Goal: Information Seeking & Learning: Learn about a topic

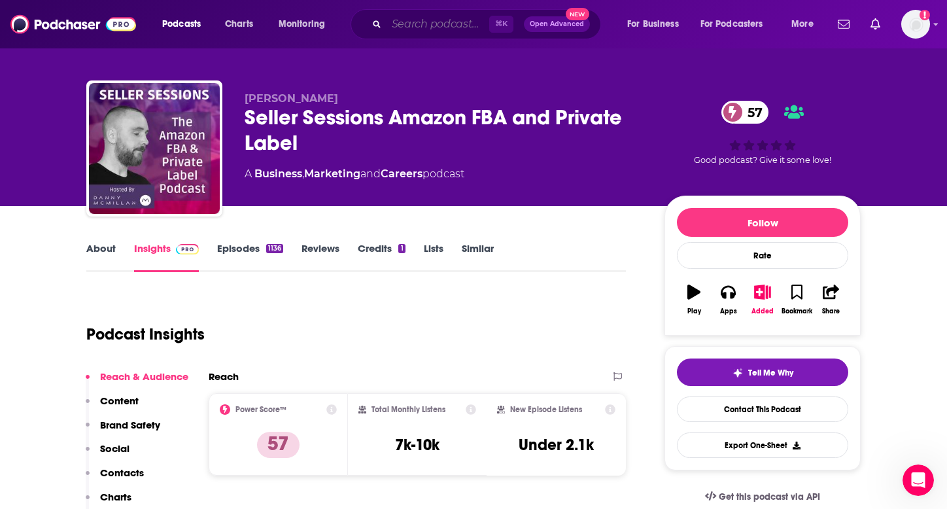
click at [419, 26] on input "Search podcasts, credits, & more..." at bounding box center [438, 24] width 103 height 21
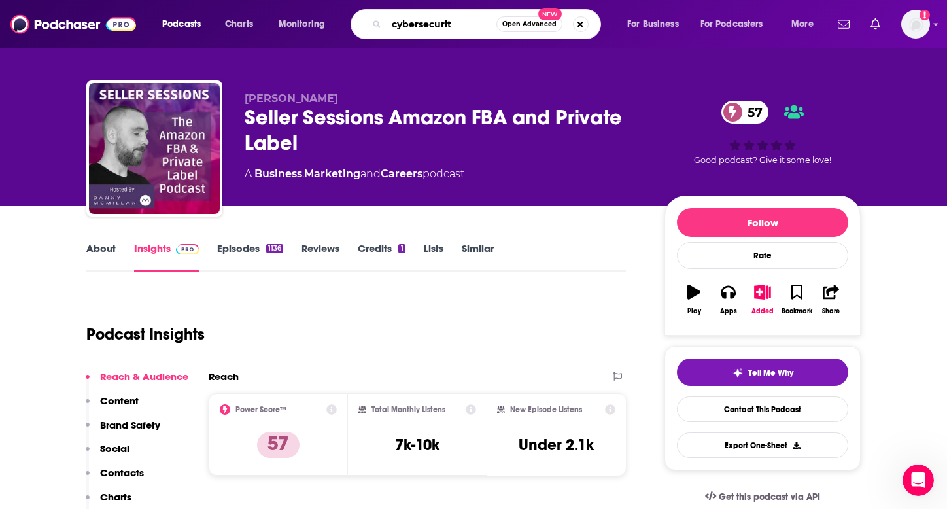
type input "cybersecurity"
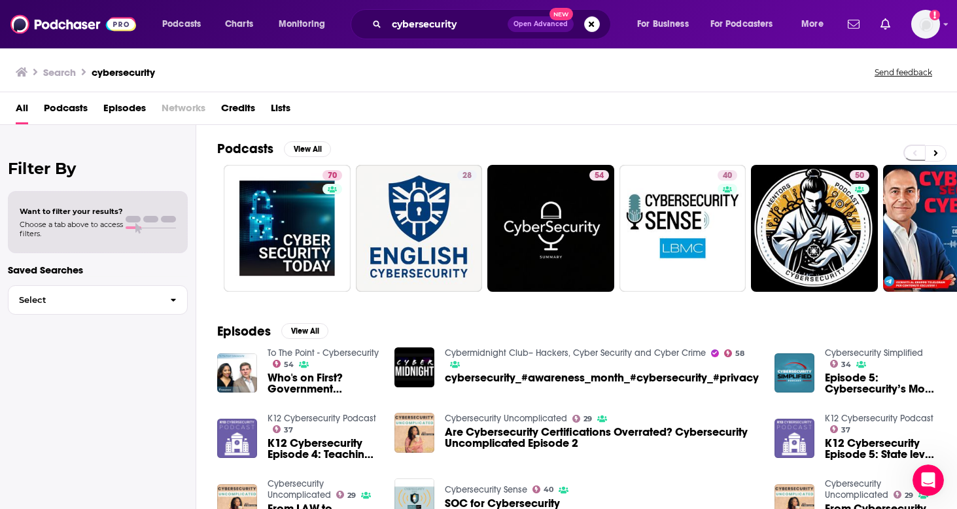
click at [73, 113] on span "Podcasts" at bounding box center [66, 110] width 44 height 27
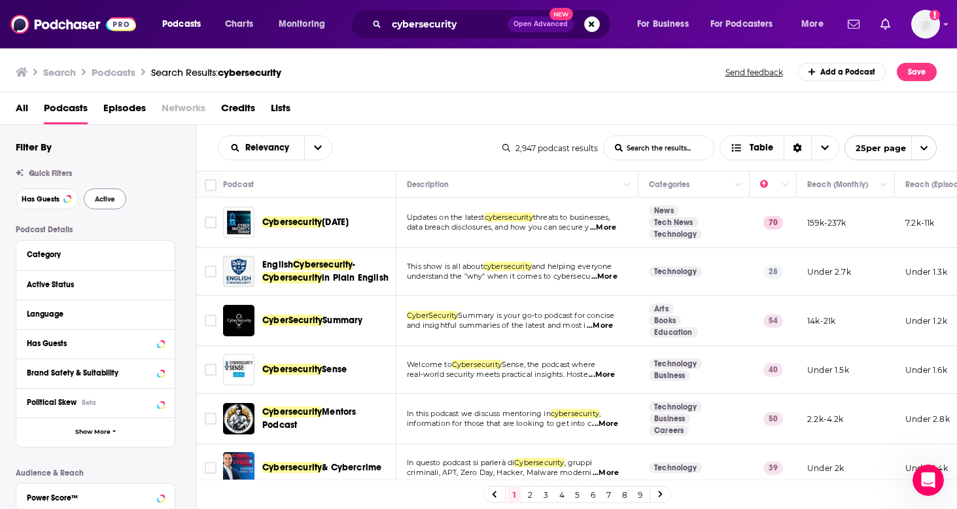
click at [103, 191] on button "Active" at bounding box center [105, 198] width 43 height 21
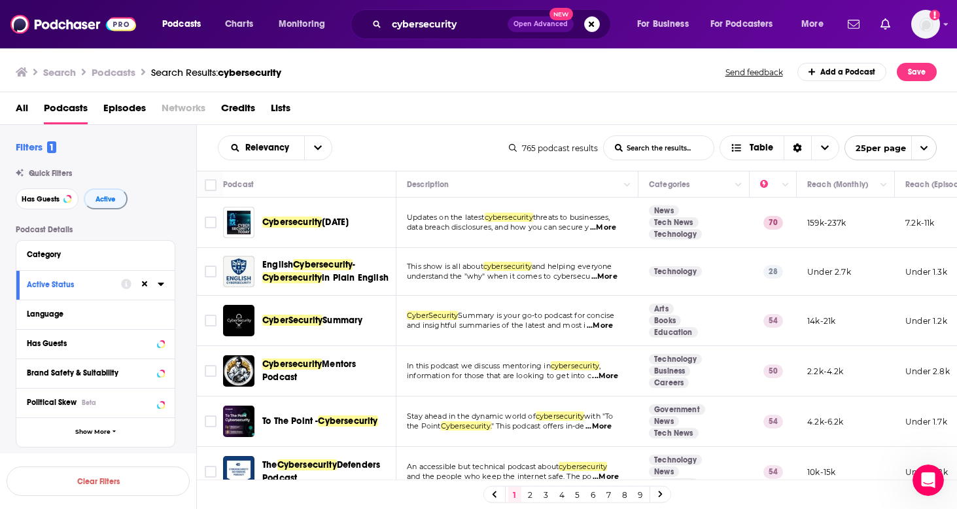
click at [343, 240] on td "Cybersecurity Today" at bounding box center [309, 223] width 173 height 50
click at [330, 224] on span "Today" at bounding box center [335, 222] width 27 height 11
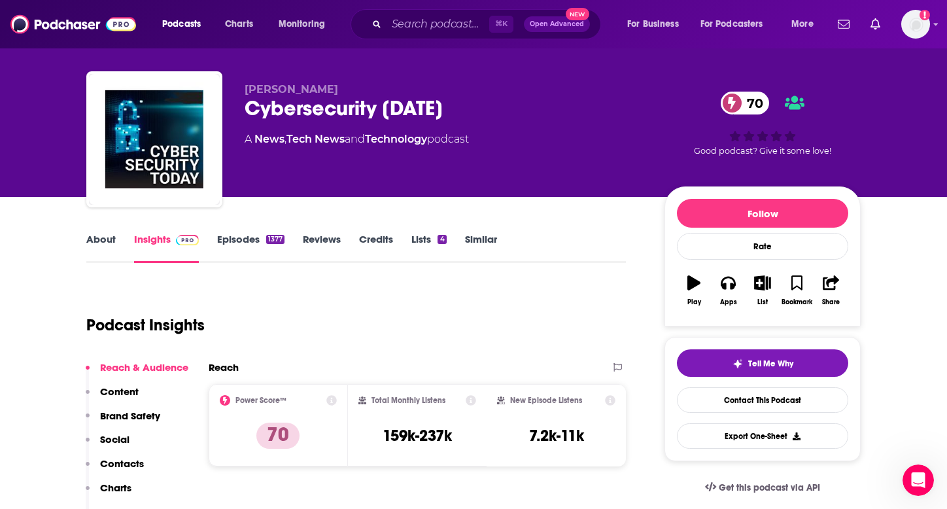
scroll to position [41, 0]
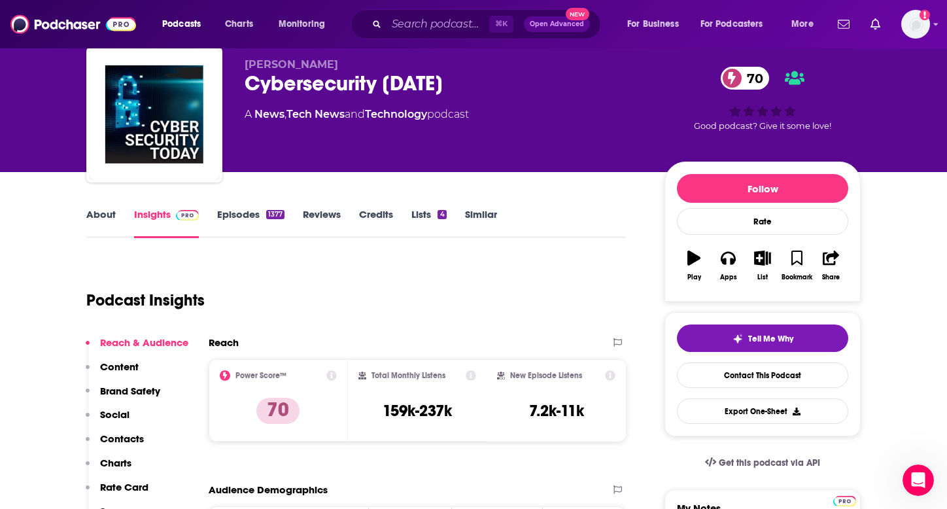
click at [127, 491] on p "Rate Card" at bounding box center [124, 487] width 48 height 12
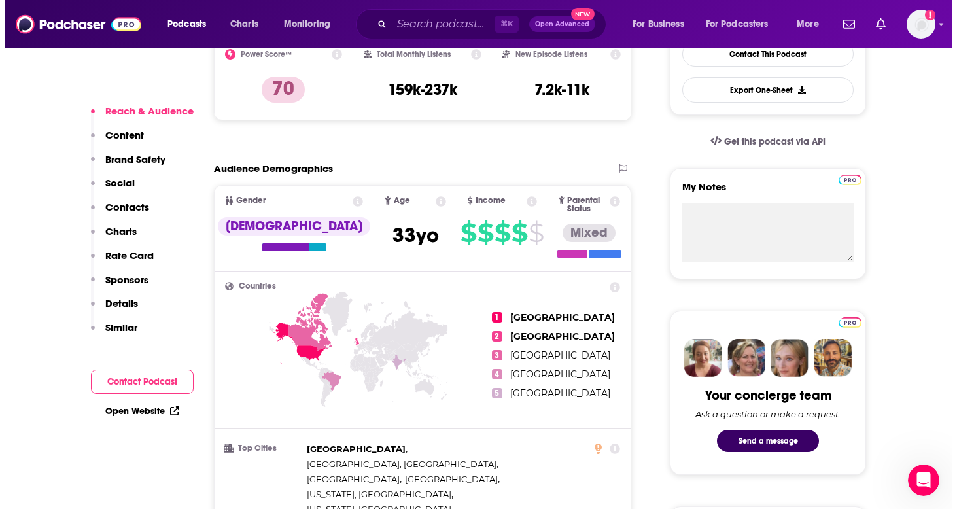
scroll to position [0, 0]
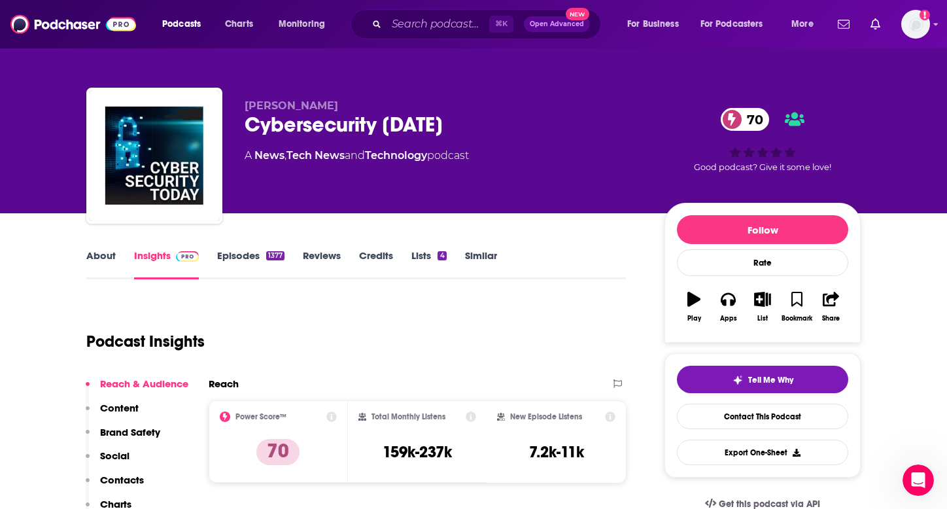
click at [101, 268] on link "About" at bounding box center [100, 264] width 29 height 30
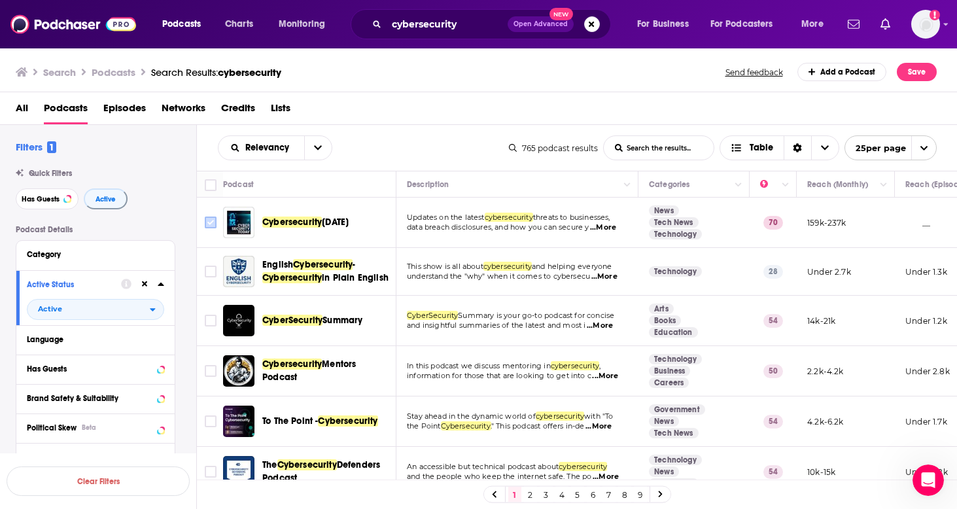
click at [213, 222] on input "Toggle select row" at bounding box center [211, 223] width 12 height 12
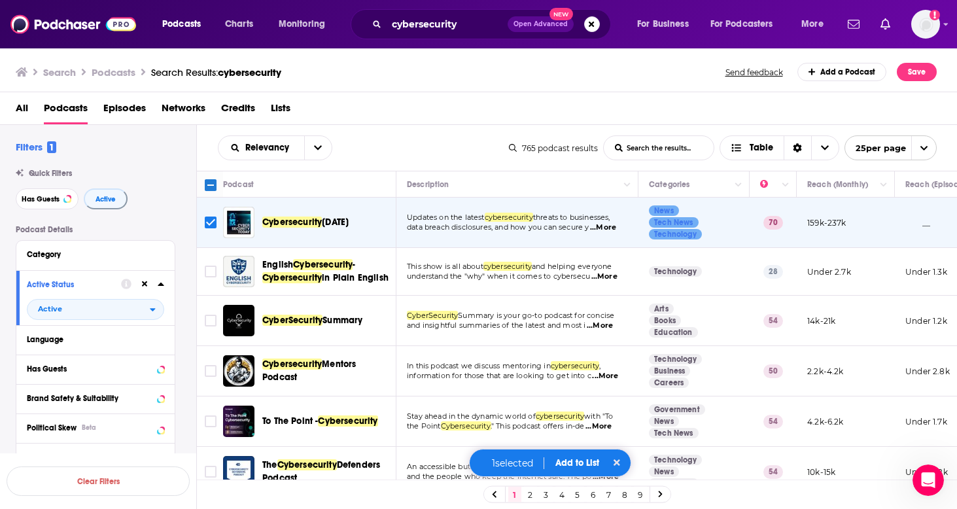
click at [582, 464] on button "Add to List" at bounding box center [577, 462] width 65 height 11
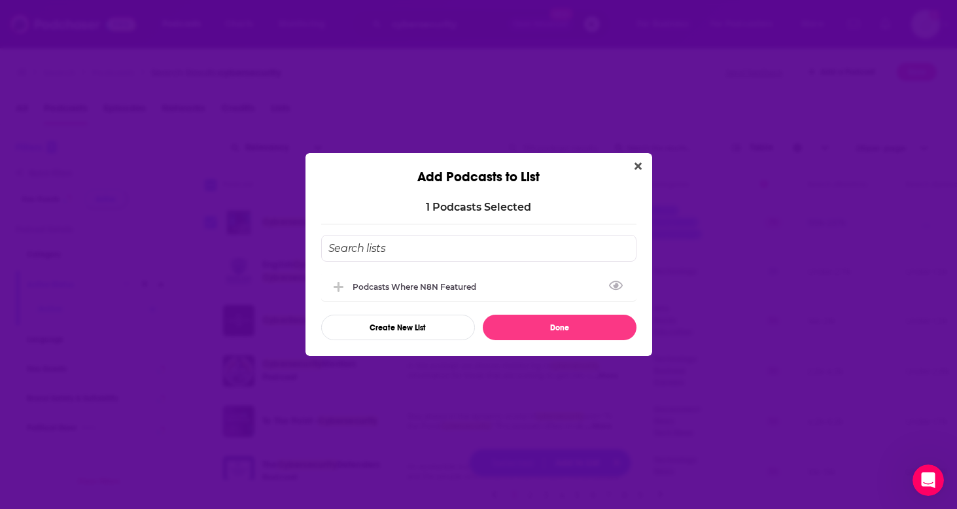
click at [455, 259] on input "Add Podcast To List" at bounding box center [478, 248] width 315 height 27
type input "Cybersecurity Podcasts"
click at [391, 329] on button "Create New List" at bounding box center [398, 328] width 154 height 26
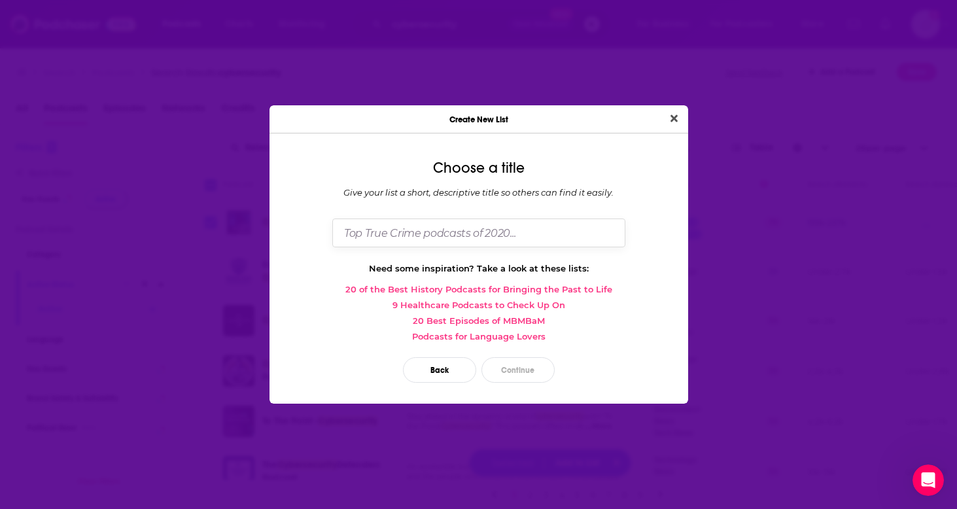
click at [407, 224] on input "Dialog" at bounding box center [478, 233] width 293 height 28
type input "Cybersecurity Podcasts"
click at [512, 371] on button "Continue" at bounding box center [518, 370] width 73 height 26
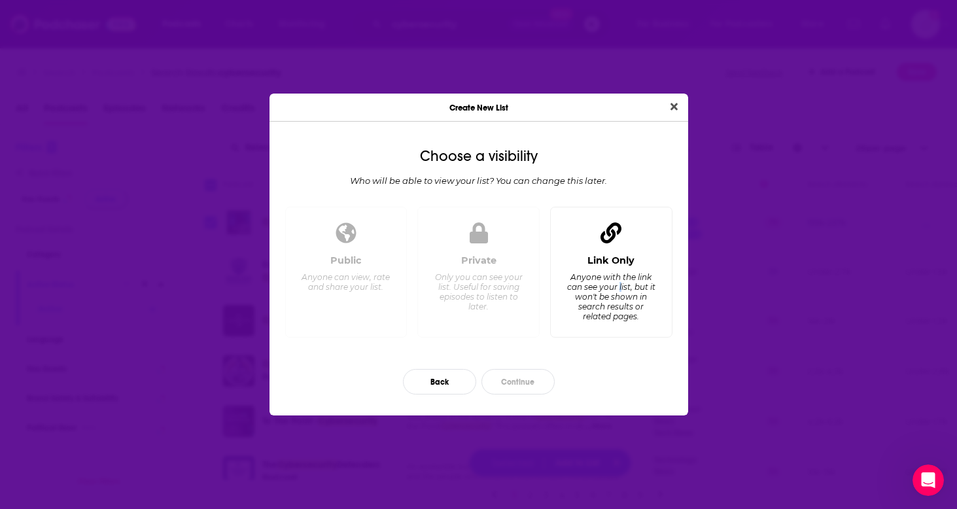
click at [622, 285] on div "Anyone with the link can see your list, but it won't be shown in search results…" at bounding box center [611, 296] width 90 height 49
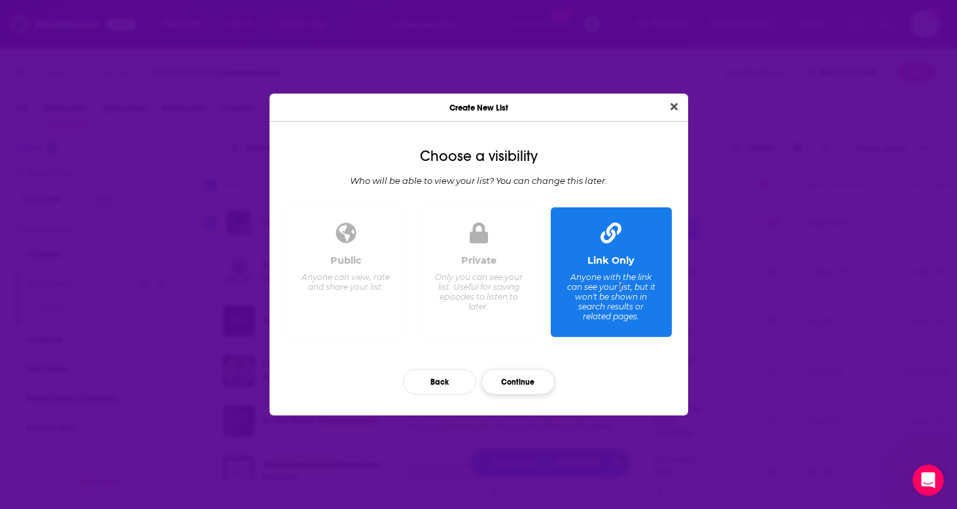
click at [509, 383] on button "Continue" at bounding box center [518, 382] width 73 height 26
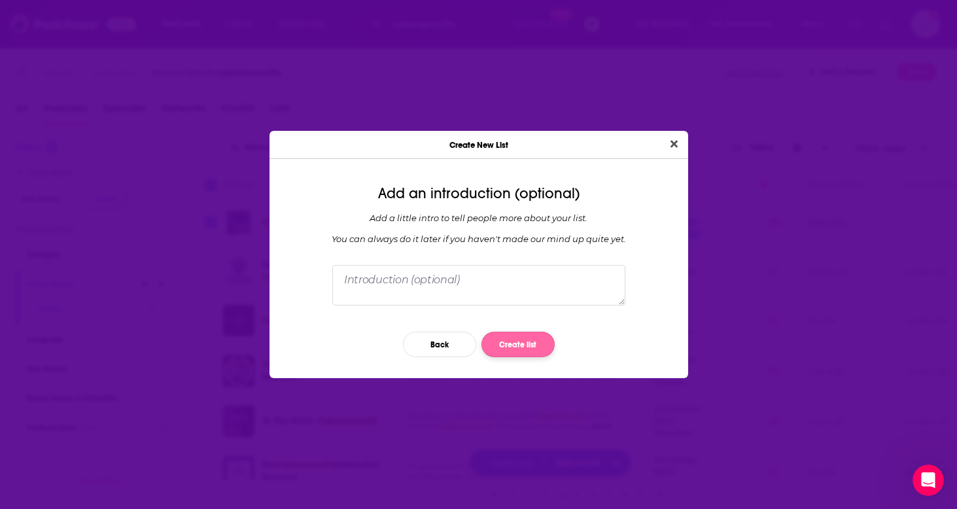
click at [519, 354] on button "Create list" at bounding box center [518, 345] width 73 height 26
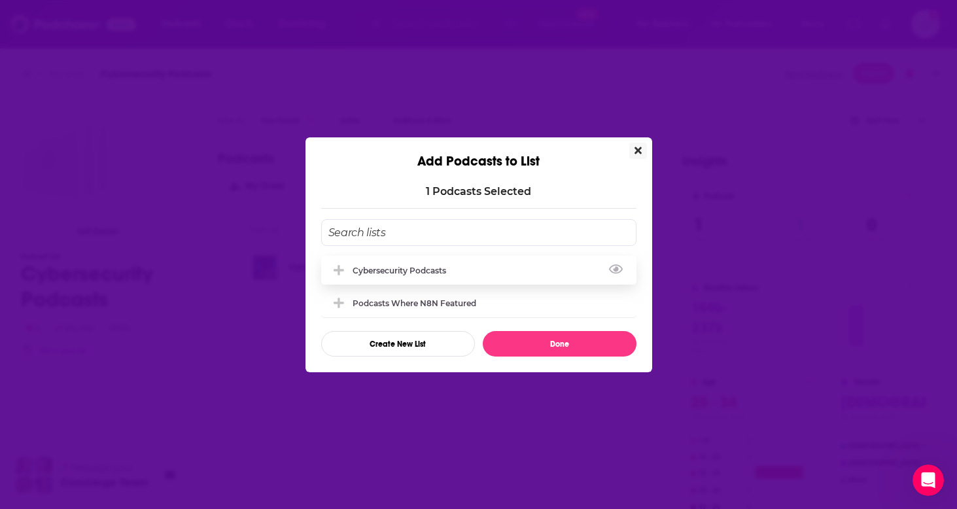
click at [363, 274] on div "Cybersecurity Podcasts" at bounding box center [403, 271] width 101 height 10
click at [572, 357] on button "Done" at bounding box center [560, 344] width 154 height 26
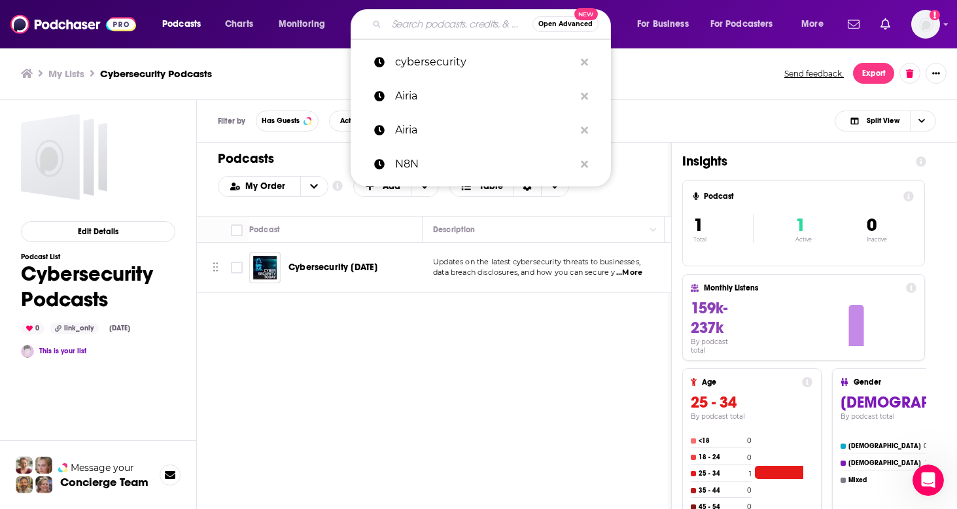
click at [405, 22] on input "Search podcasts, credits, & more..." at bounding box center [460, 24] width 146 height 21
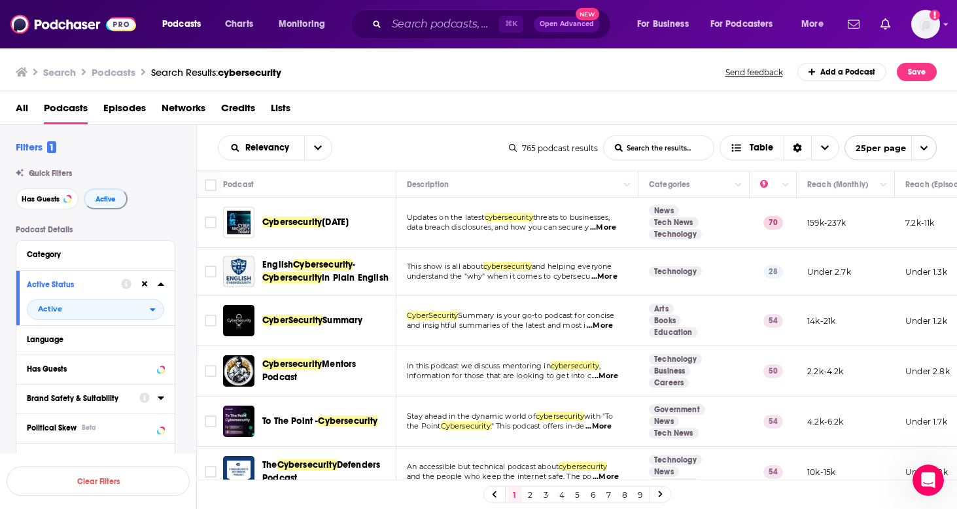
click at [351, 324] on span "Summary" at bounding box center [343, 320] width 40 height 11
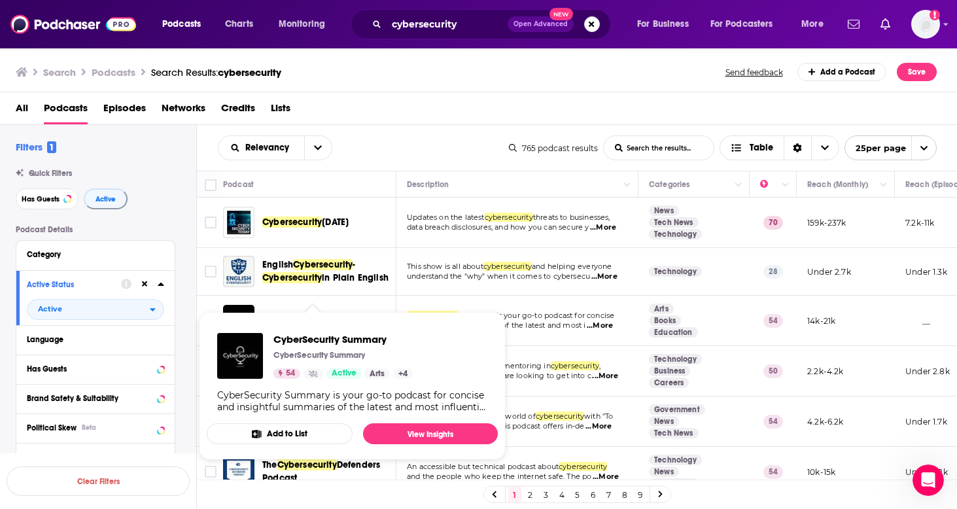
click at [320, 429] on button "Add to List" at bounding box center [280, 433] width 146 height 21
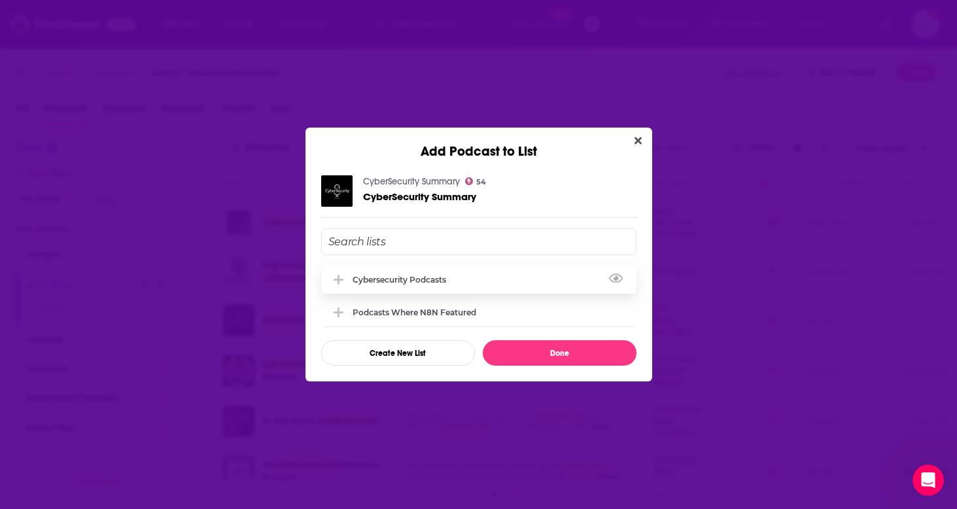
click at [423, 273] on div "Cybersecurity Podcasts" at bounding box center [478, 279] width 315 height 29
click at [554, 362] on button "Done" at bounding box center [560, 353] width 154 height 26
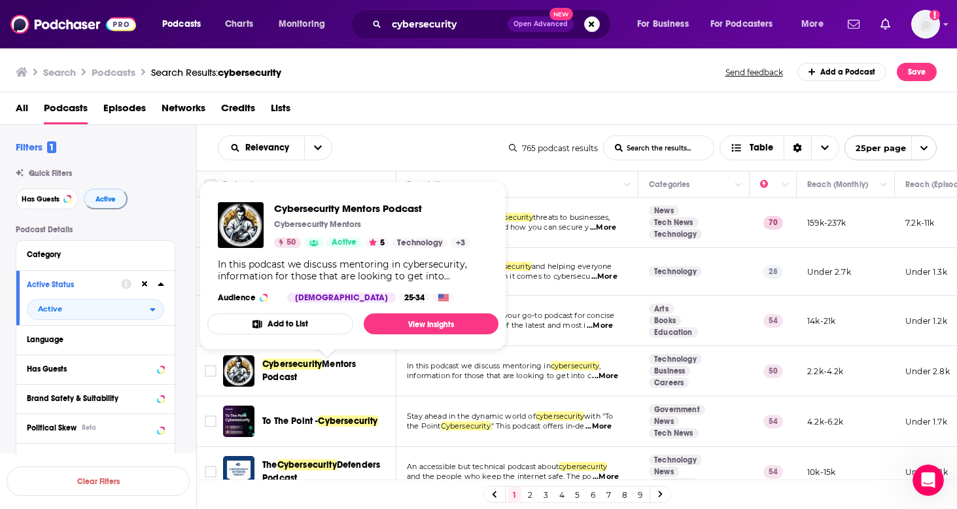
click at [319, 328] on button "Add to List" at bounding box center [280, 323] width 146 height 21
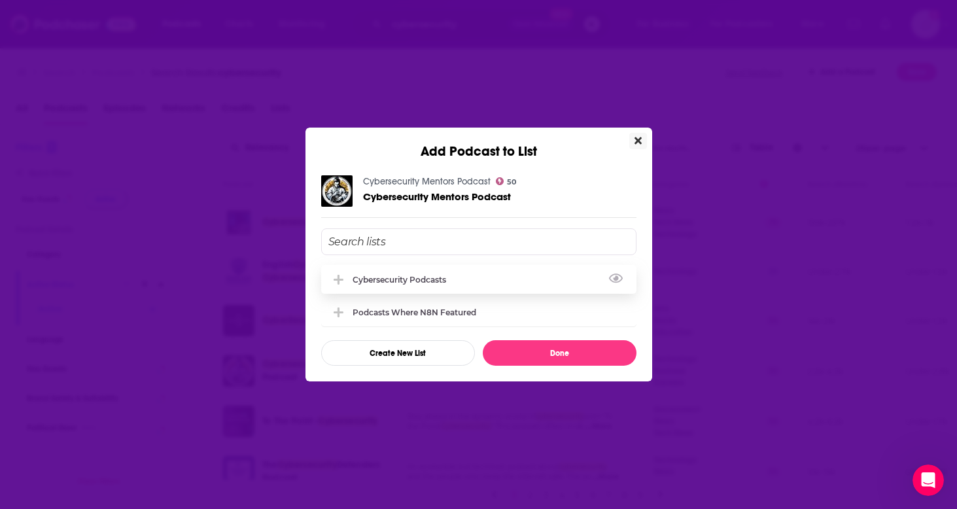
click at [364, 273] on div "Cybersecurity Podcasts" at bounding box center [478, 279] width 315 height 29
click at [540, 355] on button "Done" at bounding box center [560, 353] width 154 height 26
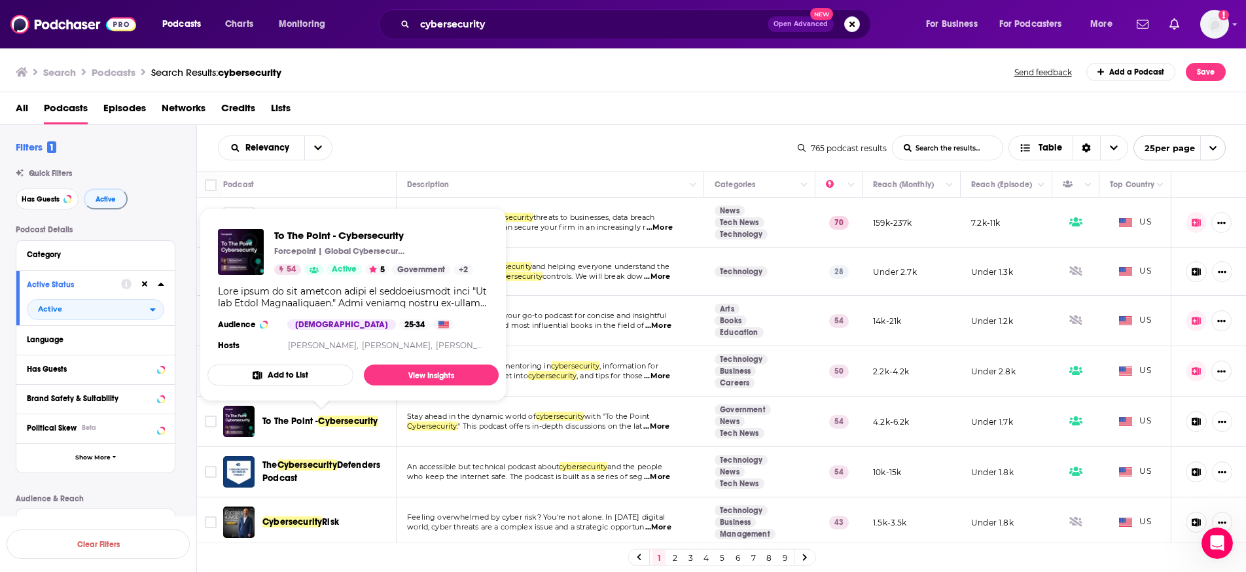
click at [359, 232] on span "To The Point - Cybersecurity" at bounding box center [373, 235] width 199 height 12
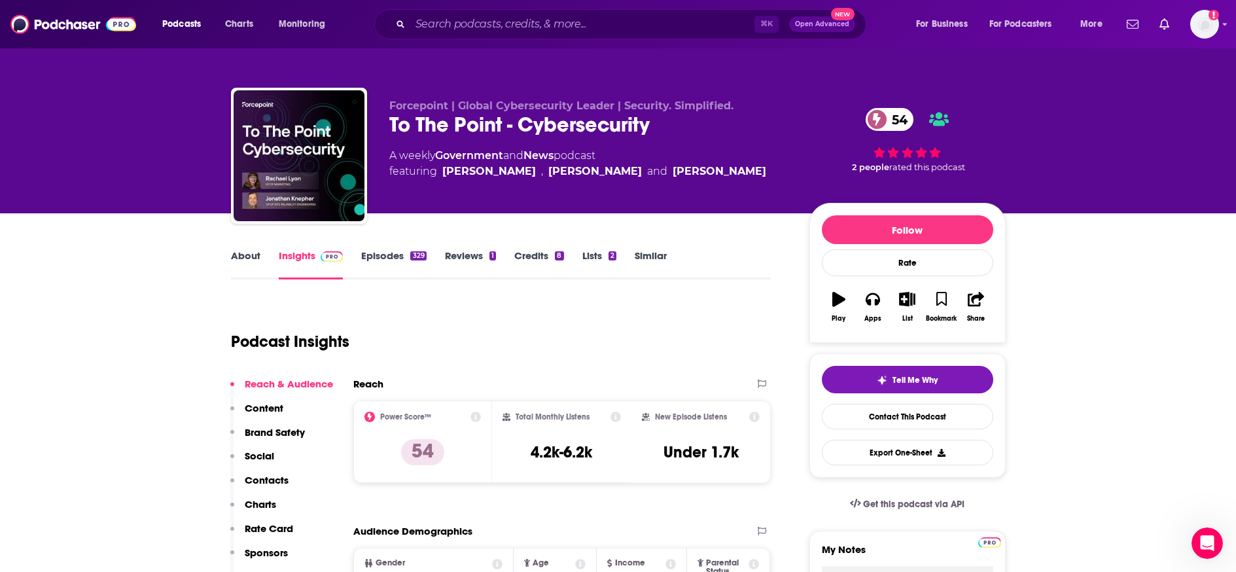
click at [251, 260] on link "About" at bounding box center [245, 264] width 29 height 30
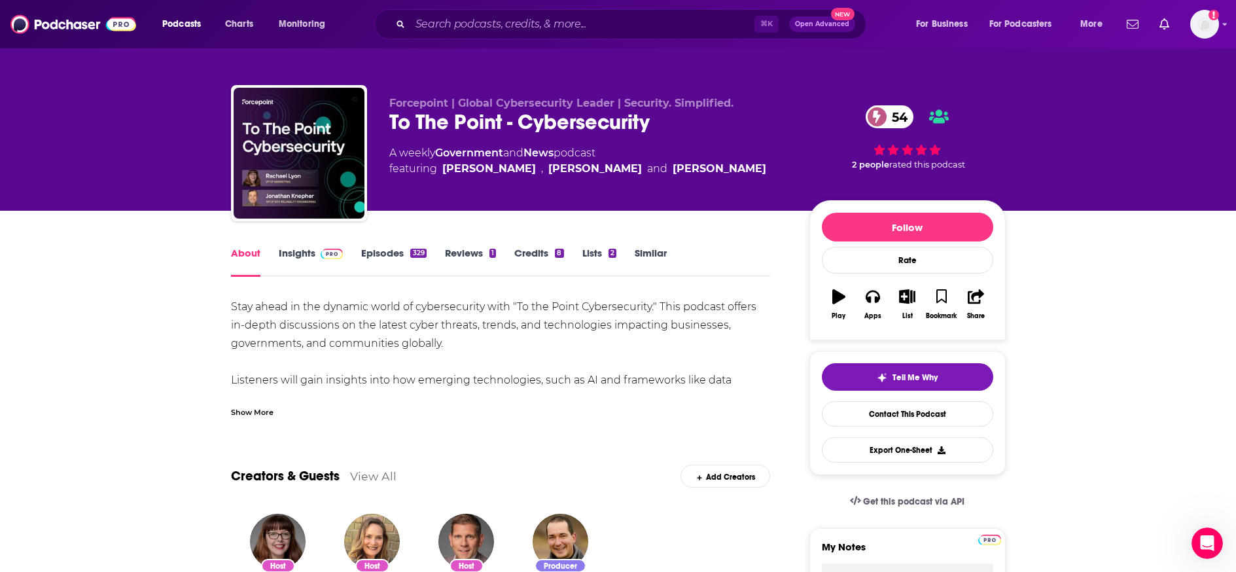
scroll to position [5, 0]
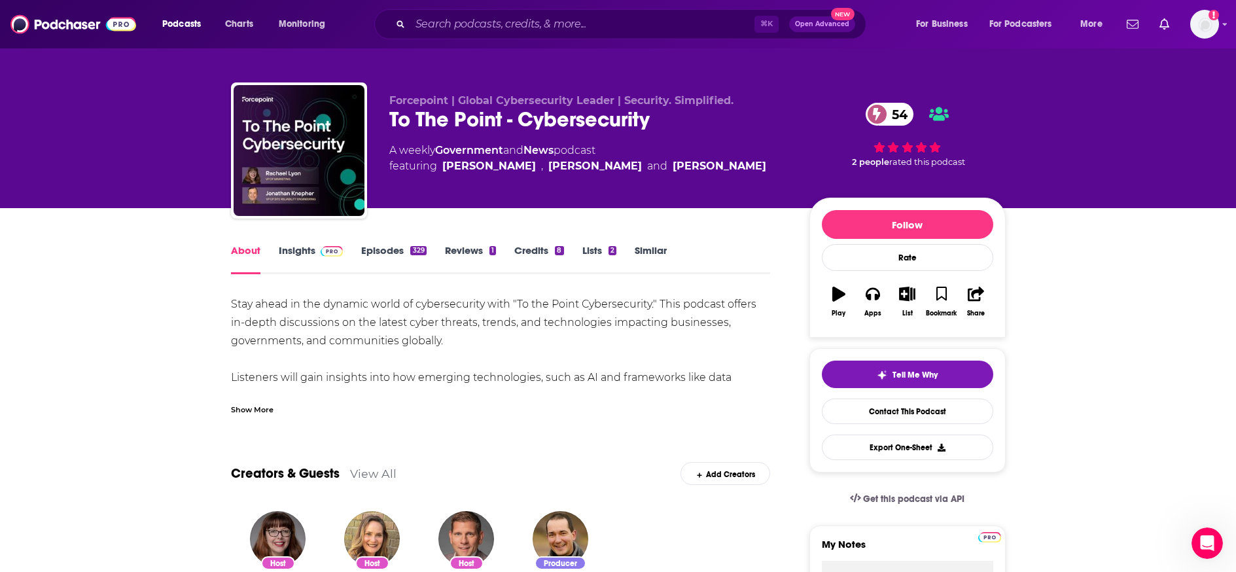
click at [253, 415] on div "Show More" at bounding box center [252, 408] width 43 height 12
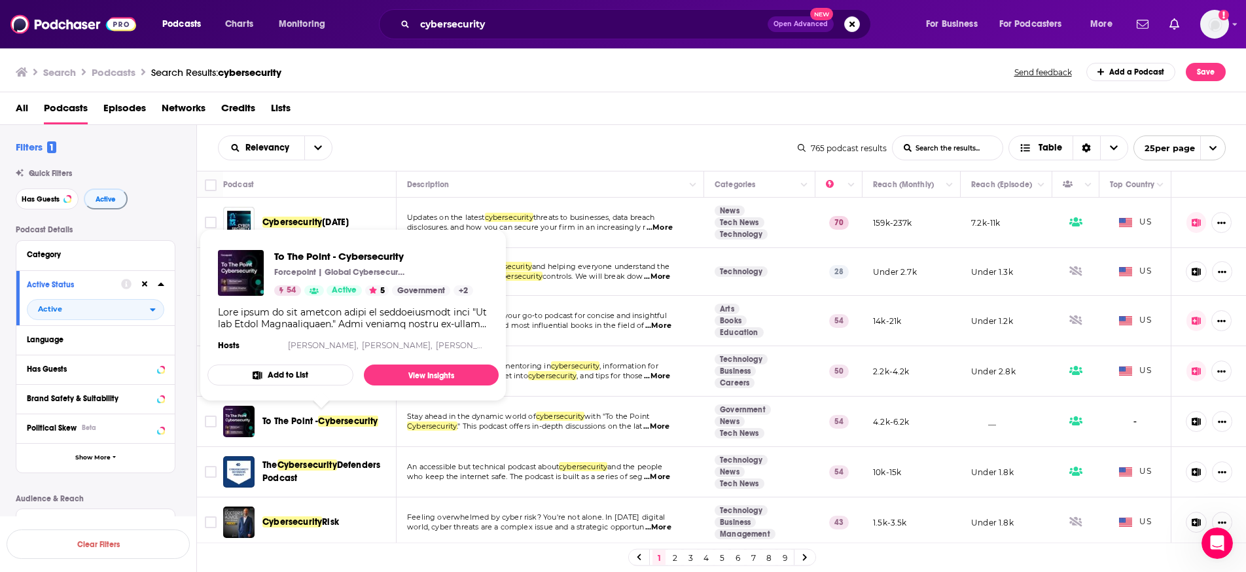
click at [293, 377] on button "Add to List" at bounding box center [280, 374] width 146 height 21
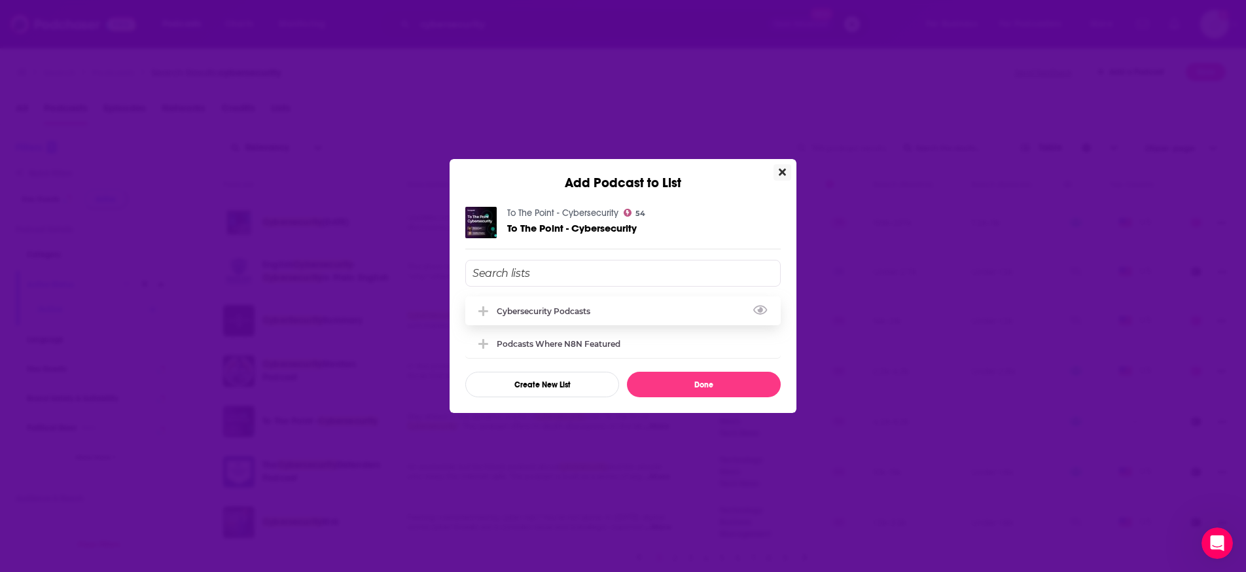
click at [525, 309] on div "Cybersecurity Podcasts" at bounding box center [547, 311] width 101 height 10
click at [747, 401] on div "To The Point - Cybersecurity 54 To The Point - Cybersecurity Cybersecurity Podc…" at bounding box center [622, 302] width 347 height 222
click at [741, 388] on button "Done" at bounding box center [704, 385] width 154 height 26
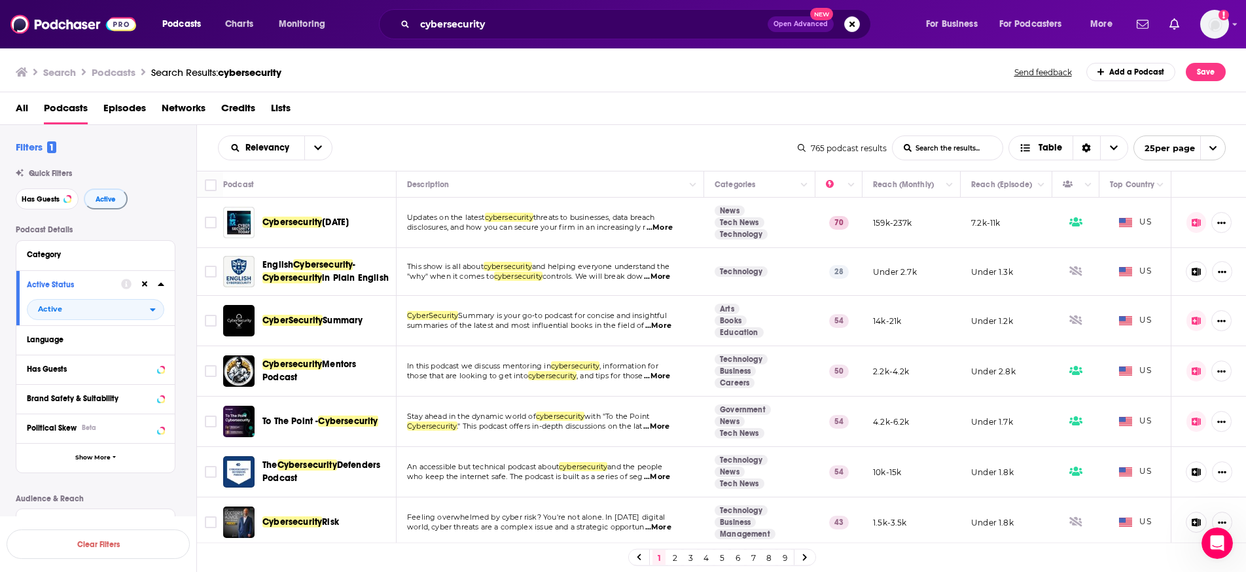
click at [663, 476] on span "...More" at bounding box center [657, 477] width 26 height 10
click at [638, 457] on td "An accessible but technical podcast about cybersecurity and the people who keep…" at bounding box center [549, 472] width 307 height 50
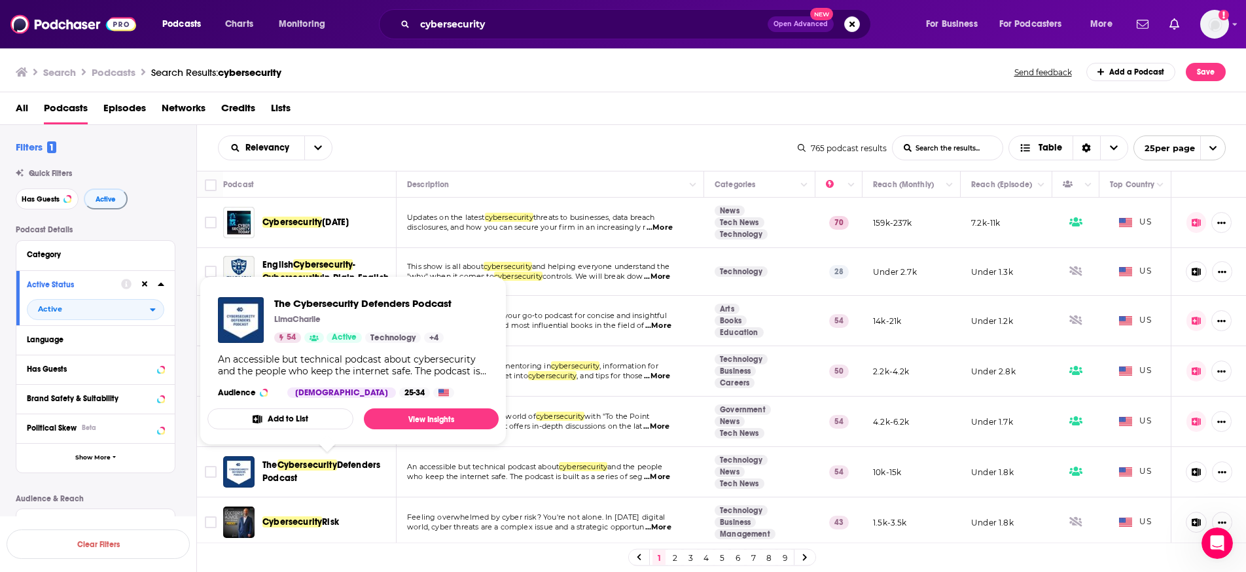
click at [323, 417] on button "Add to List" at bounding box center [280, 418] width 146 height 21
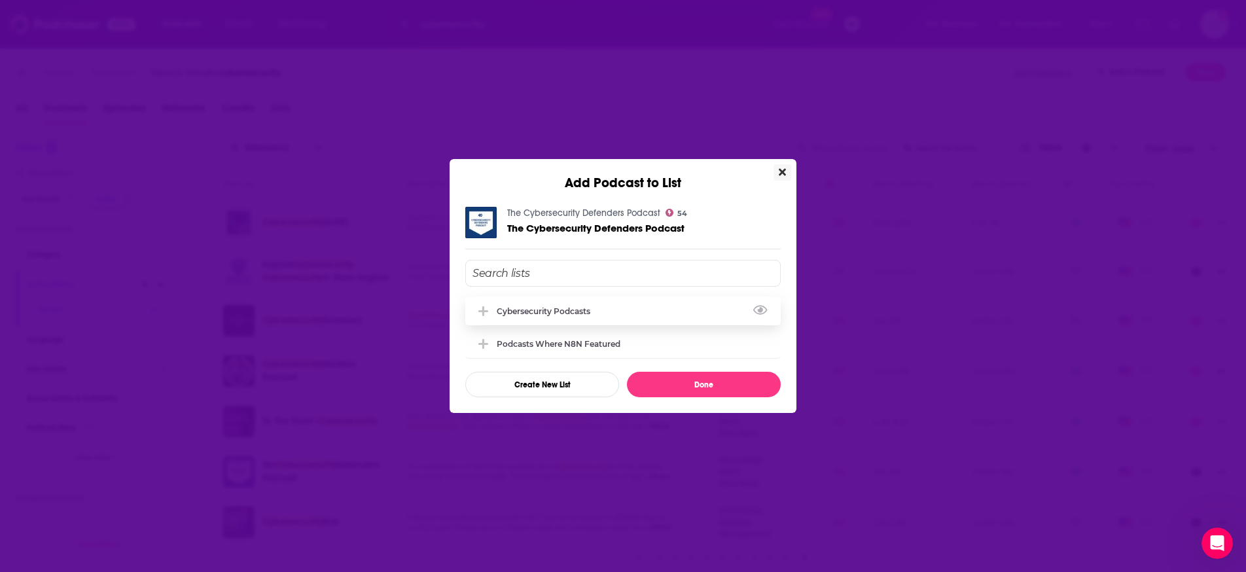
click at [548, 313] on div "Cybersecurity Podcasts" at bounding box center [547, 311] width 101 height 10
click at [672, 389] on button "Done" at bounding box center [704, 385] width 154 height 26
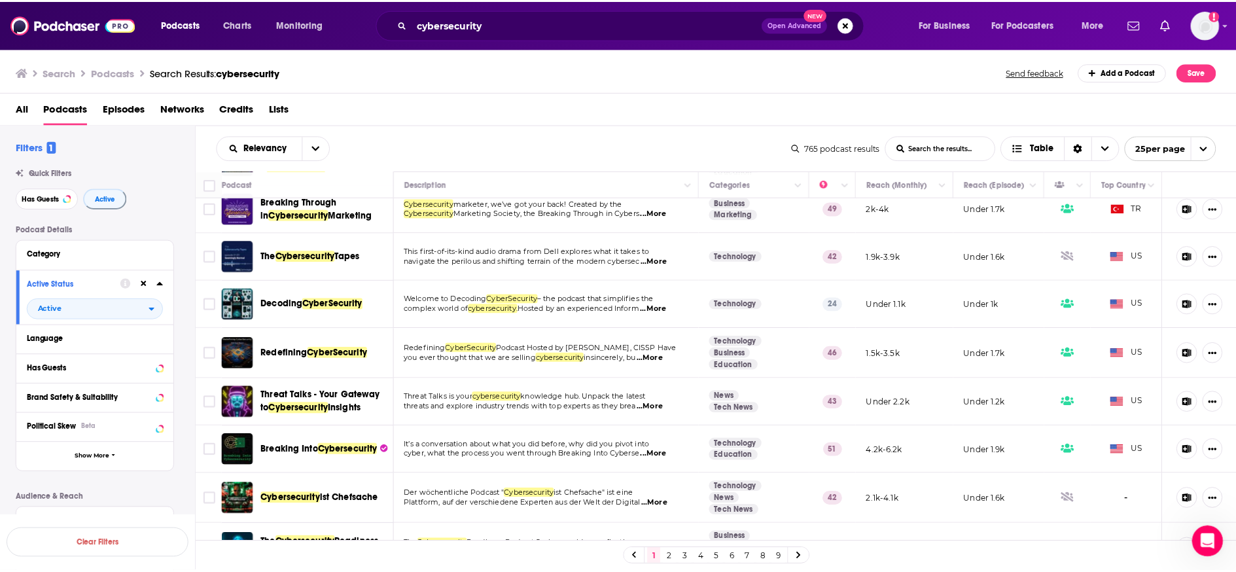
scroll to position [650, 0]
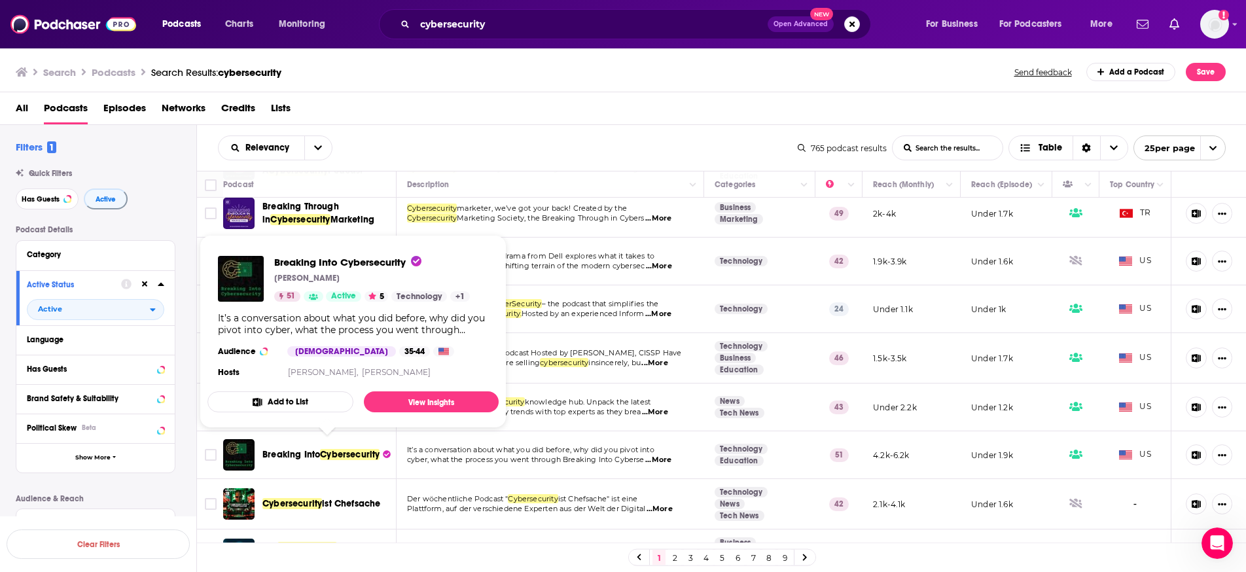
click at [442, 323] on div "It’s a conversation about what you did before, why did you pivot into cyber, wh…" at bounding box center [353, 324] width 270 height 24
click at [421, 400] on link "View Insights" at bounding box center [431, 401] width 135 height 21
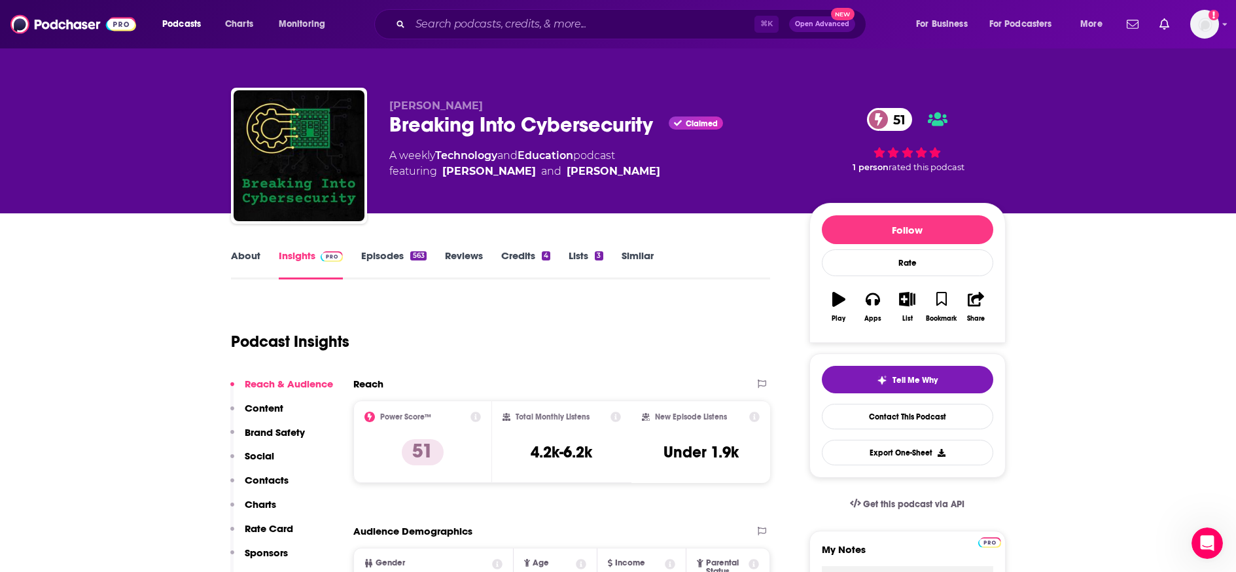
click at [240, 253] on link "About" at bounding box center [245, 264] width 29 height 30
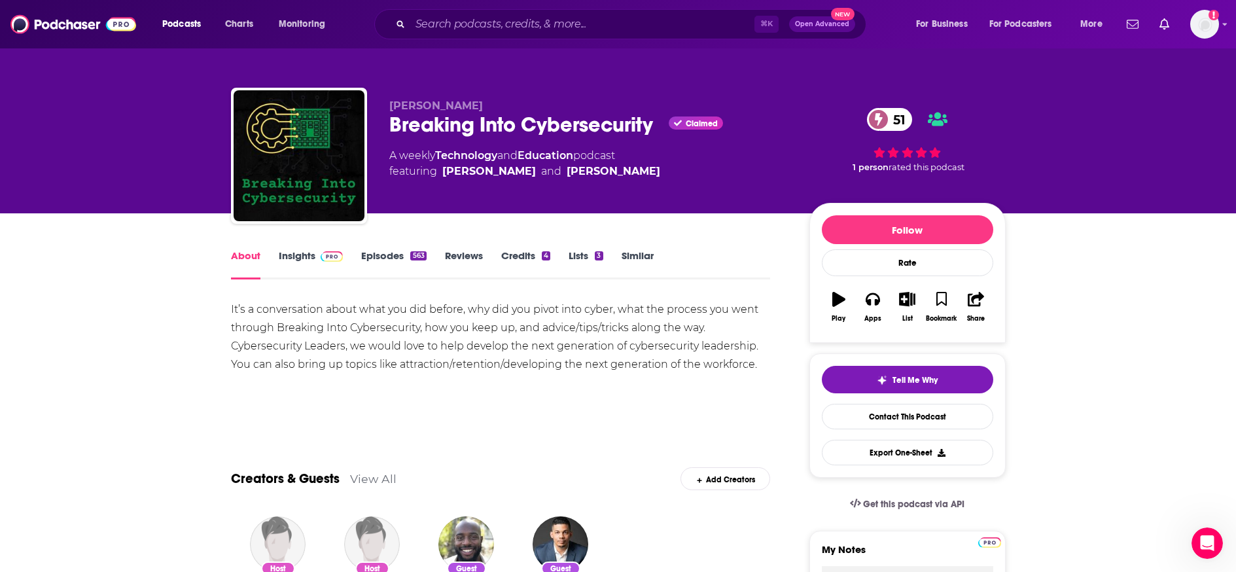
click at [406, 252] on link "Episodes 563" at bounding box center [393, 264] width 65 height 30
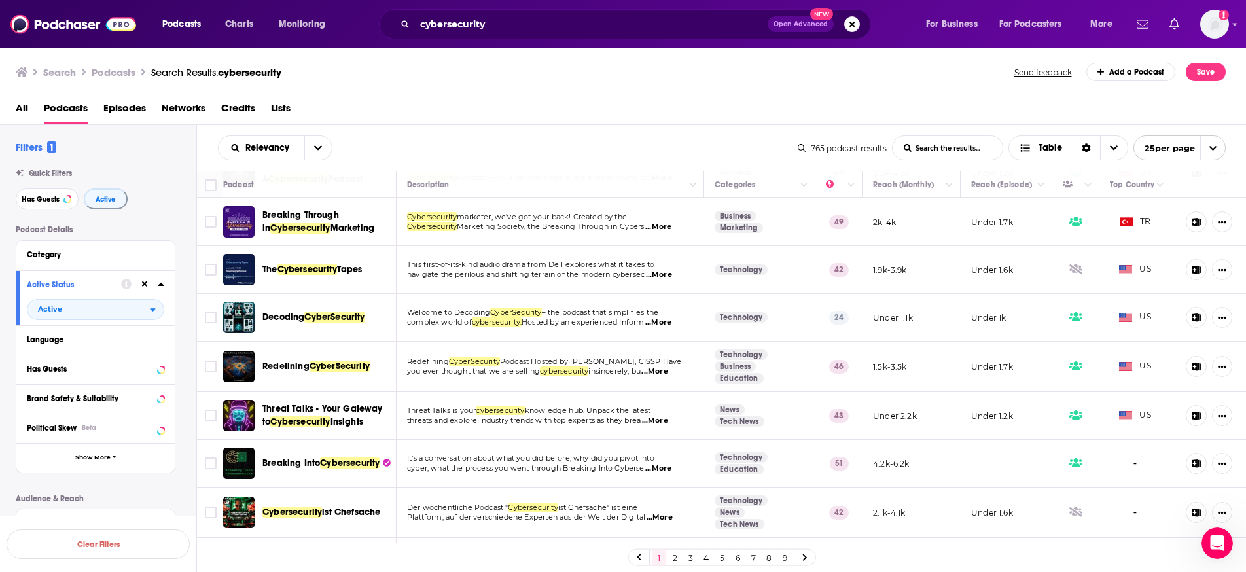
scroll to position [692, 0]
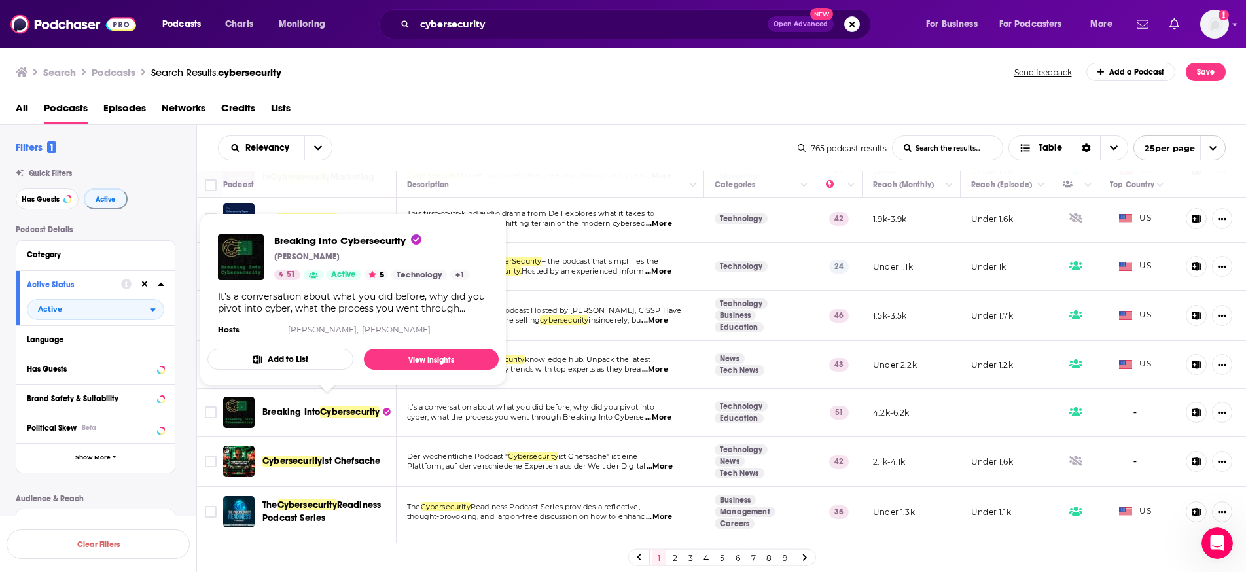
click at [279, 351] on button "Add to List" at bounding box center [280, 359] width 146 height 21
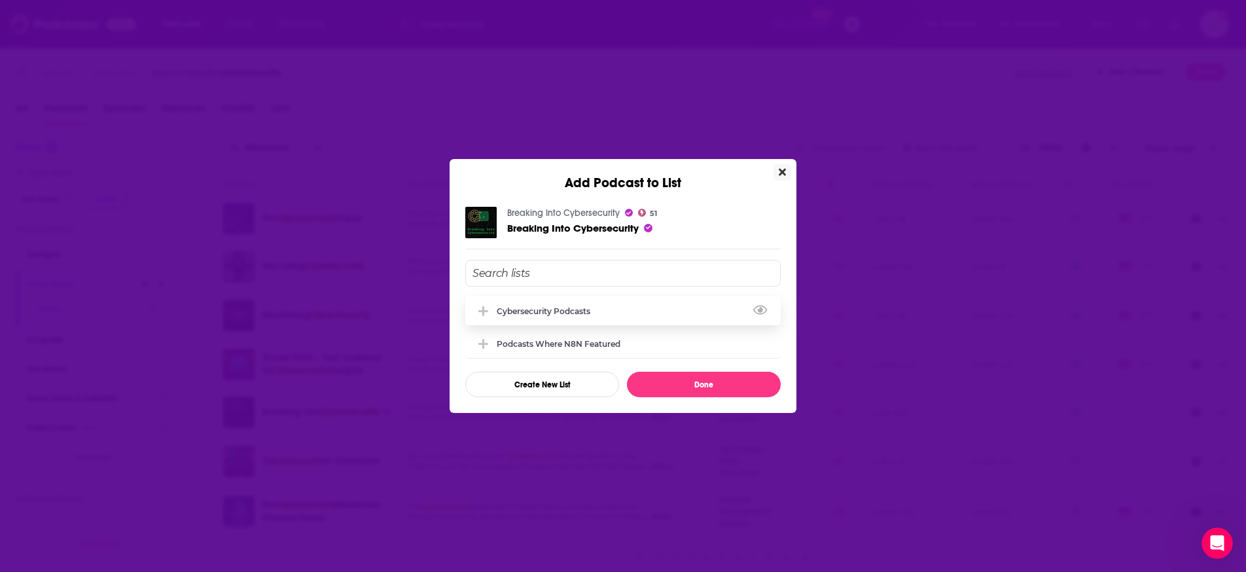
click at [497, 313] on div "Cybersecurity Podcasts" at bounding box center [547, 311] width 101 height 10
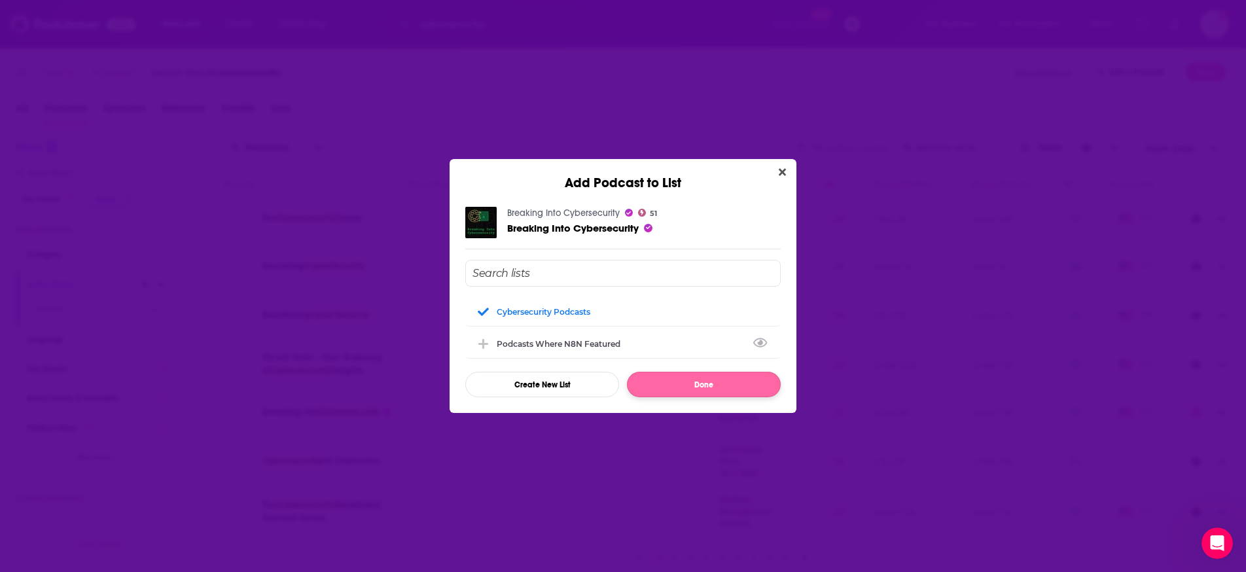
click at [703, 394] on button "Done" at bounding box center [704, 385] width 154 height 26
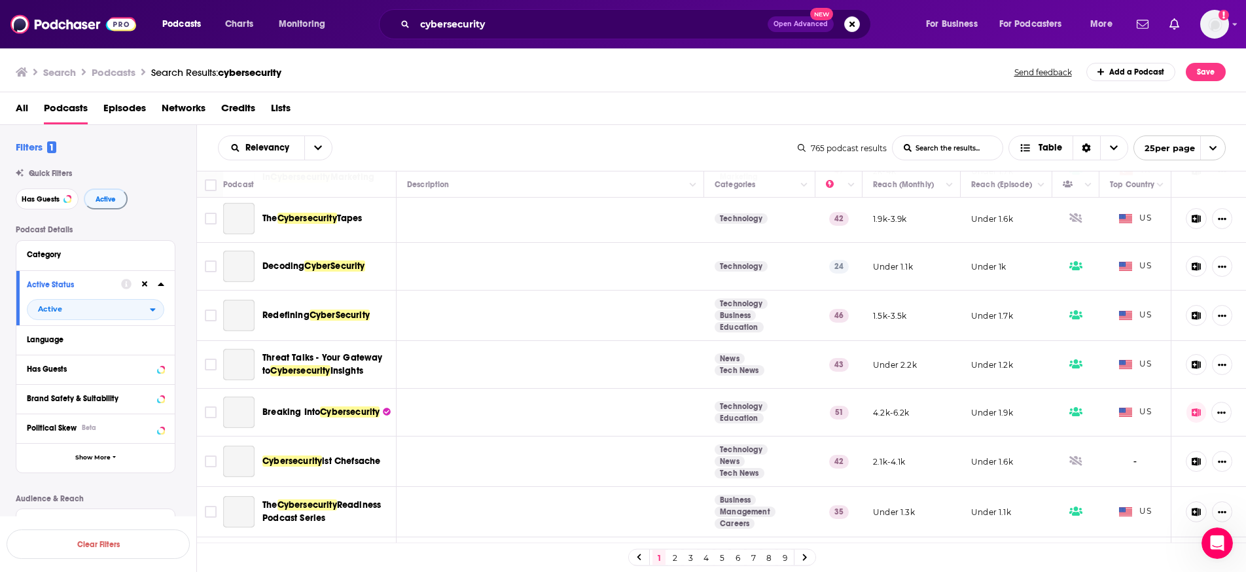
click at [690, 383] on td at bounding box center [549, 365] width 307 height 48
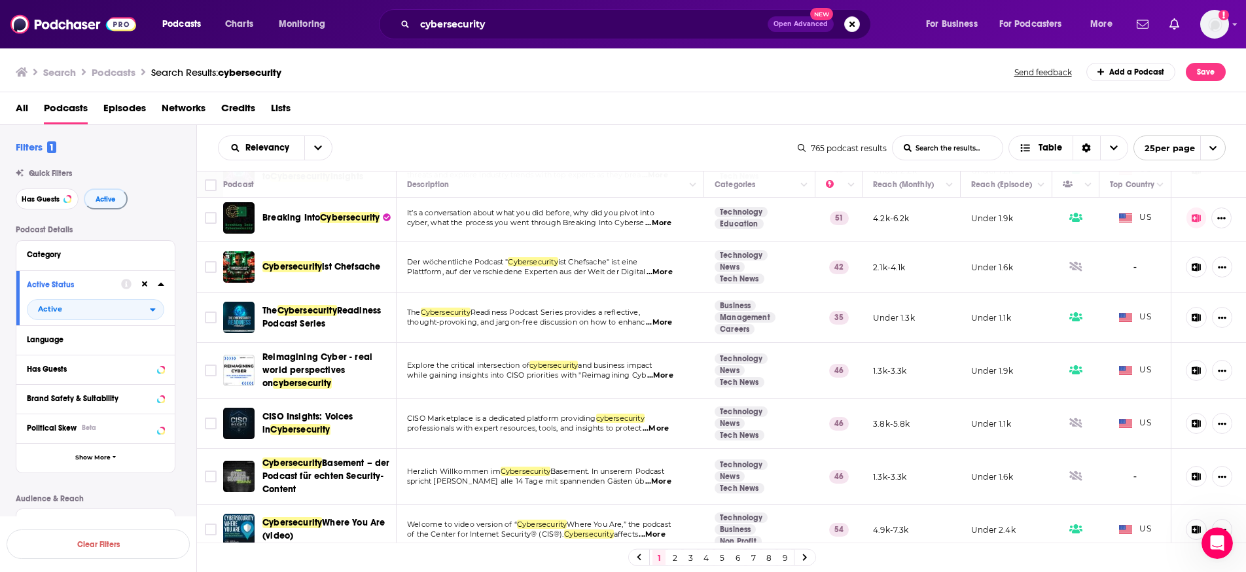
scroll to position [898, 0]
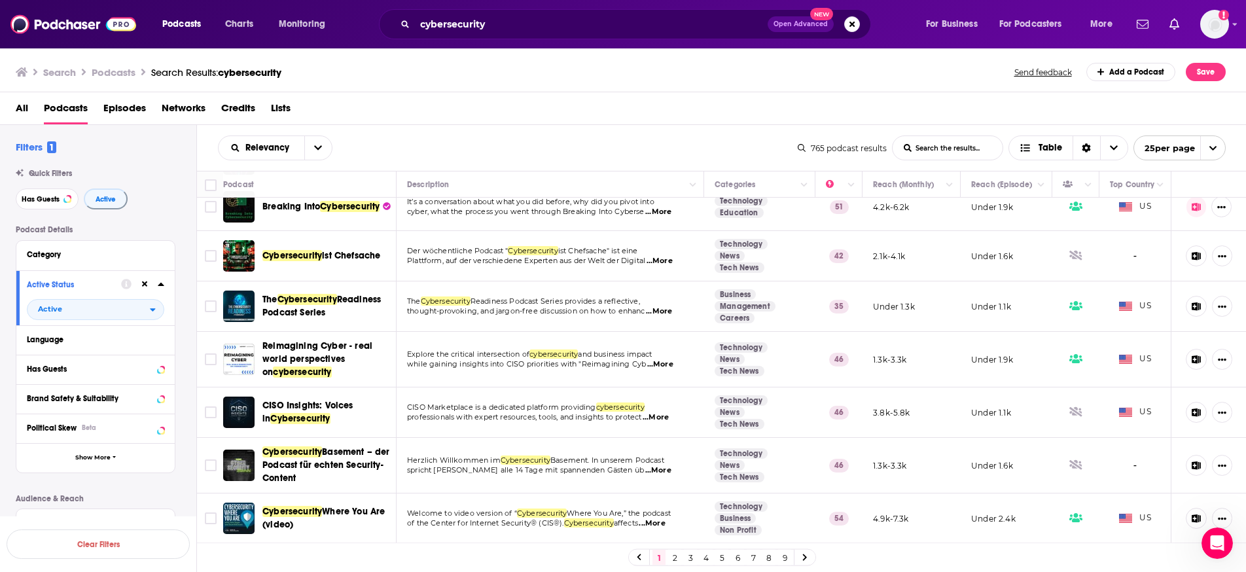
click at [675, 508] on link "2" at bounding box center [674, 558] width 13 height 16
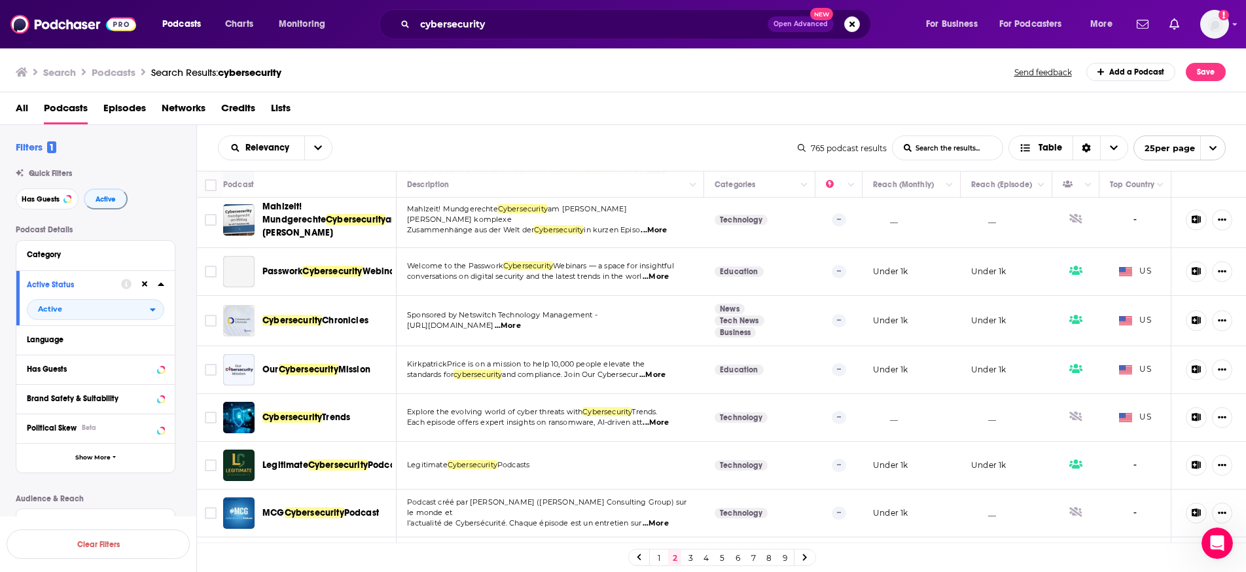
scroll to position [942, 0]
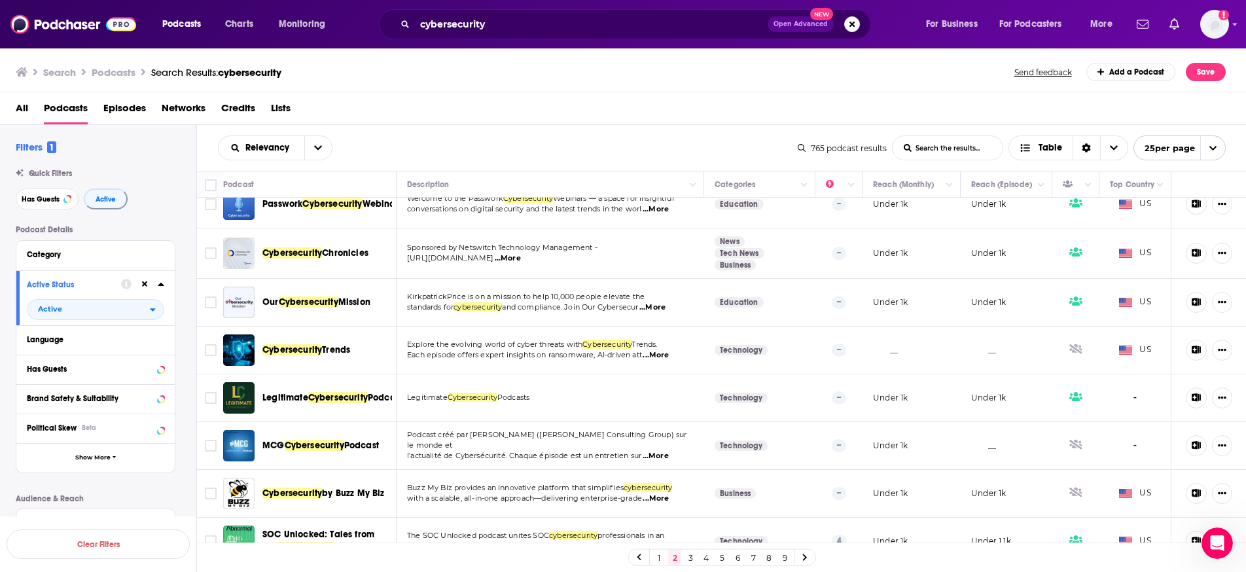
click at [691, 508] on link "3" at bounding box center [690, 558] width 13 height 16
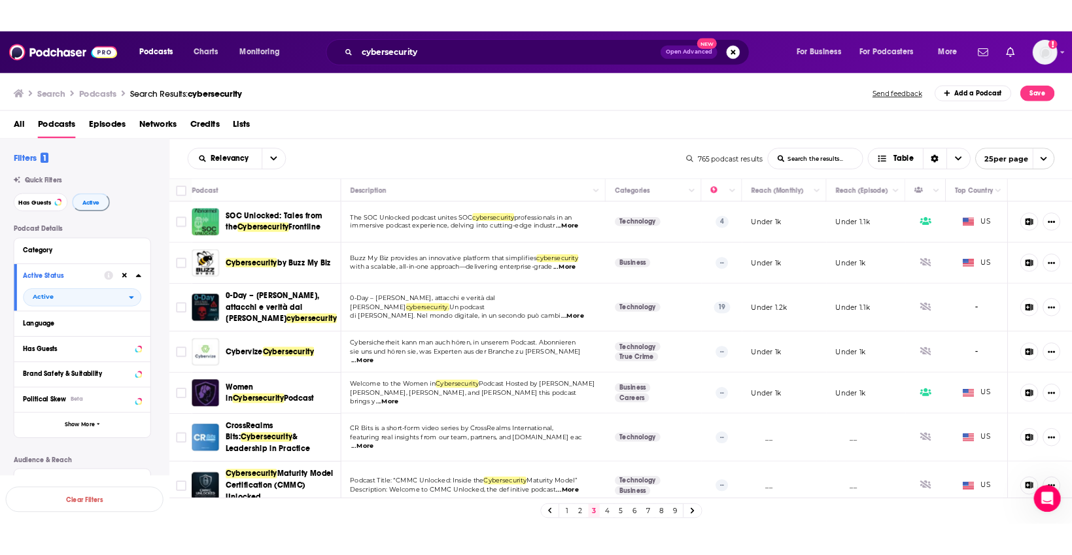
scroll to position [258, 0]
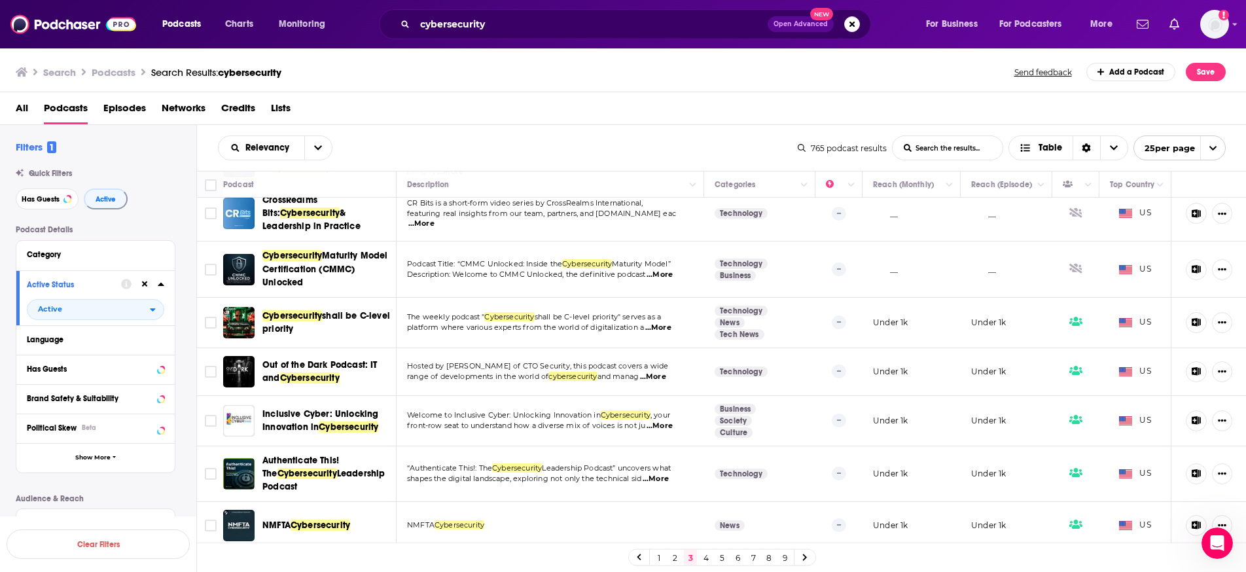
click at [115, 104] on span "Episodes" at bounding box center [124, 110] width 43 height 27
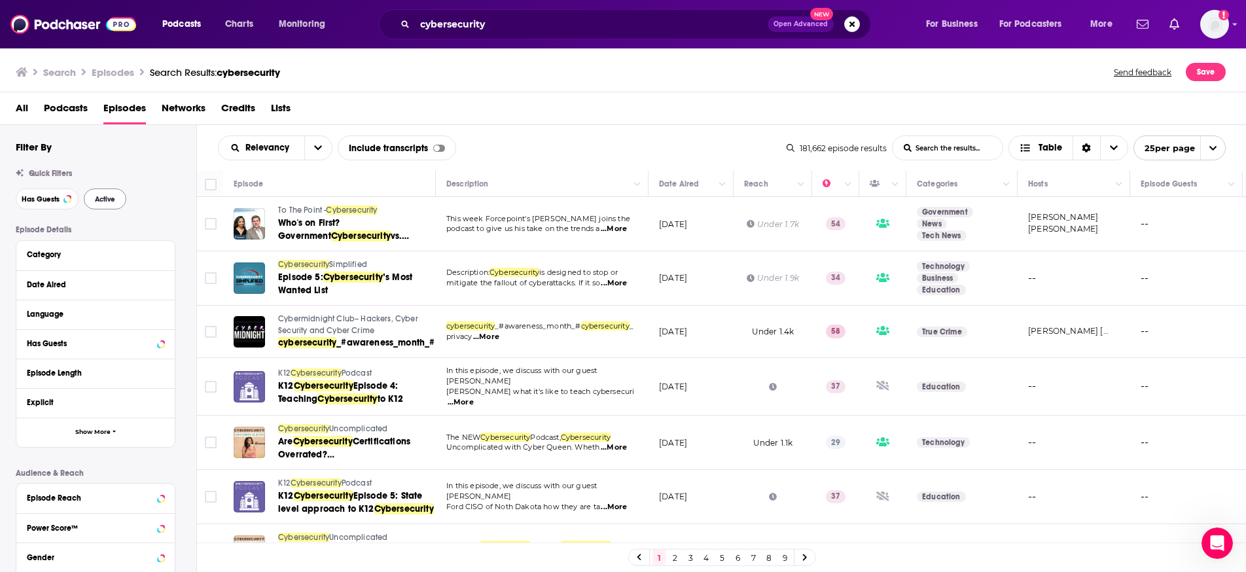
click at [114, 205] on button "Active" at bounding box center [105, 198] width 43 height 21
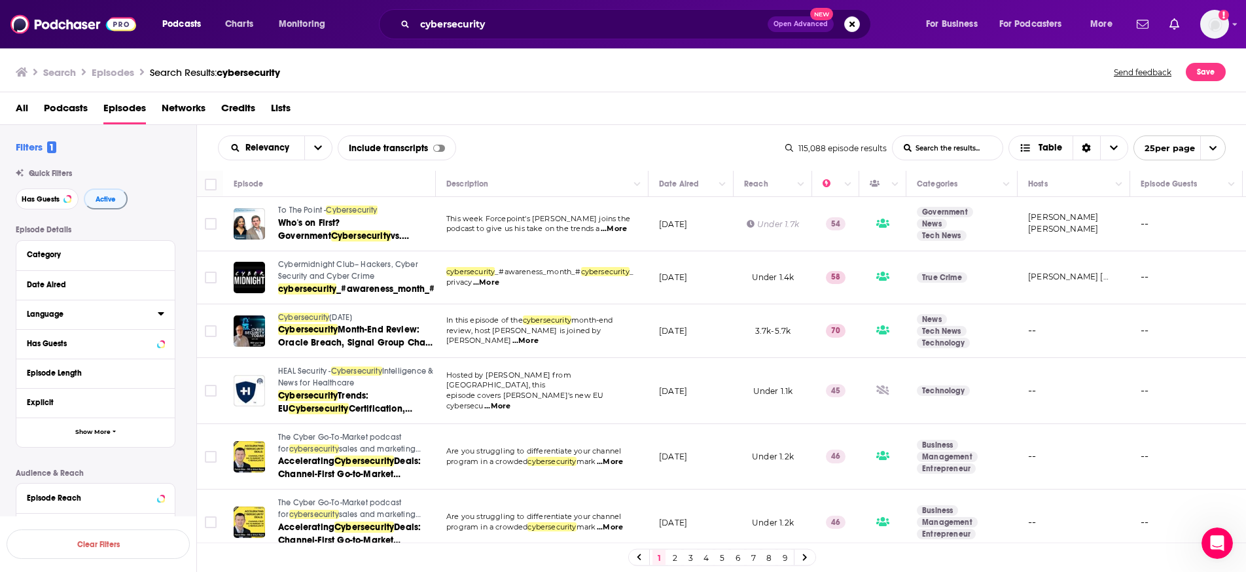
click at [126, 310] on div "Language" at bounding box center [88, 313] width 122 height 9
click at [89, 357] on label "English 109k" at bounding box center [95, 357] width 137 height 11
click at [32, 362] on input "multiSelectOption-en-0" at bounding box center [32, 362] width 0 height 0
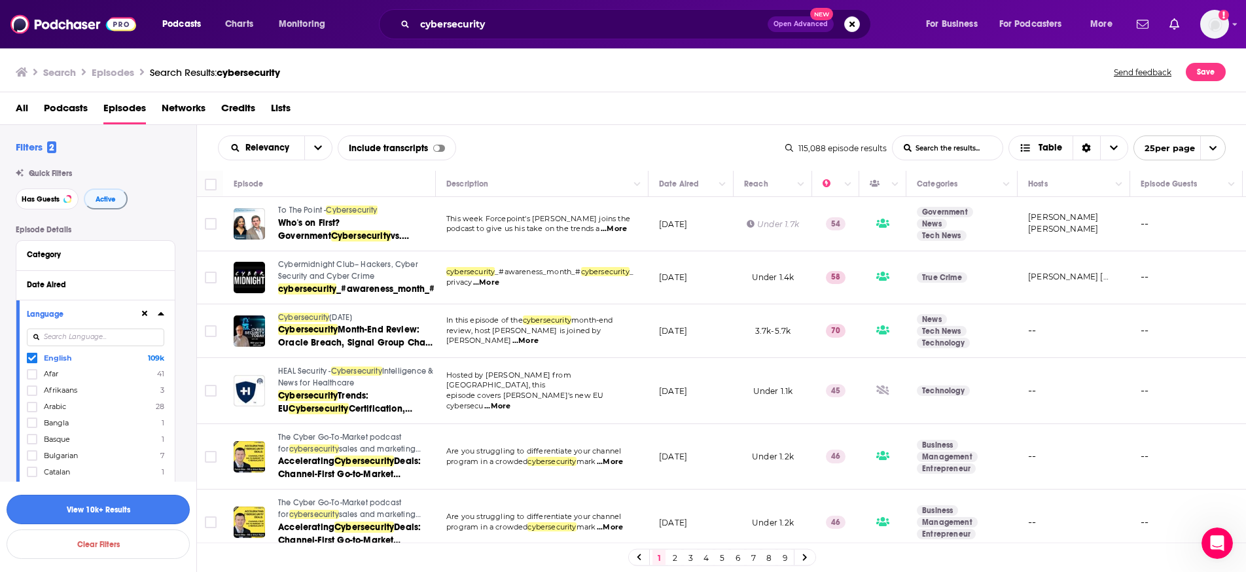
click at [143, 508] on button "View 10k+ Results" at bounding box center [98, 509] width 183 height 29
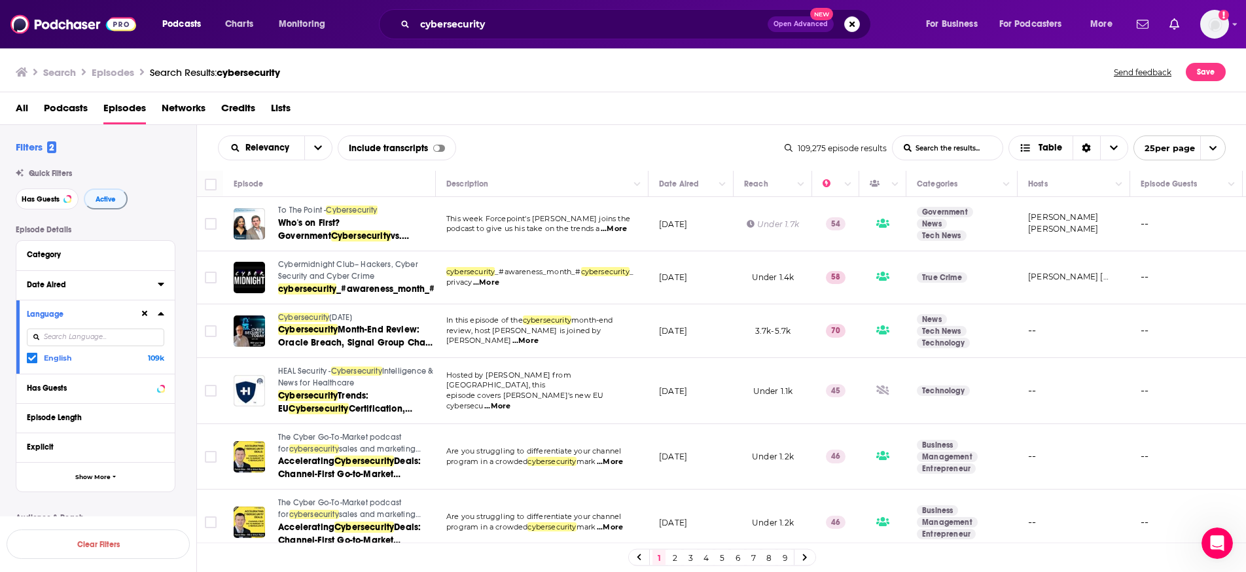
click at [76, 280] on div "Date Aired" at bounding box center [88, 284] width 122 height 9
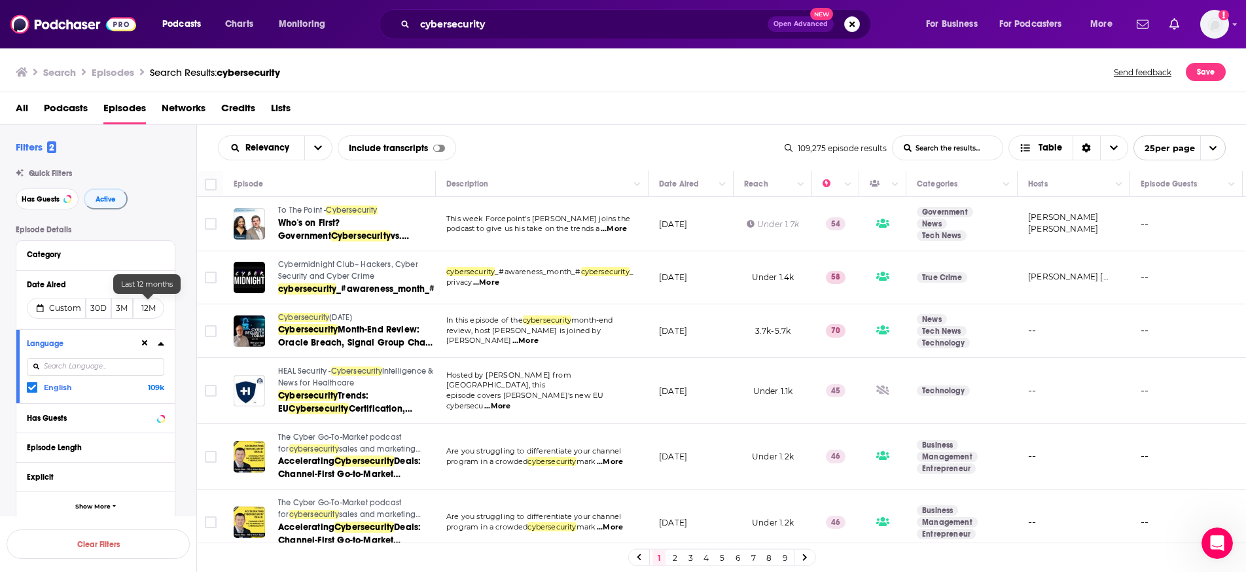
click at [146, 309] on button "12M" at bounding box center [148, 308] width 31 height 21
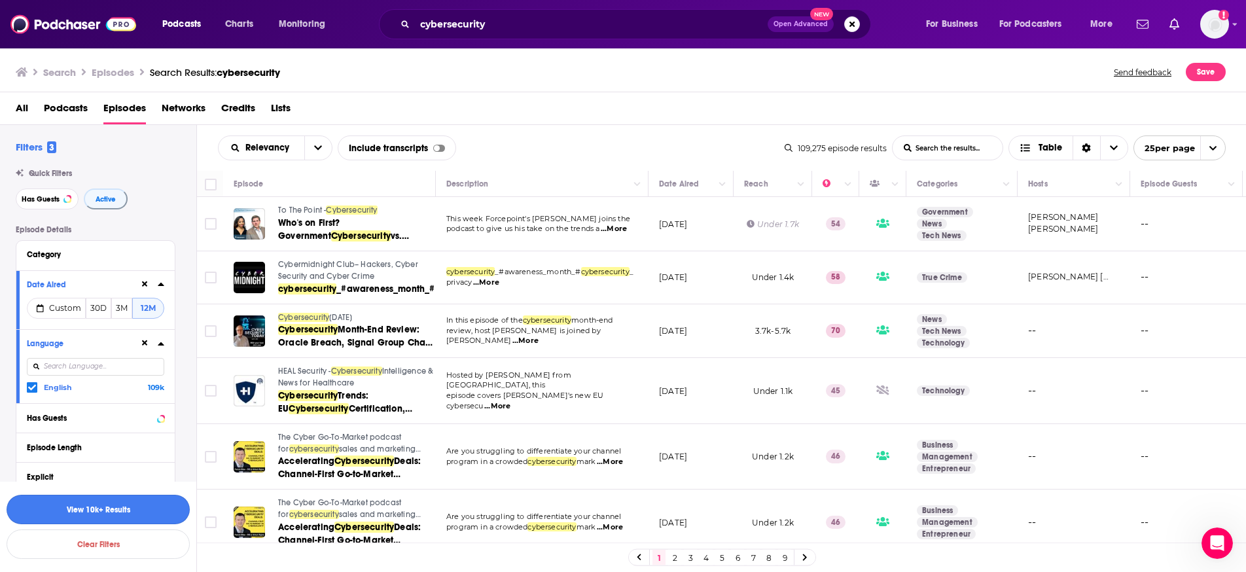
click at [145, 508] on button "View 10k+ Results" at bounding box center [98, 509] width 183 height 29
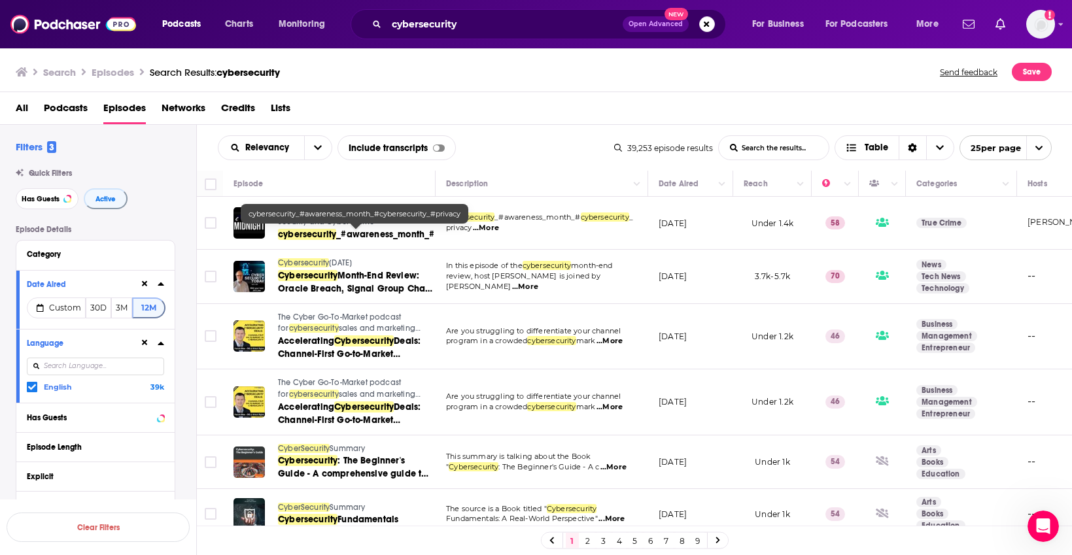
click at [649, 114] on div "All Podcasts Episodes Networks Credits Lists" at bounding box center [539, 110] width 1047 height 27
click at [192, 359] on div "Episode Details Category Date Aired Custom 30D 3M 12M Language English 39k Has …" at bounding box center [106, 465] width 181 height 480
click at [251, 224] on icon at bounding box center [249, 222] width 9 height 10
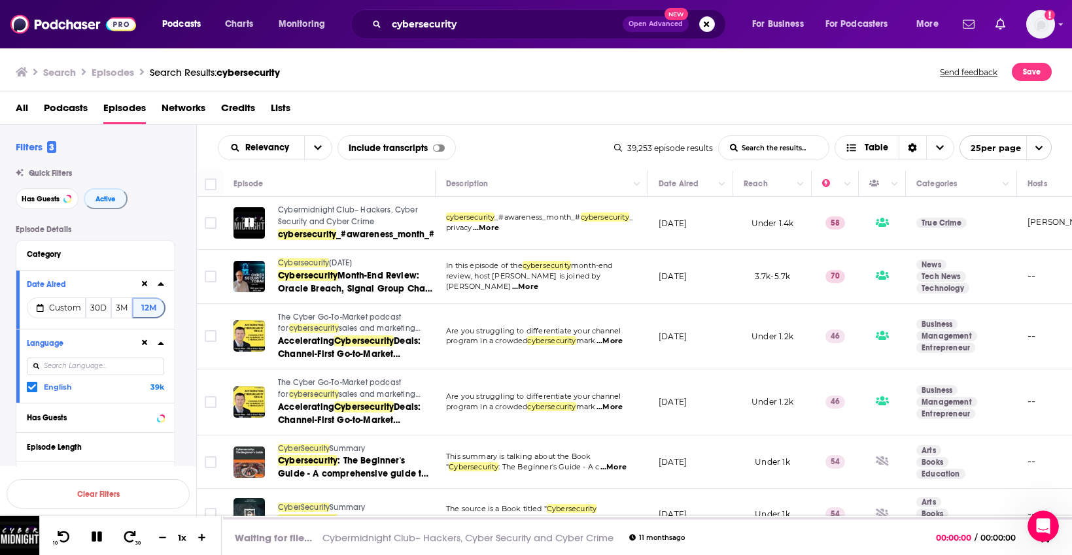
click at [252, 224] on icon at bounding box center [249, 222] width 9 height 9
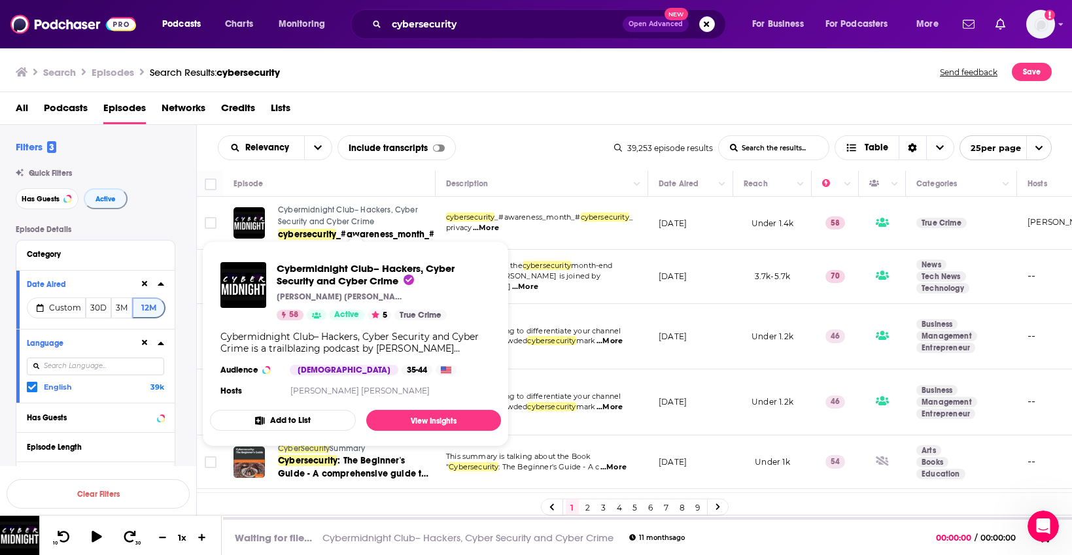
click at [298, 211] on span "Cybermidnight Club– Hackers, Cyber Security and Cyber Crime" at bounding box center [348, 215] width 140 height 21
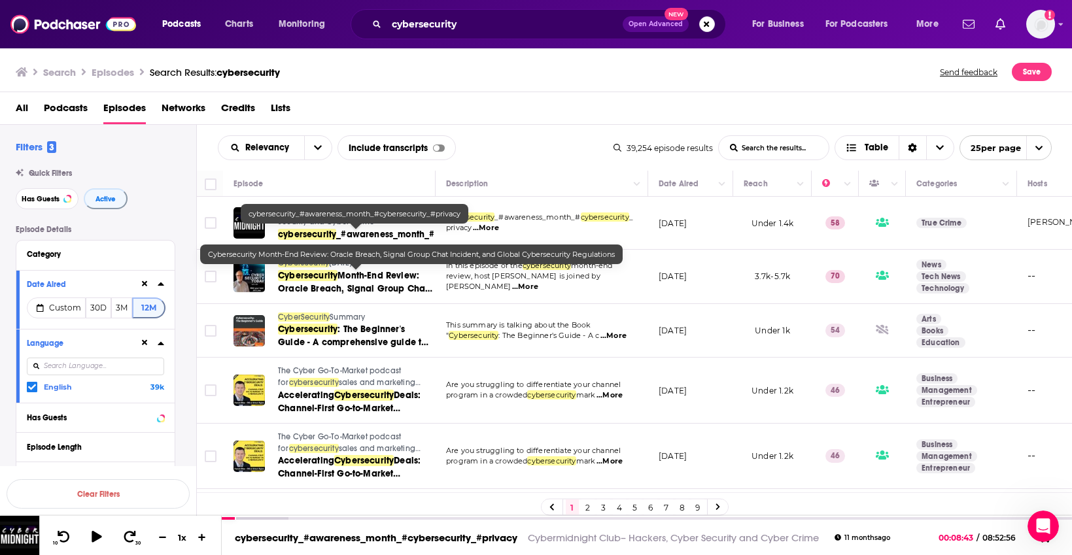
click at [507, 147] on div "Relevancy List Search Input Search the results... Include transcripts Table" at bounding box center [416, 147] width 396 height 25
click at [194, 302] on div "Episode Details Category Date Aired Custom 30D 3M 12M Language English 39k Has …" at bounding box center [106, 465] width 181 height 480
click at [500, 122] on div "All Podcasts Episodes Networks Credits Lists" at bounding box center [539, 110] width 1047 height 27
click at [185, 435] on div "Episode Details Category Date Aired Custom 30D 3M 12M Language English 39k Has …" at bounding box center [106, 465] width 181 height 480
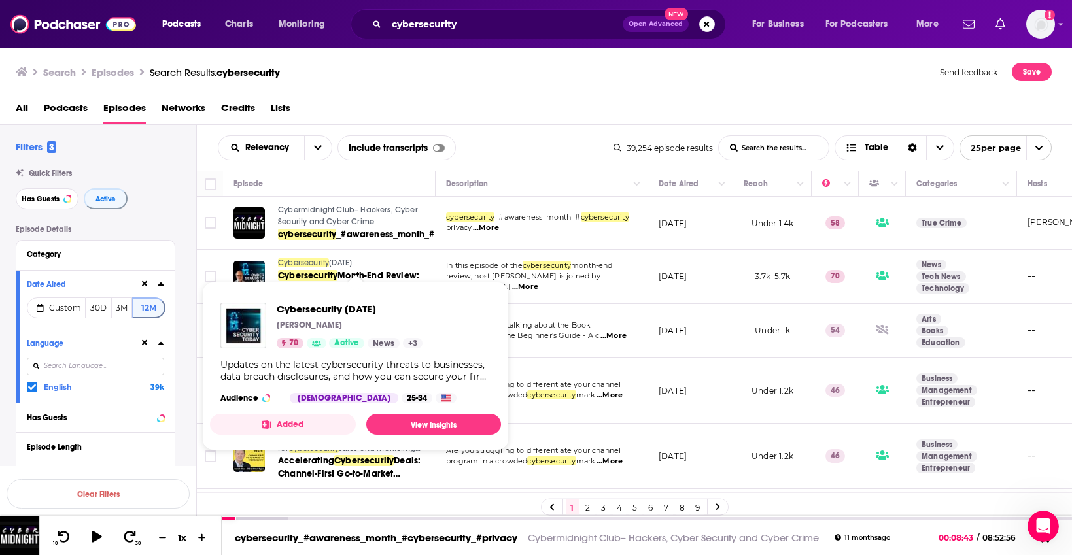
click at [307, 258] on span "Cybersecurity" at bounding box center [303, 262] width 51 height 9
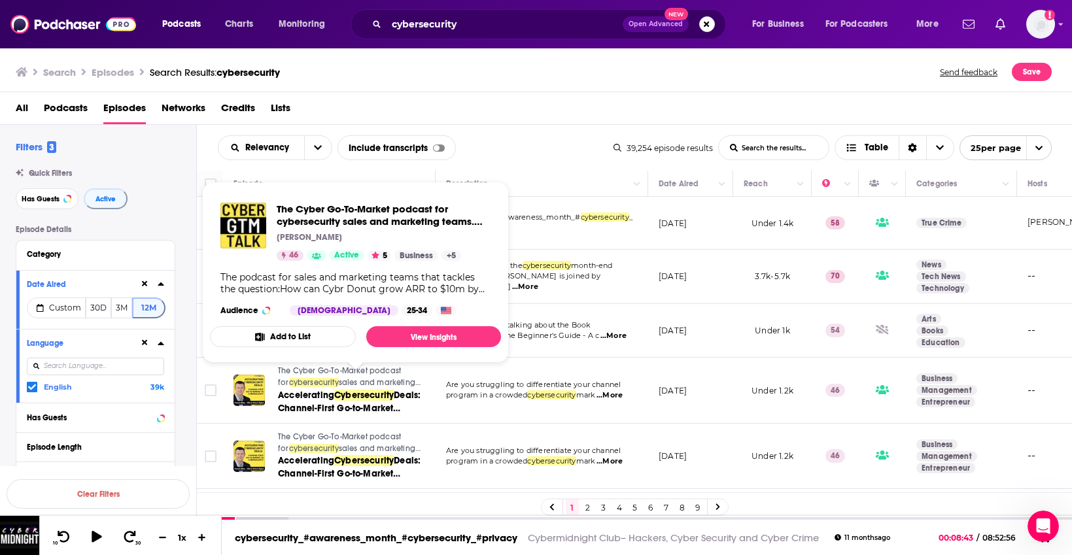
click at [341, 221] on span "The Cyber Go-To-Market podcast for cybersecurity sales and marketing teams. Sav…" at bounding box center [376, 221] width 198 height 37
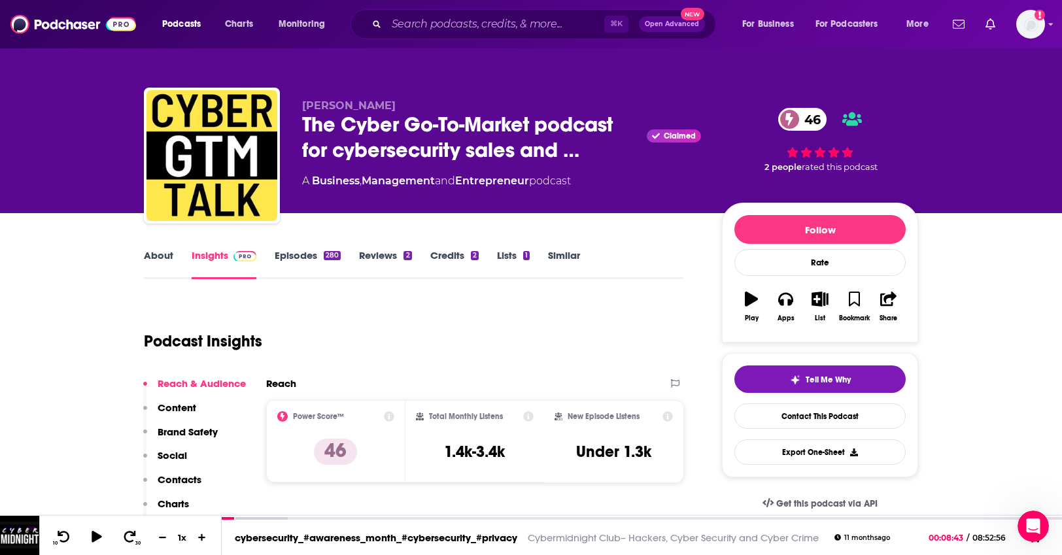
click at [148, 256] on link "About" at bounding box center [158, 264] width 29 height 30
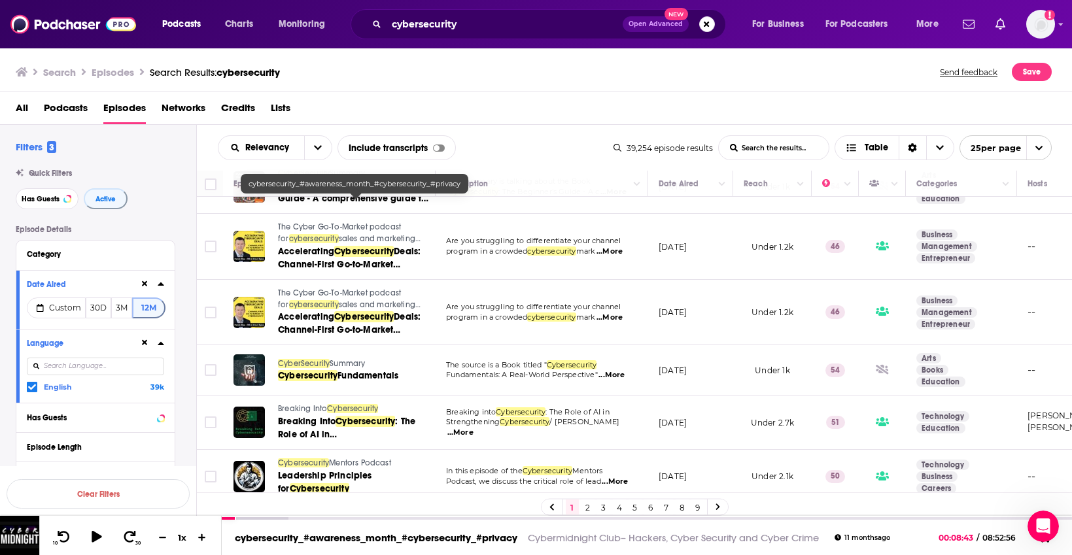
scroll to position [156, 0]
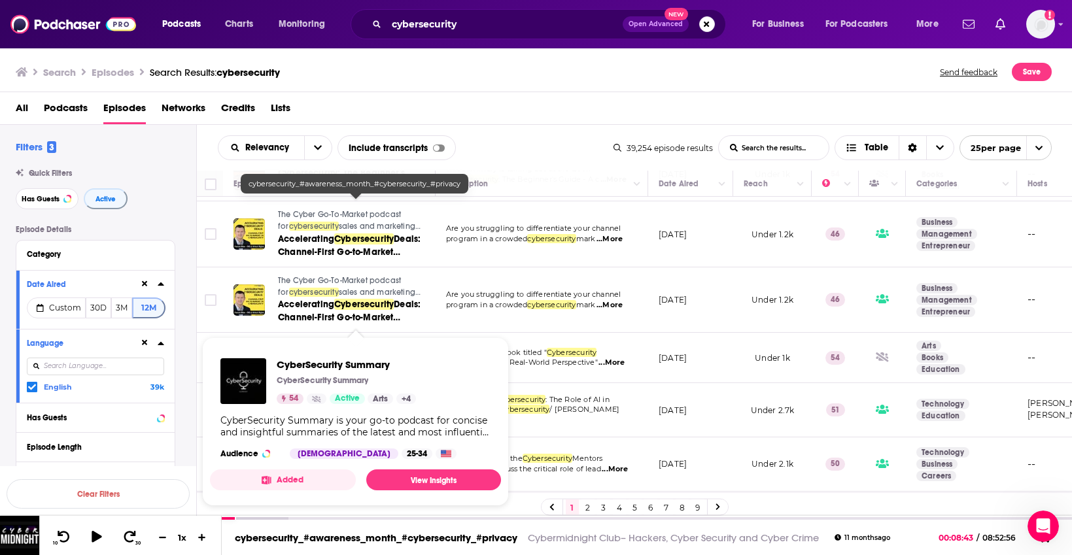
click at [432, 339] on div "Podcasts Charts Monitoring cybersecurity Open Advanced New For Business For Pod…" at bounding box center [536, 277] width 1072 height 555
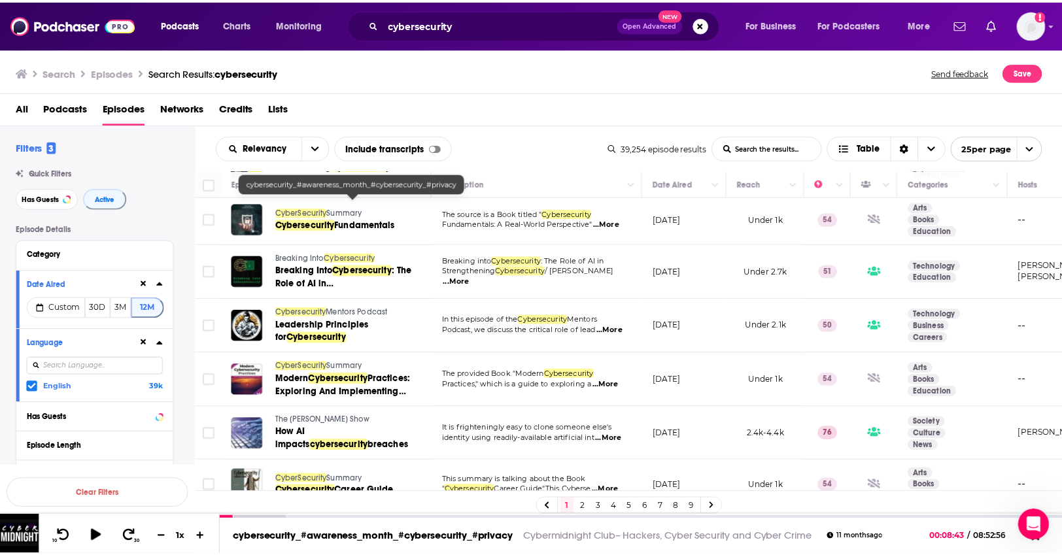
scroll to position [300, 0]
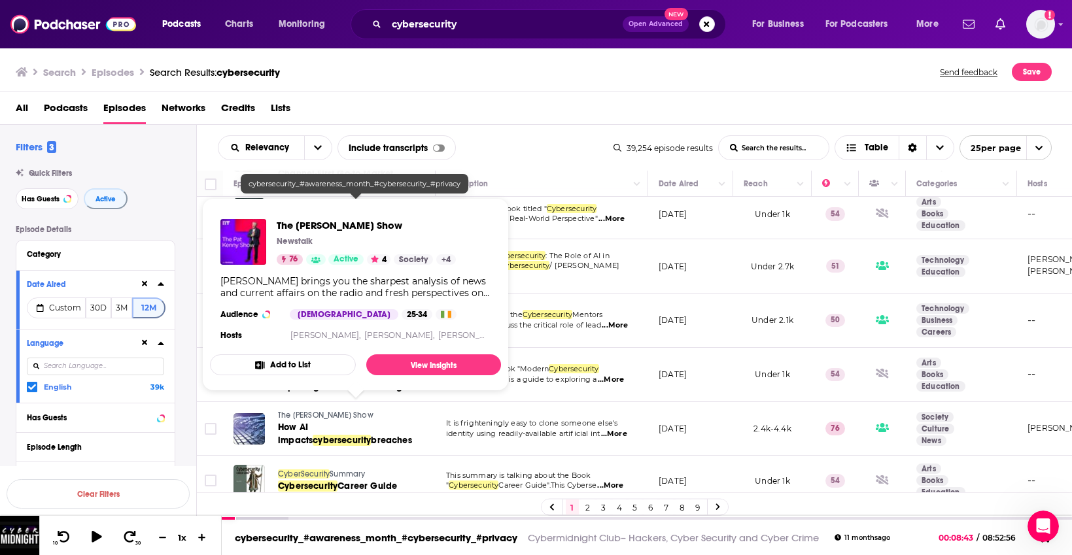
click at [342, 224] on span "The Pat Kenny Show" at bounding box center [366, 225] width 179 height 12
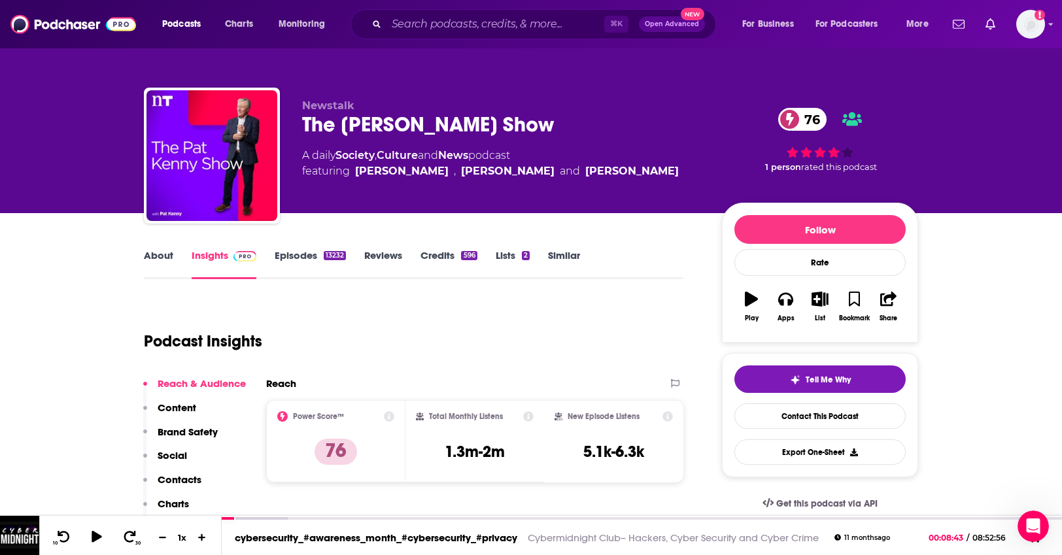
click at [162, 256] on link "About" at bounding box center [158, 264] width 29 height 30
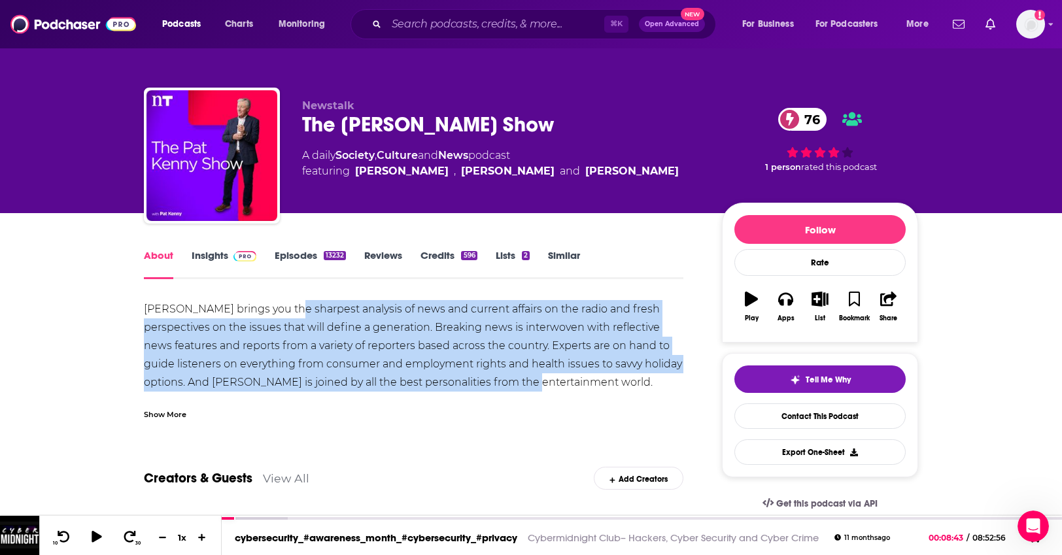
drag, startPoint x: 287, startPoint y: 313, endPoint x: 510, endPoint y: 374, distance: 231.2
click at [510, 374] on div "Pat brings you the sharpest analysis of news and current affairs on the radio a…" at bounding box center [414, 410] width 540 height 220
click at [308, 251] on link "Episodes 13232" at bounding box center [310, 264] width 71 height 30
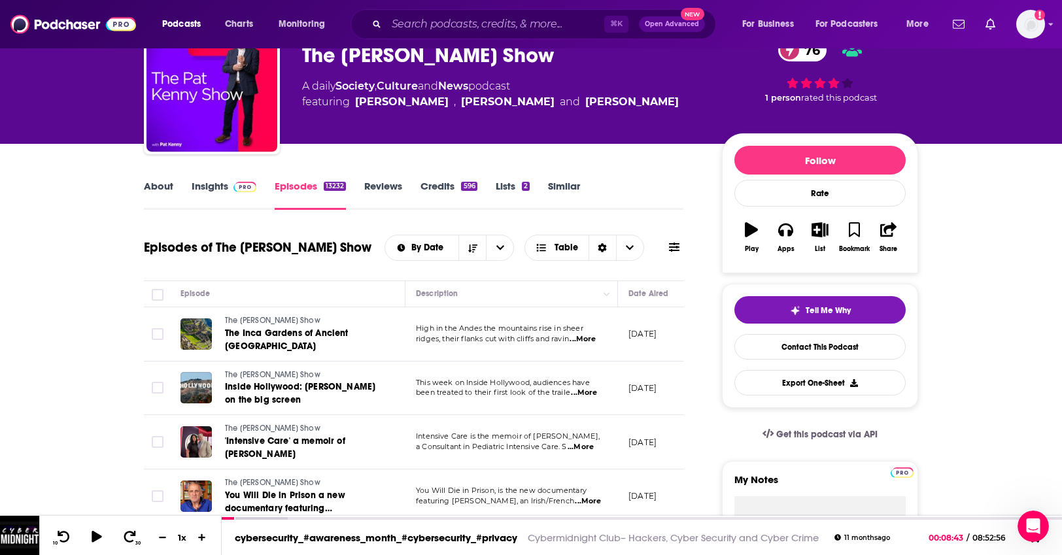
scroll to position [72, 0]
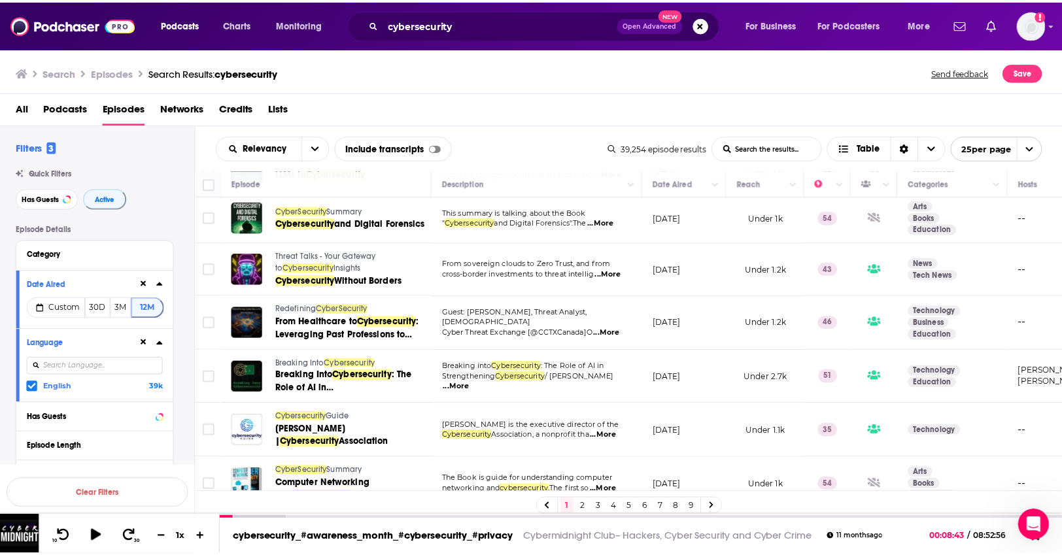
scroll to position [772, 0]
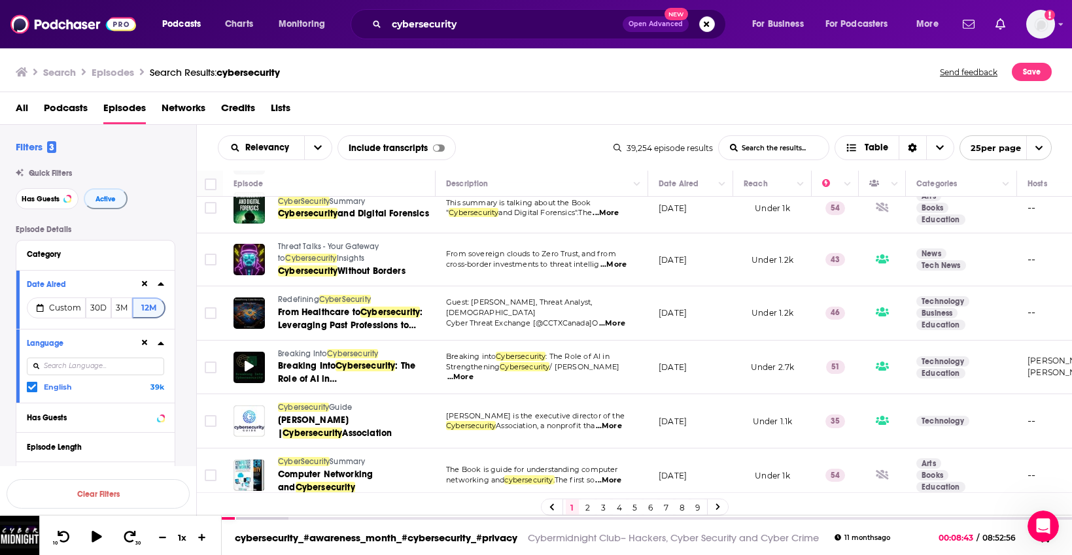
click at [249, 352] on div at bounding box center [249, 367] width 31 height 31
click at [374, 349] on span "Cybersecurity" at bounding box center [352, 353] width 51 height 9
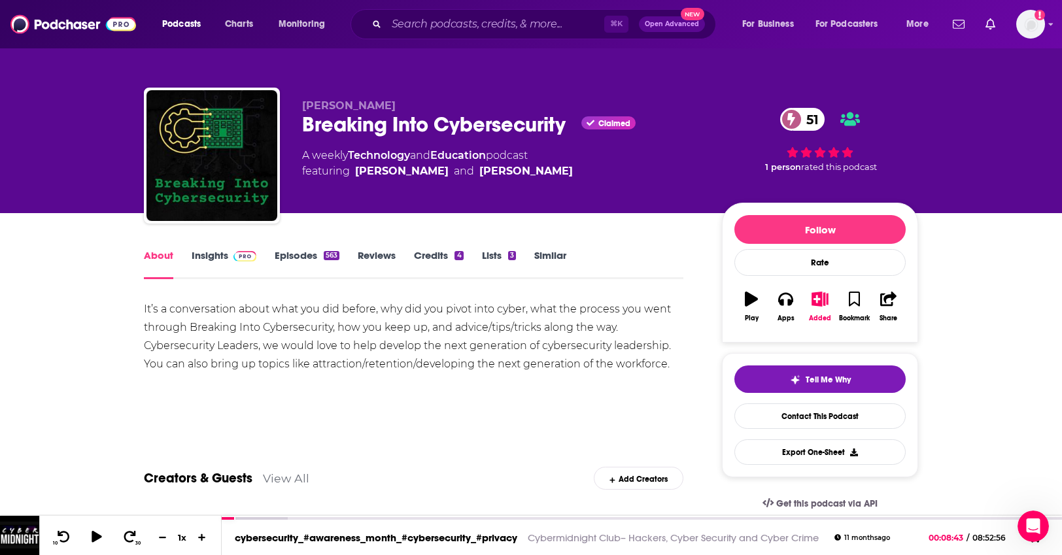
click at [226, 264] on link "Insights" at bounding box center [224, 264] width 65 height 30
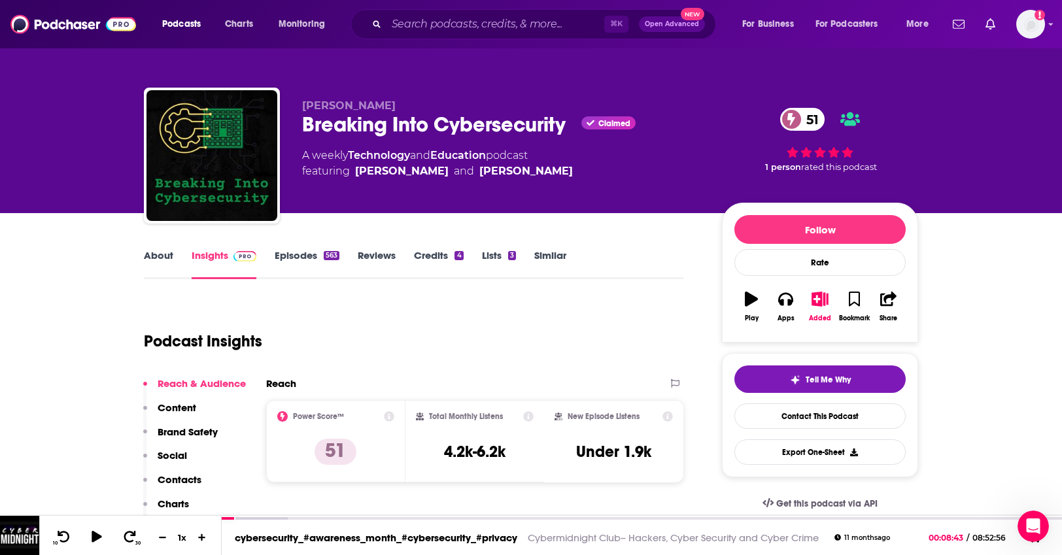
scroll to position [230, 0]
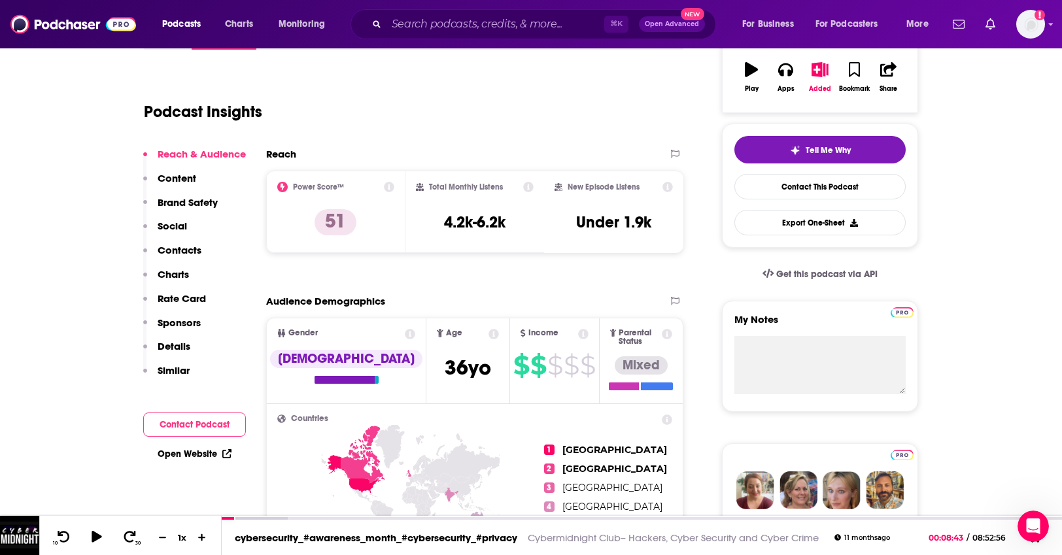
click at [194, 323] on p "Sponsors" at bounding box center [179, 323] width 43 height 12
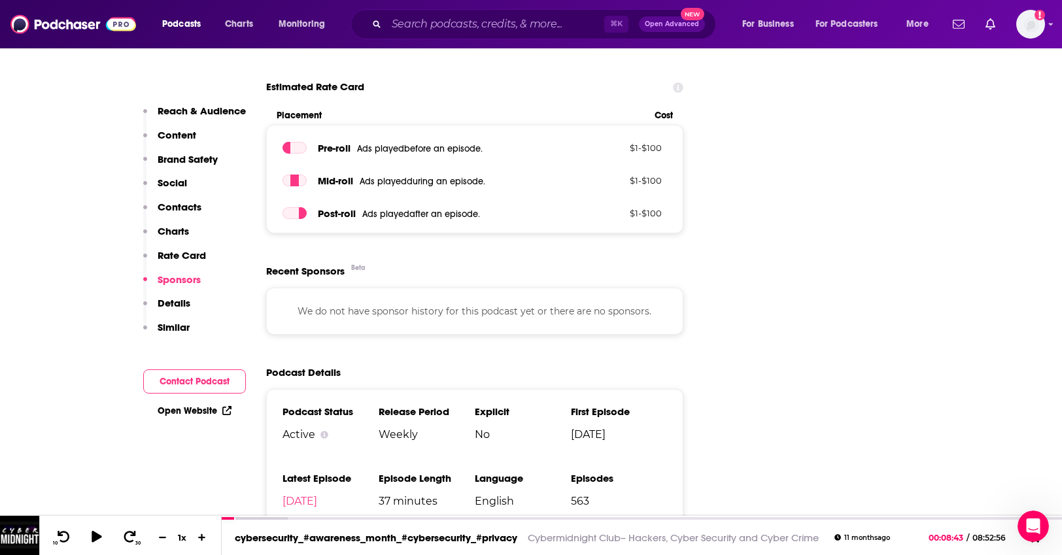
scroll to position [1881, 0]
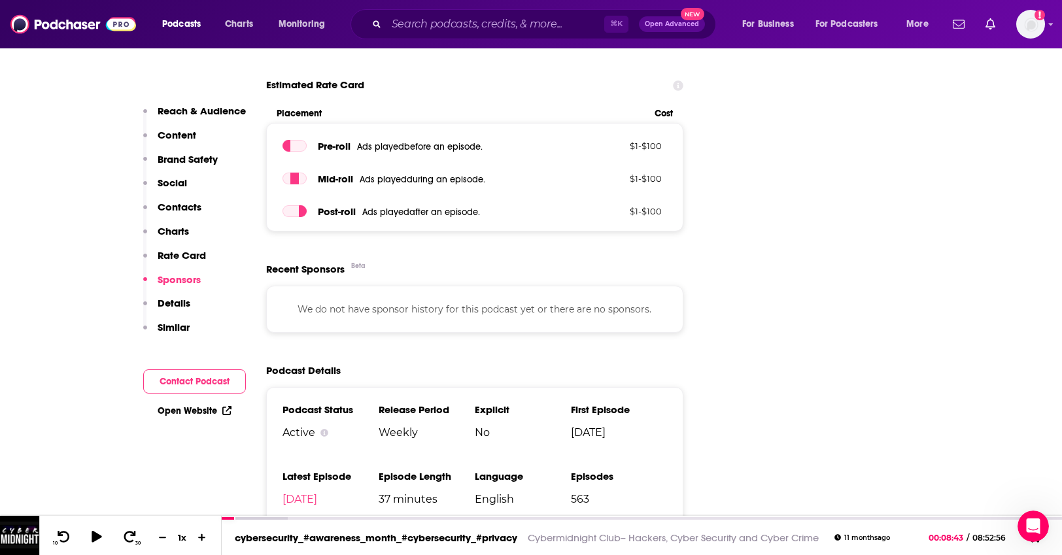
drag, startPoint x: 177, startPoint y: 228, endPoint x: 190, endPoint y: 262, distance: 36.4
click at [190, 262] on div "Reach & Audience Content Brand Safety Social Contacts Charts Rate Card Sponsors…" at bounding box center [194, 225] width 103 height 241
click at [191, 259] on p "Rate Card" at bounding box center [182, 255] width 48 height 12
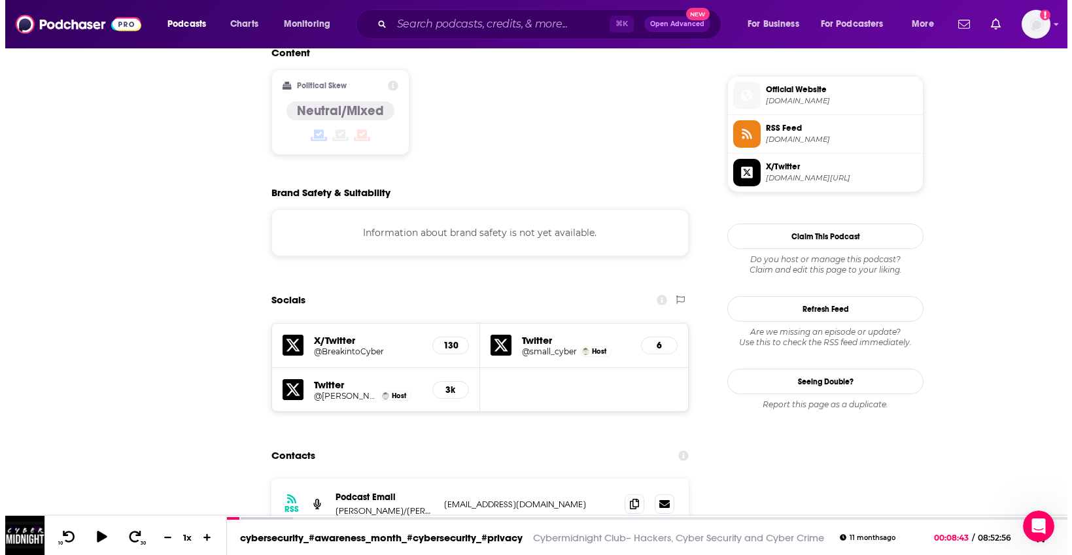
scroll to position [0, 0]
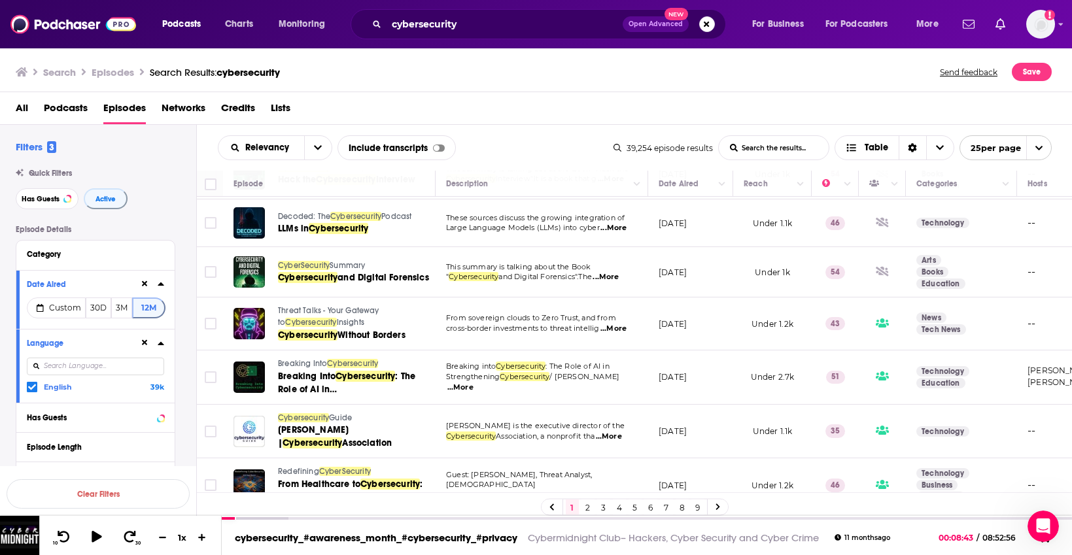
scroll to position [703, 0]
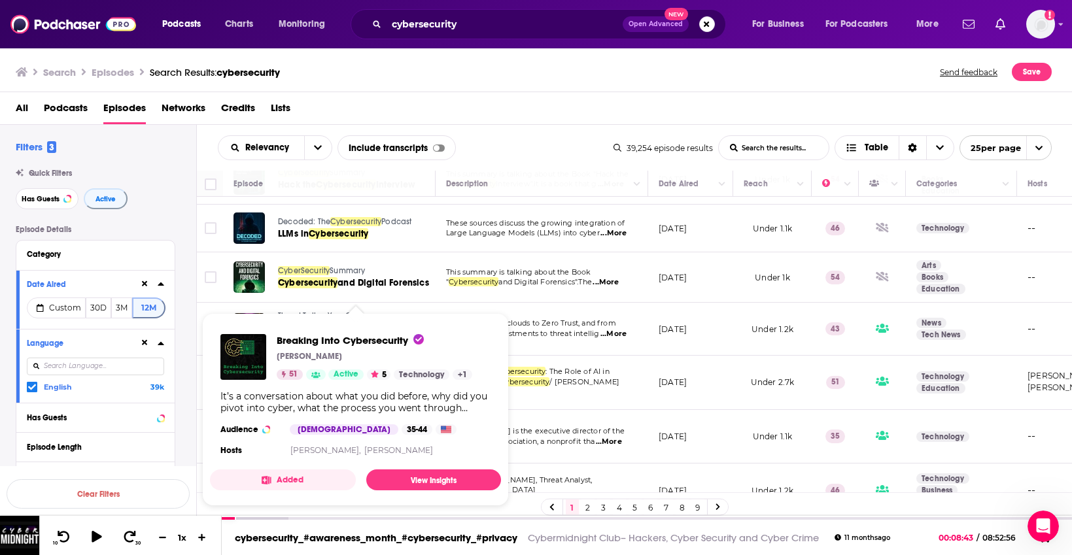
click at [290, 482] on button "Added" at bounding box center [283, 480] width 146 height 21
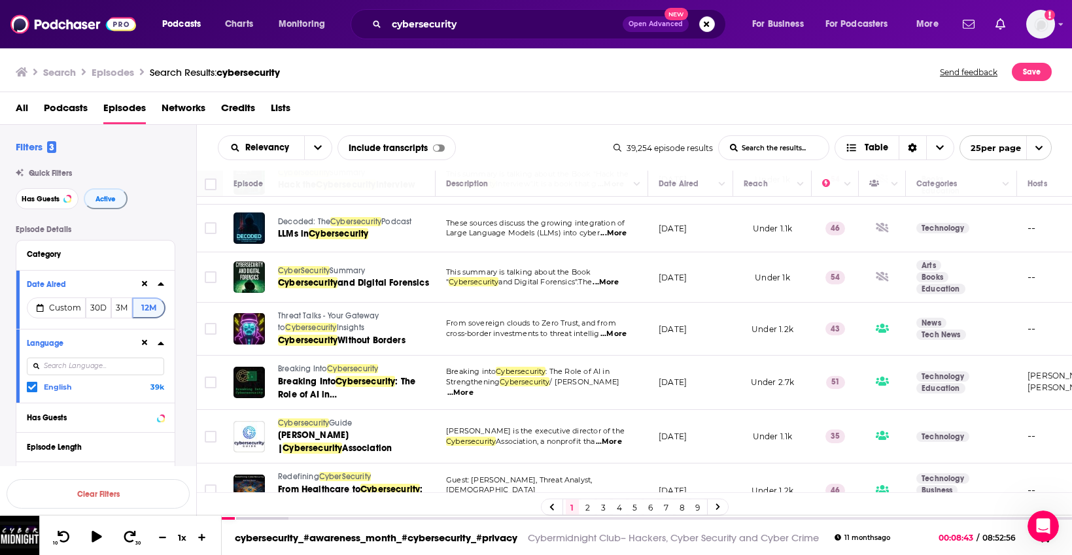
click at [529, 507] on div "Add Podcast to List Breaking Into Cybersecurity 51 Breaking Into Cybersecurity …" at bounding box center [536, 277] width 1072 height 555
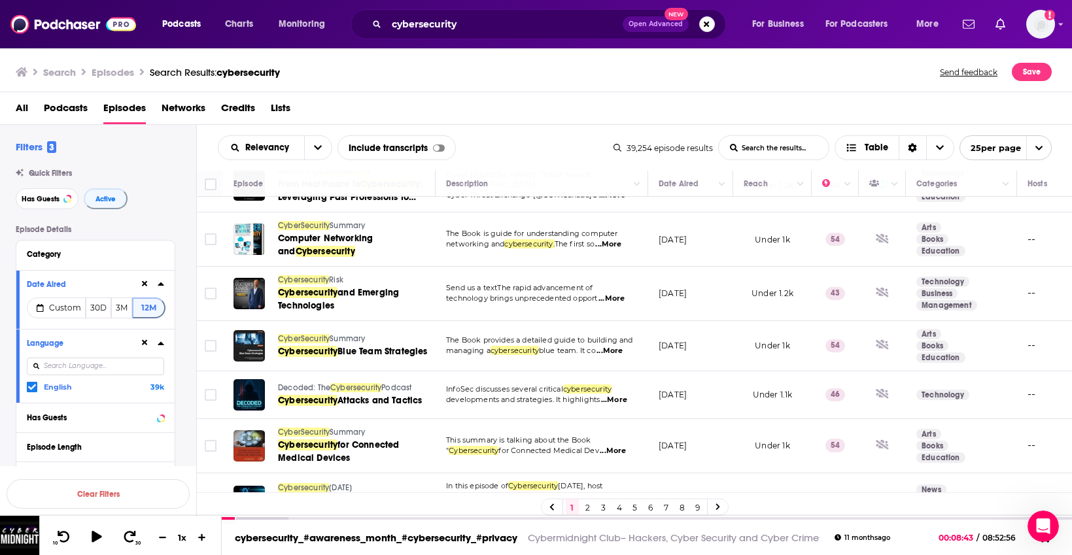
scroll to position [884, 0]
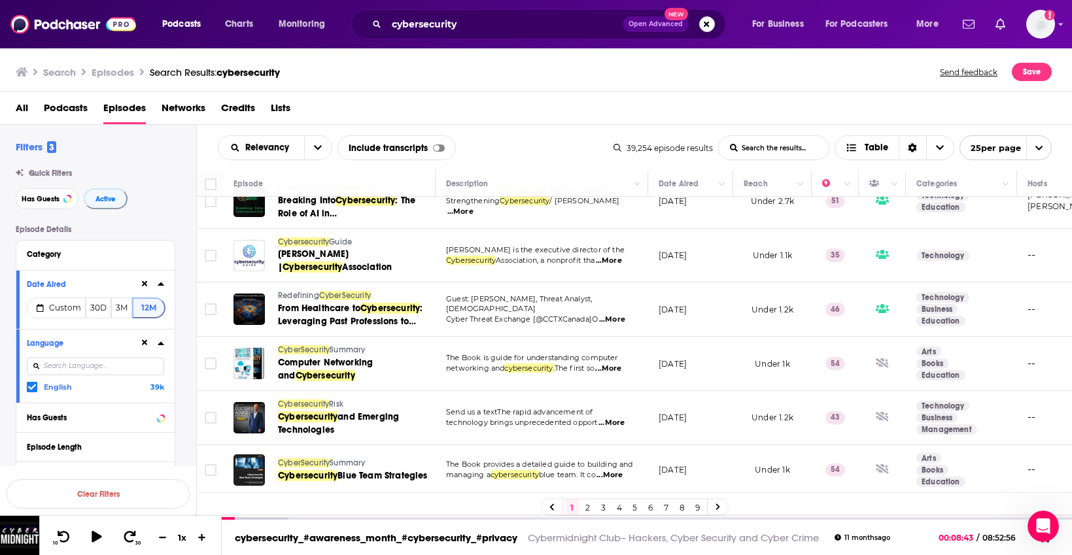
click at [590, 512] on link "2" at bounding box center [588, 508] width 13 height 16
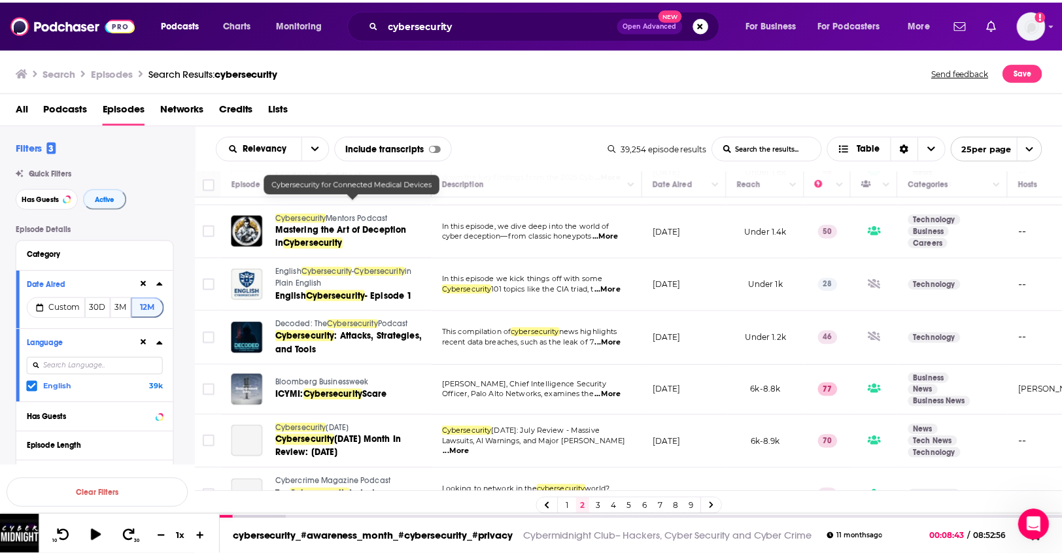
scroll to position [1034, 0]
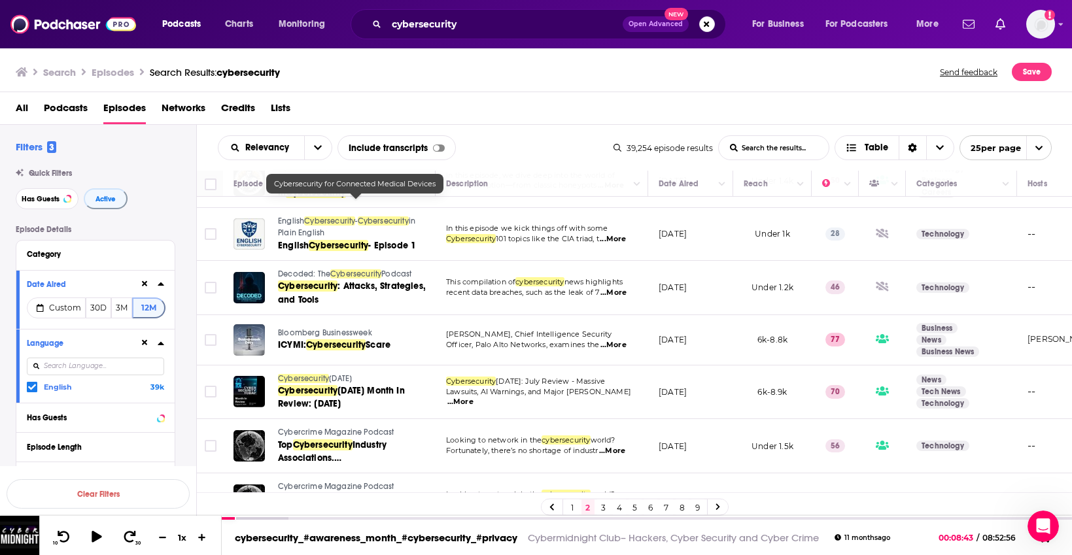
click at [68, 20] on img at bounding box center [73, 24] width 126 height 25
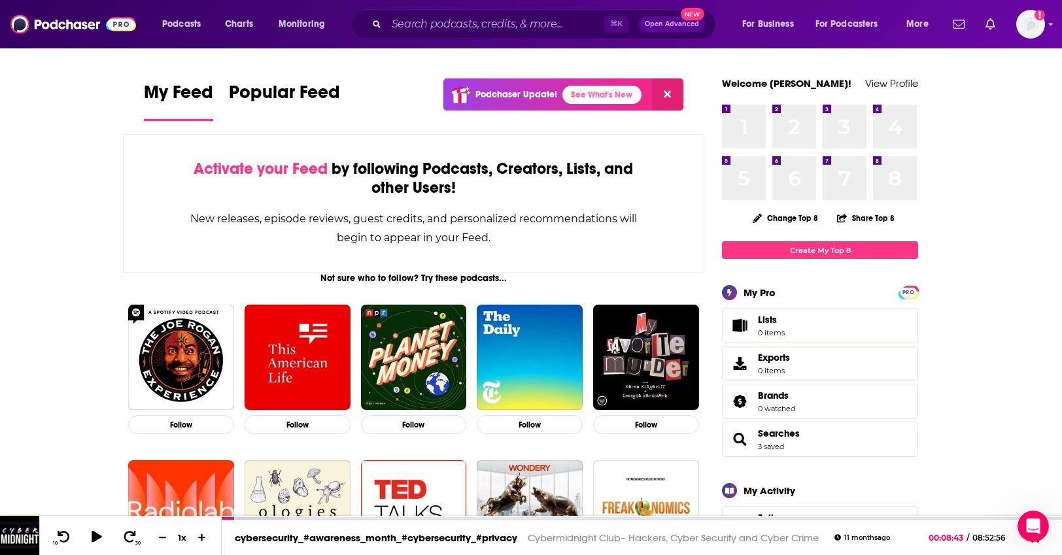
click at [785, 330] on span "0 items" at bounding box center [771, 332] width 27 height 9
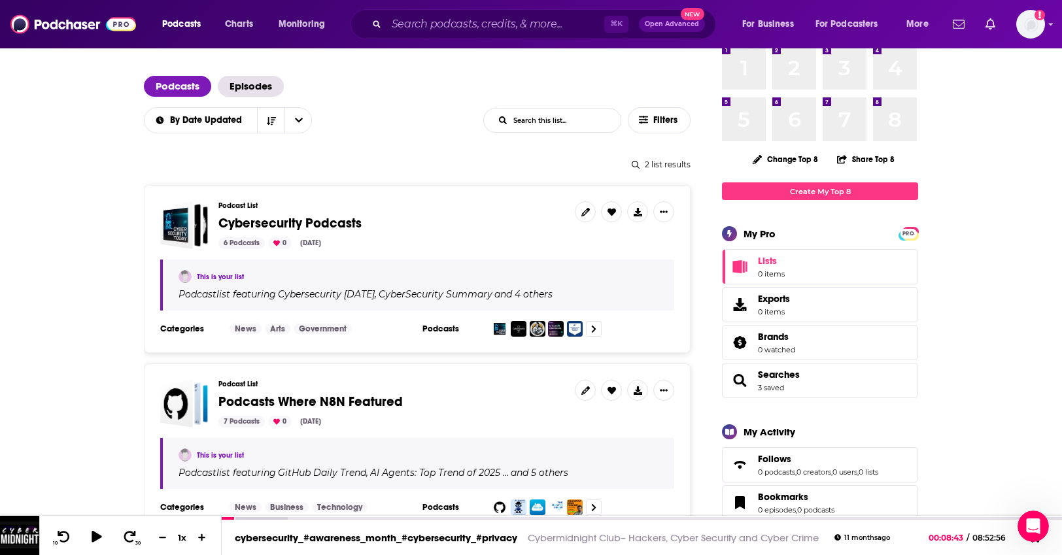
scroll to position [56, 0]
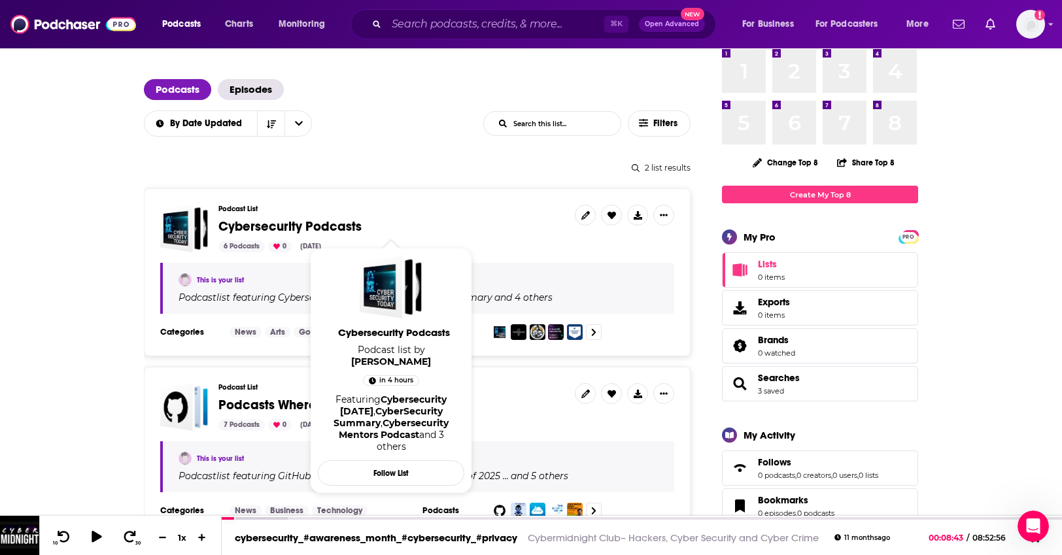
click at [294, 226] on span "Cybersecurity Podcasts" at bounding box center [290, 227] width 143 height 16
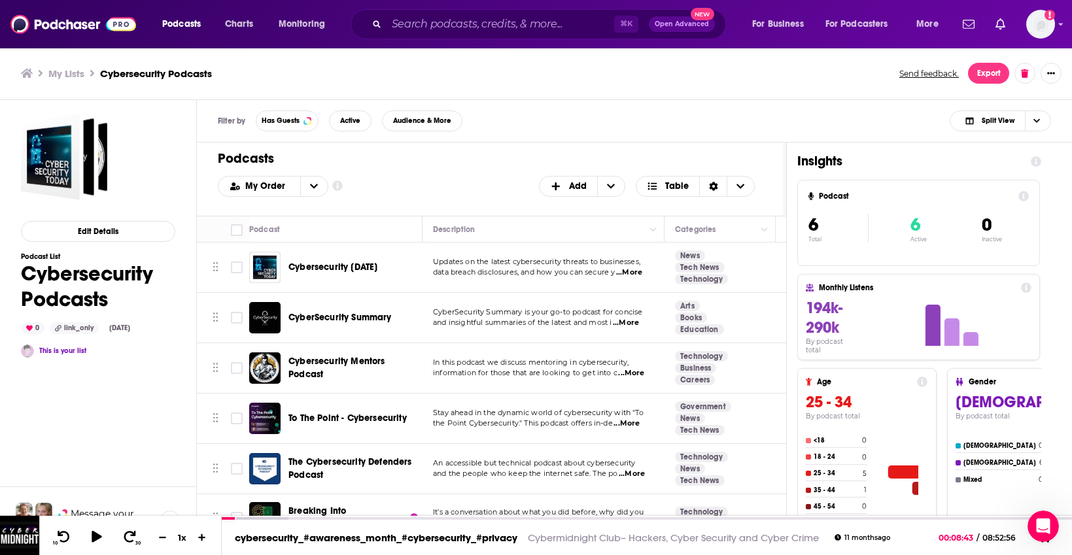
click at [393, 186] on div "My Order Customize Your List Order Select the “My Order” sort and remove all fi…" at bounding box center [492, 186] width 548 height 21
drag, startPoint x: 390, startPoint y: 262, endPoint x: 282, endPoint y: 272, distance: 108.3
click at [282, 272] on div "Cybersecurity Today" at bounding box center [336, 267] width 175 height 31
copy div "Cybersecurity Today"
click at [1049, 548] on button at bounding box center [1045, 541] width 23 height 16
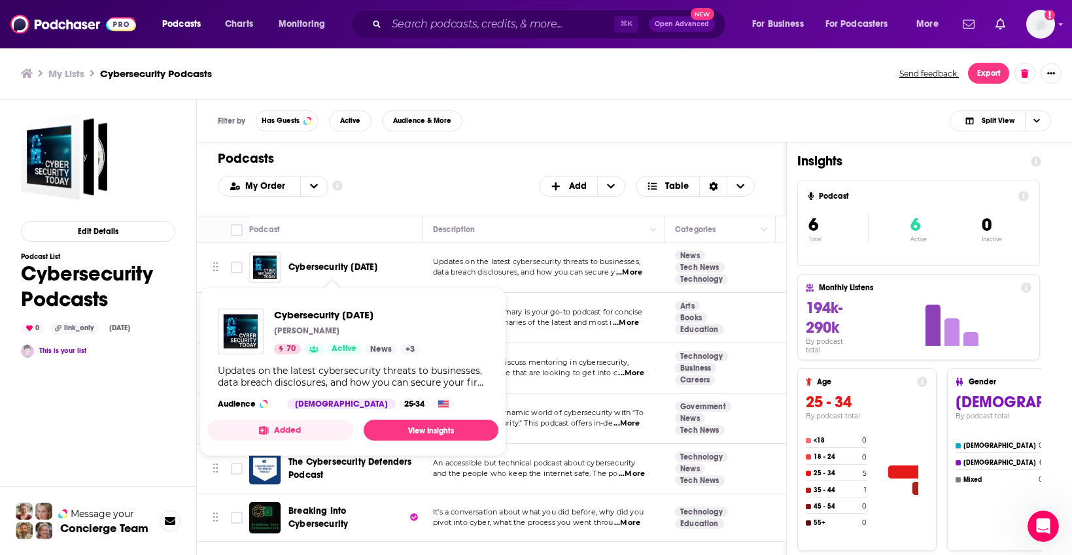
click at [349, 268] on span "Cybersecurity Today" at bounding box center [333, 267] width 89 height 11
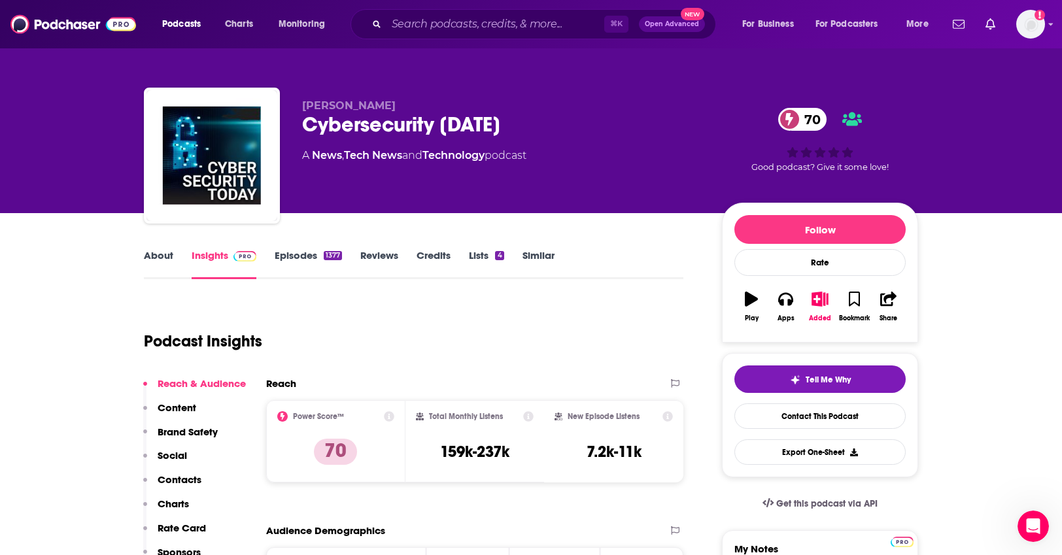
click at [794, 308] on button "Apps" at bounding box center [786, 306] width 34 height 47
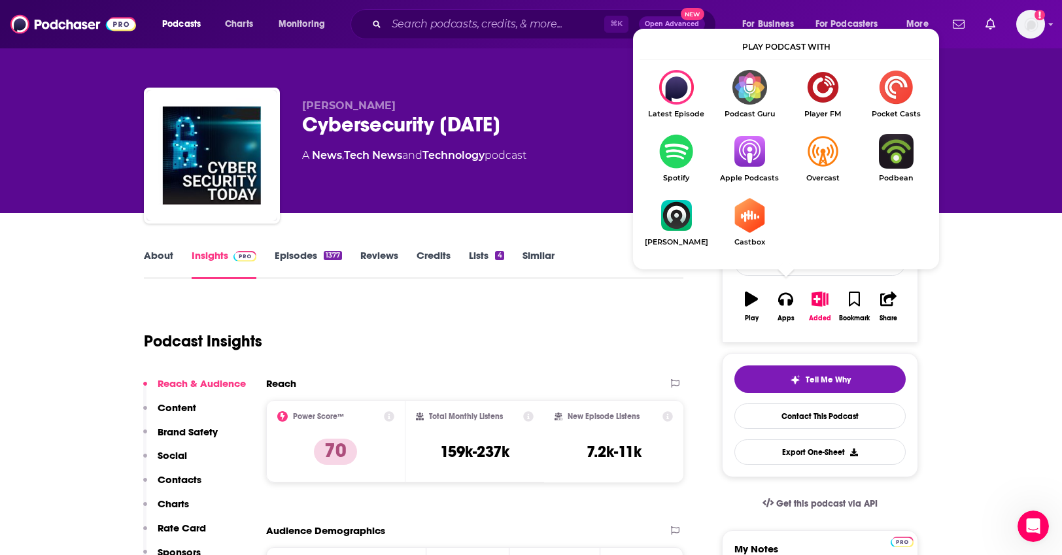
click at [760, 151] on img "Show Listen On dropdown" at bounding box center [749, 151] width 73 height 35
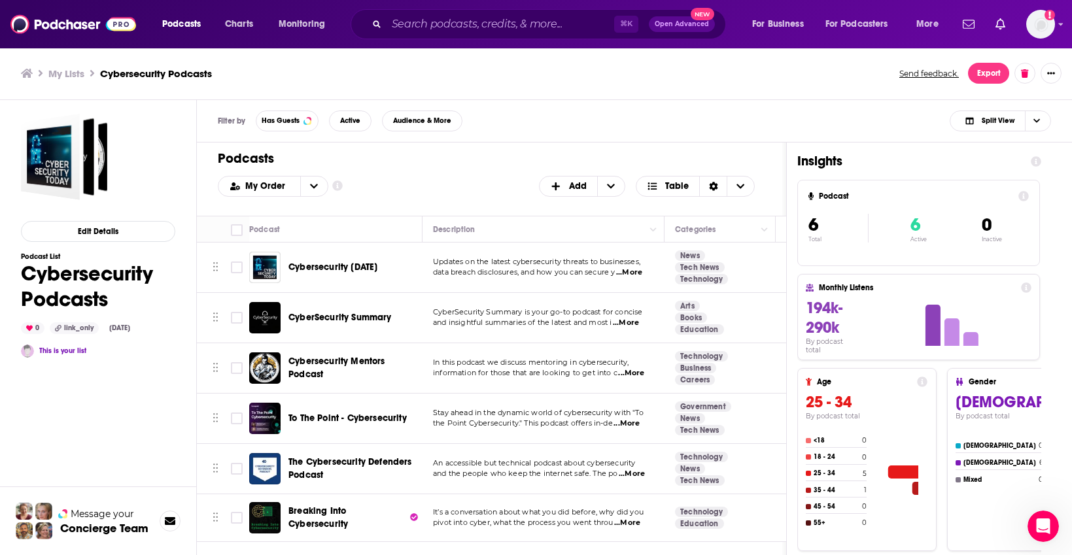
click at [359, 311] on span "CyberSecurity Summary" at bounding box center [340, 317] width 103 height 13
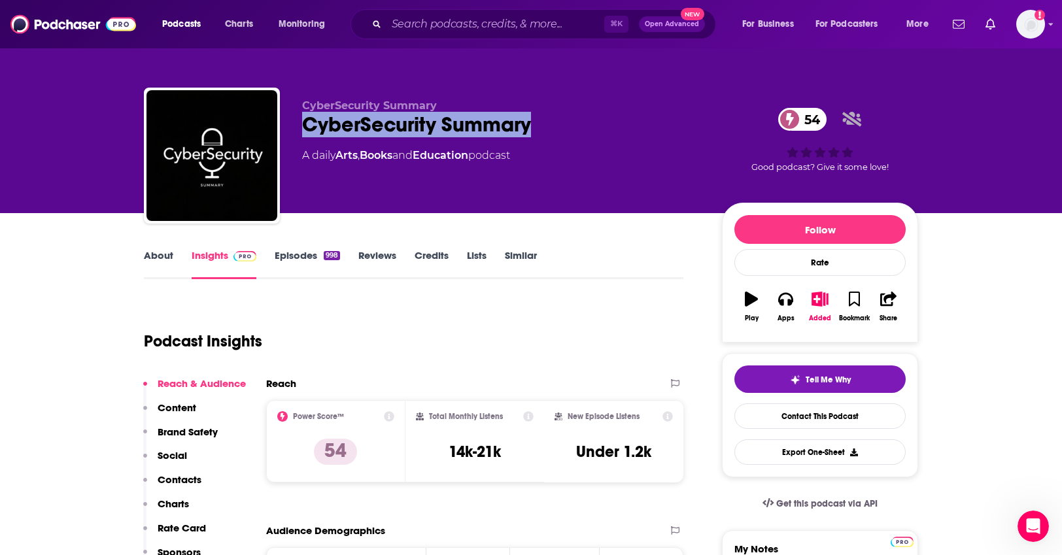
drag, startPoint x: 482, startPoint y: 116, endPoint x: 306, endPoint y: 132, distance: 177.4
click at [306, 132] on div "CyberSecurity Summary 54" at bounding box center [501, 125] width 399 height 26
copy h2 "CyberSecurity Summary"
click at [792, 298] on icon "button" at bounding box center [786, 299] width 14 height 13
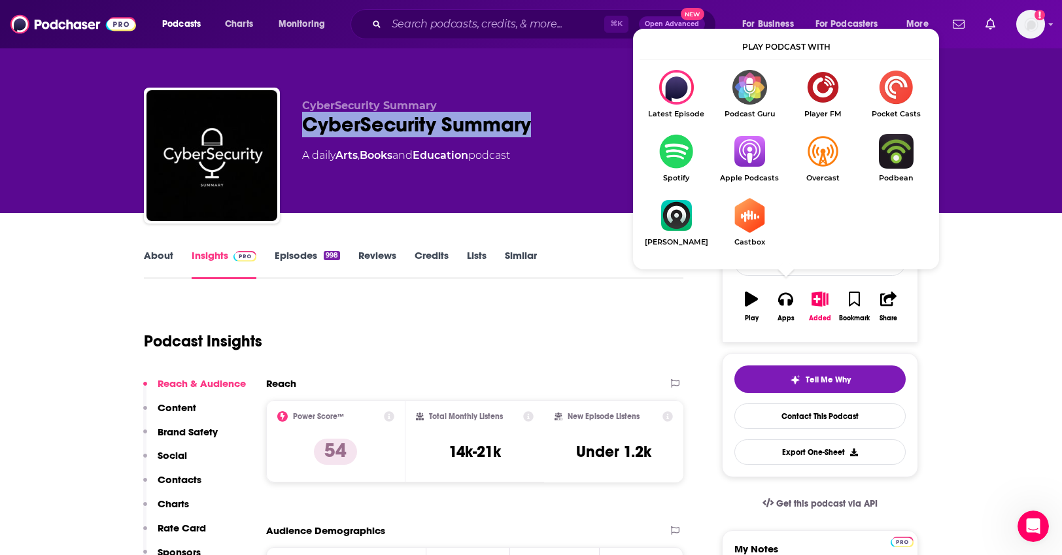
click at [766, 164] on img "Show Listen On dropdown" at bounding box center [749, 151] width 73 height 35
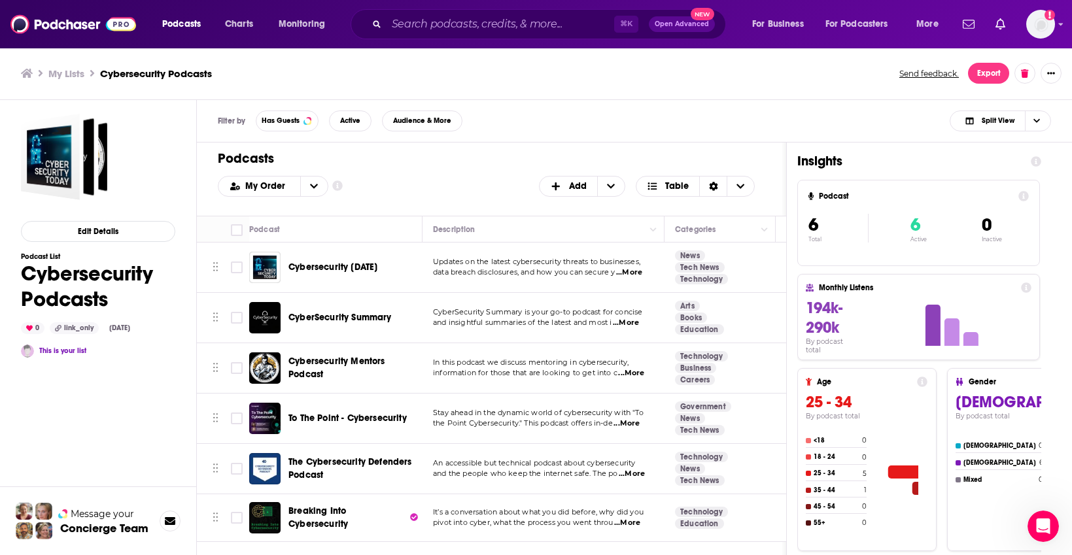
click at [368, 369] on div "Podcasts Charts Monitoring ⌘ K Open Advanced New For Business For Podcasters Mo…" at bounding box center [536, 277] width 1072 height 555
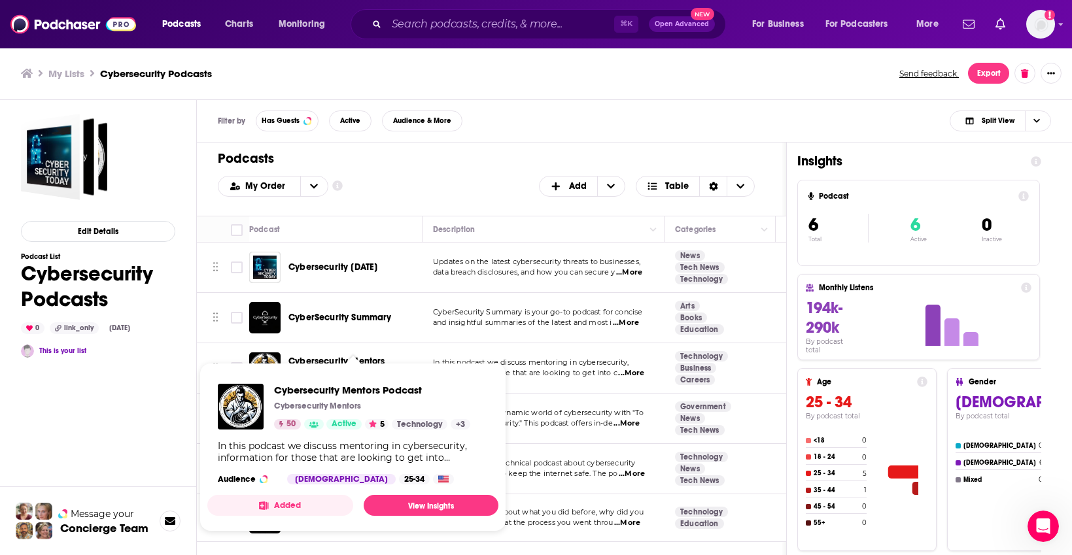
click at [380, 360] on span "Cybersecurity Mentors Podcast Cybersecurity Mentors 50 Active 5 Technology + 3 …" at bounding box center [353, 447] width 307 height 184
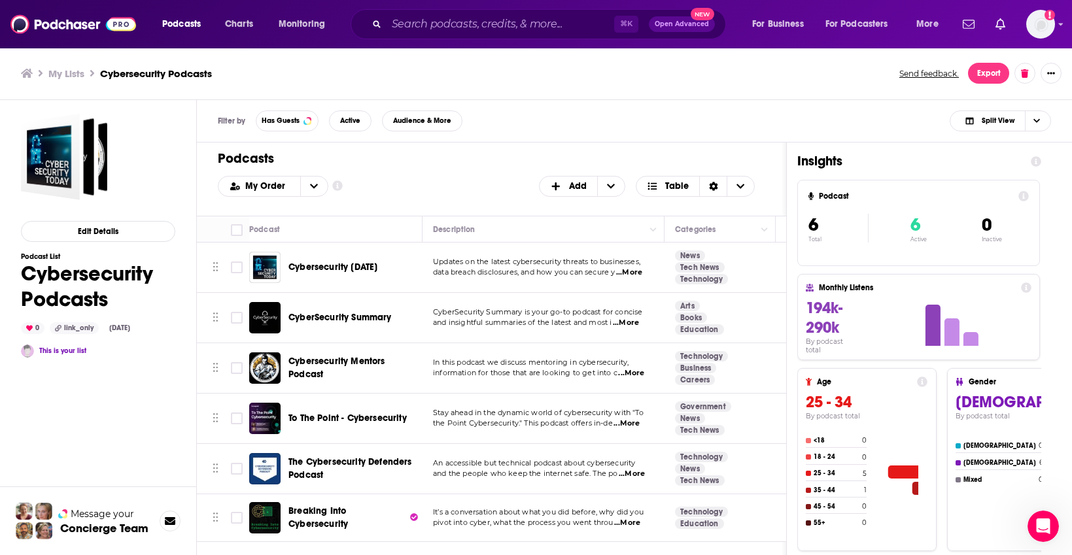
click at [591, 366] on span "In this podcast we discuss mentoring in cybersecurity," at bounding box center [531, 362] width 196 height 9
click at [302, 372] on div "Podcasts Charts Monitoring ⌘ K Open Advanced New For Business For Podcasters Mo…" at bounding box center [536, 277] width 1072 height 555
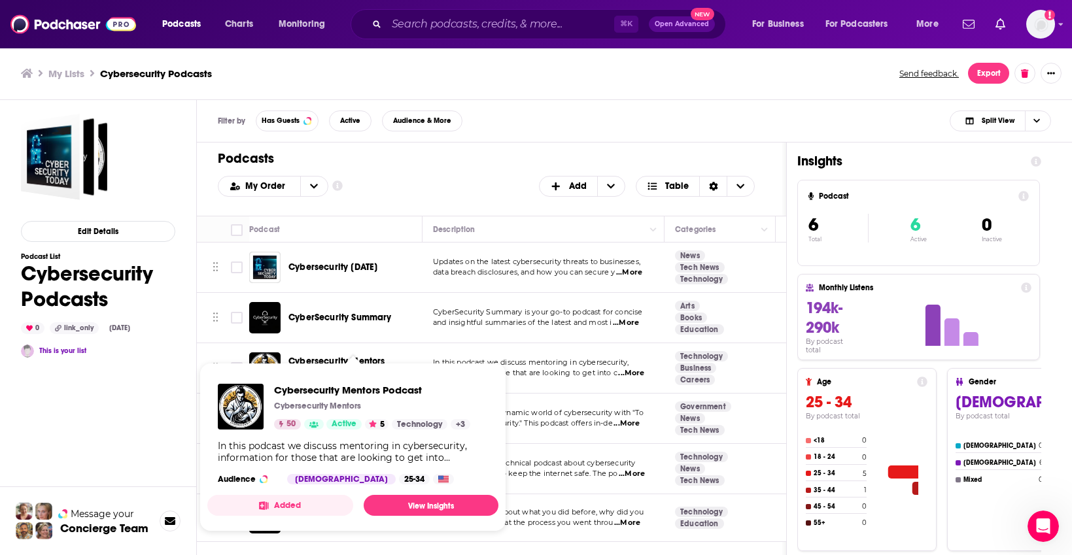
click at [308, 386] on span "Cybersecurity Mentors Podcast" at bounding box center [372, 390] width 196 height 12
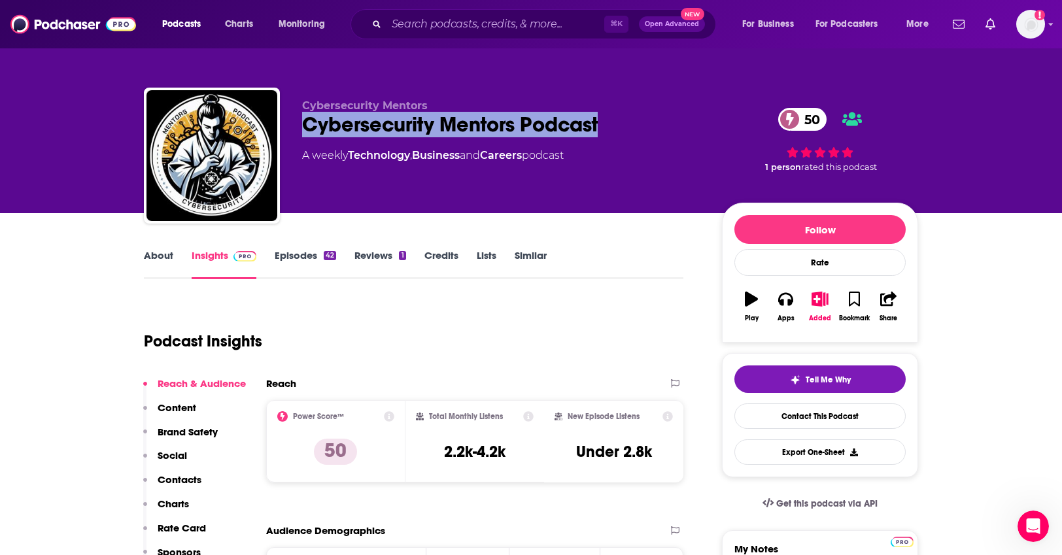
drag, startPoint x: 618, startPoint y: 130, endPoint x: 292, endPoint y: 133, distance: 325.2
click at [292, 133] on div "Cybersecurity Mentors Cybersecurity Mentors Podcast 50 A weekly Technology , Bu…" at bounding box center [531, 158] width 775 height 141
copy h2 "Cybersecurity Mentors Podcast"
click at [782, 306] on icon "button" at bounding box center [786, 299] width 14 height 14
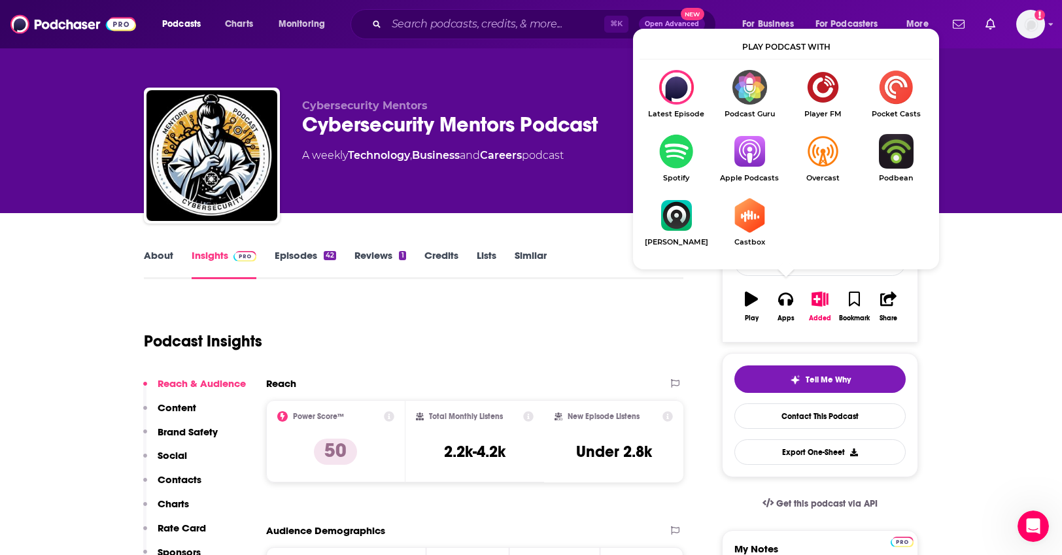
click at [443, 328] on div "Podcast Insights" at bounding box center [408, 333] width 529 height 67
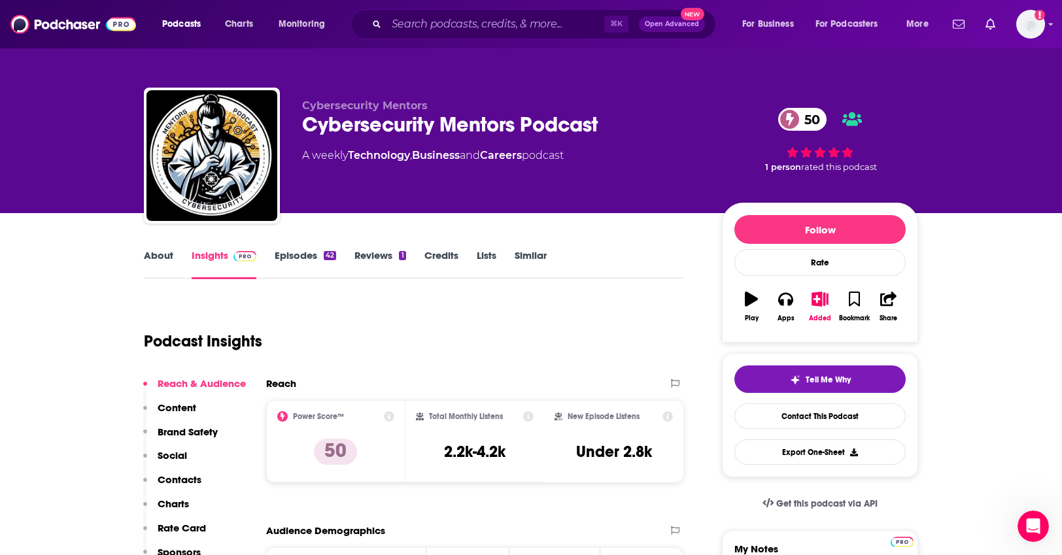
drag, startPoint x: 779, startPoint y: 306, endPoint x: 783, endPoint y: 318, distance: 13.2
click at [783, 318] on button "Apps" at bounding box center [786, 306] width 34 height 47
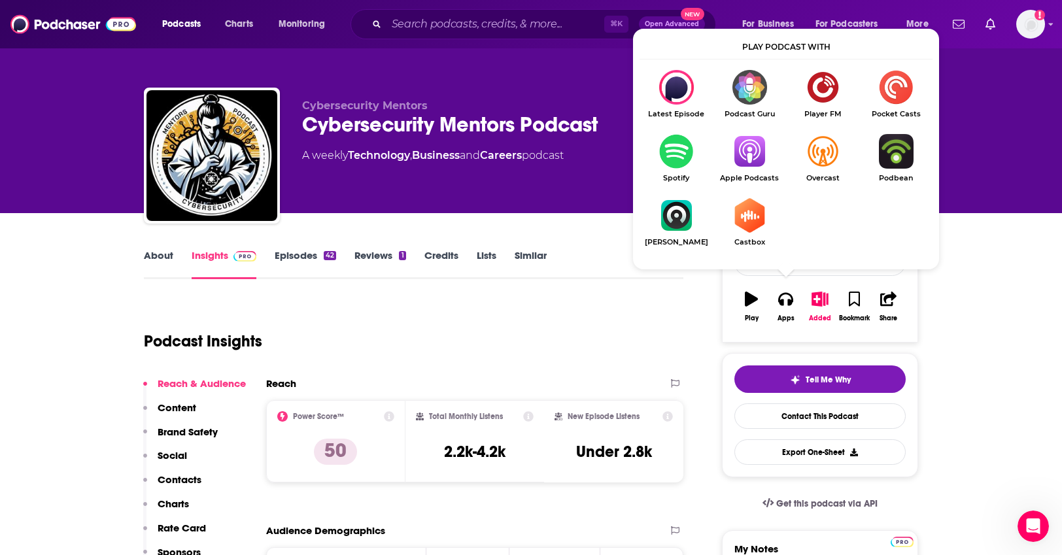
click at [764, 163] on img "Show Listen On dropdown" at bounding box center [749, 151] width 73 height 35
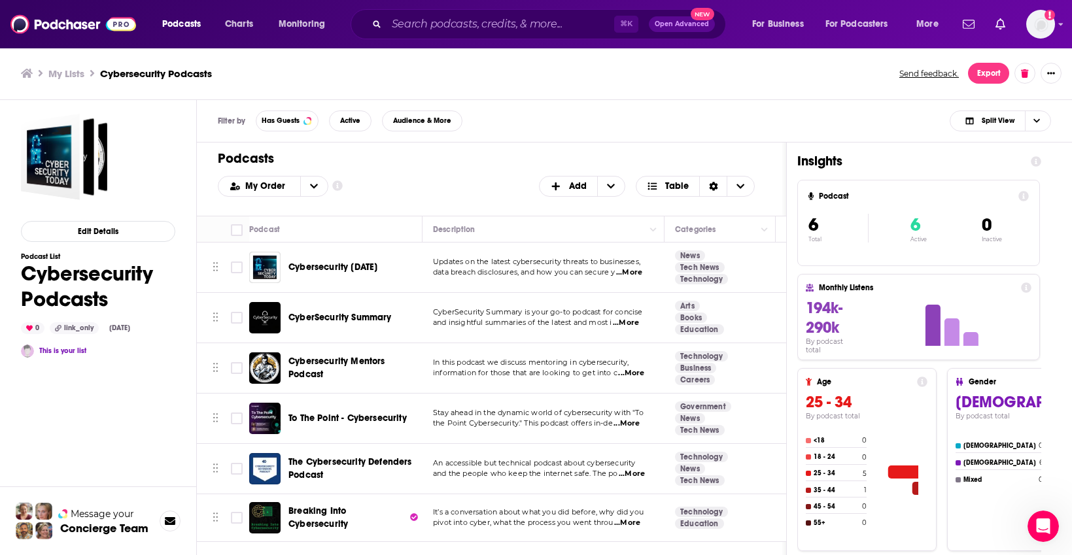
click at [332, 415] on div "Podcasts Charts Monitoring ⌘ K Open Advanced New For Business For Podcasters Mo…" at bounding box center [536, 277] width 1072 height 555
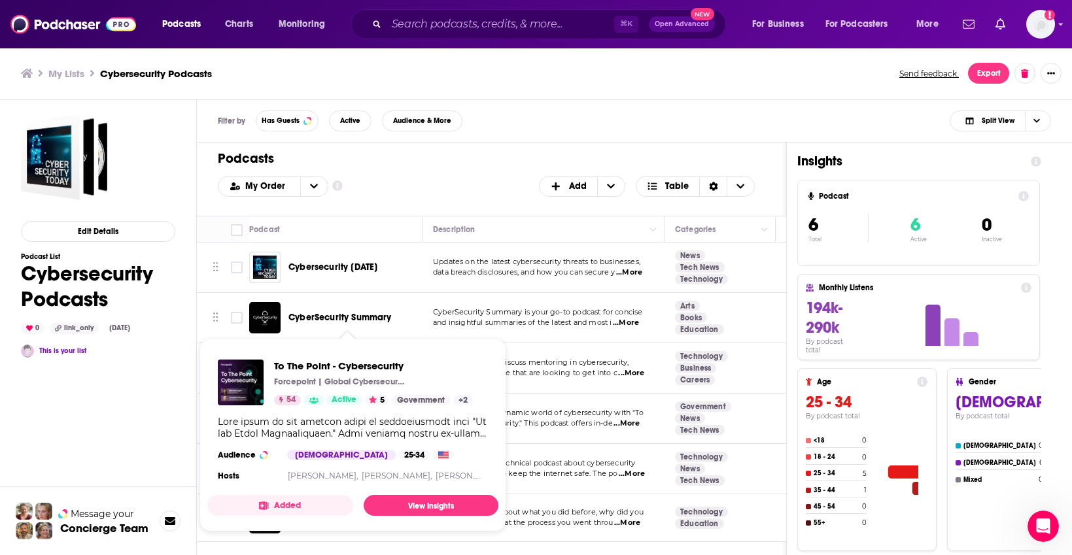
click at [236, 362] on img "To The Point - Cybersecurity" at bounding box center [241, 383] width 46 height 46
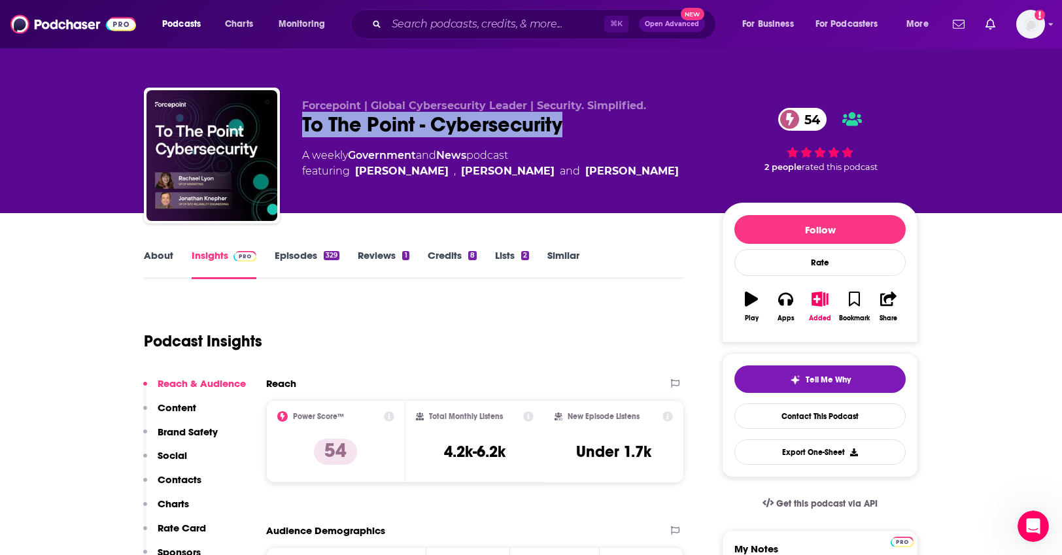
drag, startPoint x: 304, startPoint y: 120, endPoint x: 572, endPoint y: 123, distance: 268.3
click at [572, 123] on div "To The Point - Cybersecurity 54" at bounding box center [501, 125] width 399 height 26
copy h2 "To The Point - Cybersecurity"
click at [791, 303] on icon "button" at bounding box center [786, 299] width 14 height 13
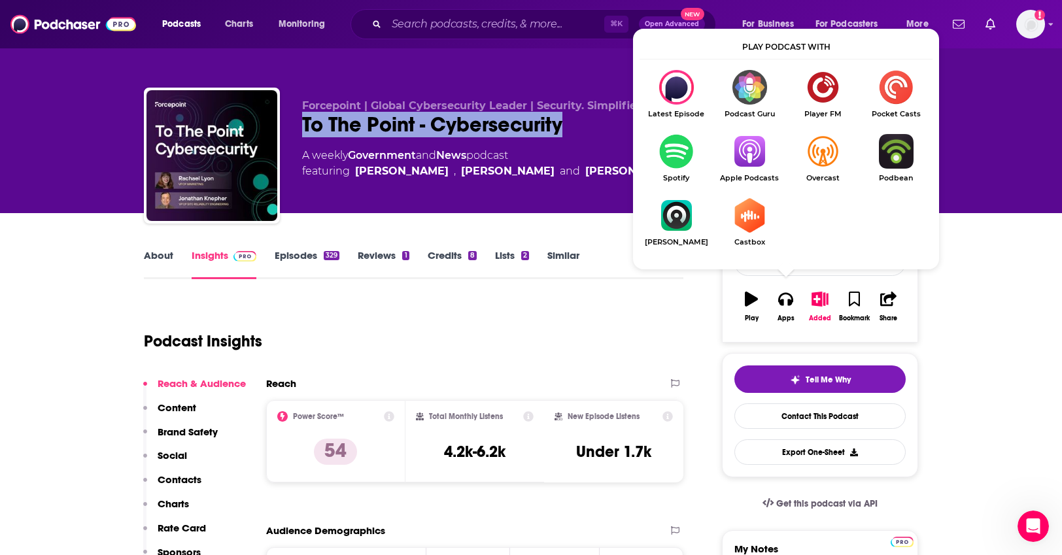
click at [750, 156] on img "Show Listen On dropdown" at bounding box center [749, 151] width 73 height 35
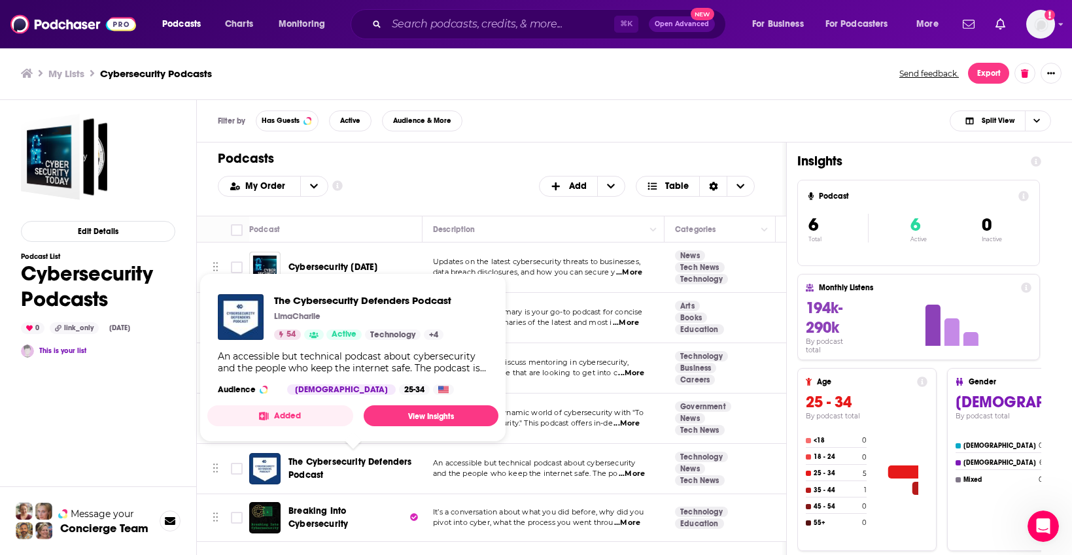
click at [329, 459] on span "The Cybersecurity Defenders Podcast" at bounding box center [351, 469] width 124 height 24
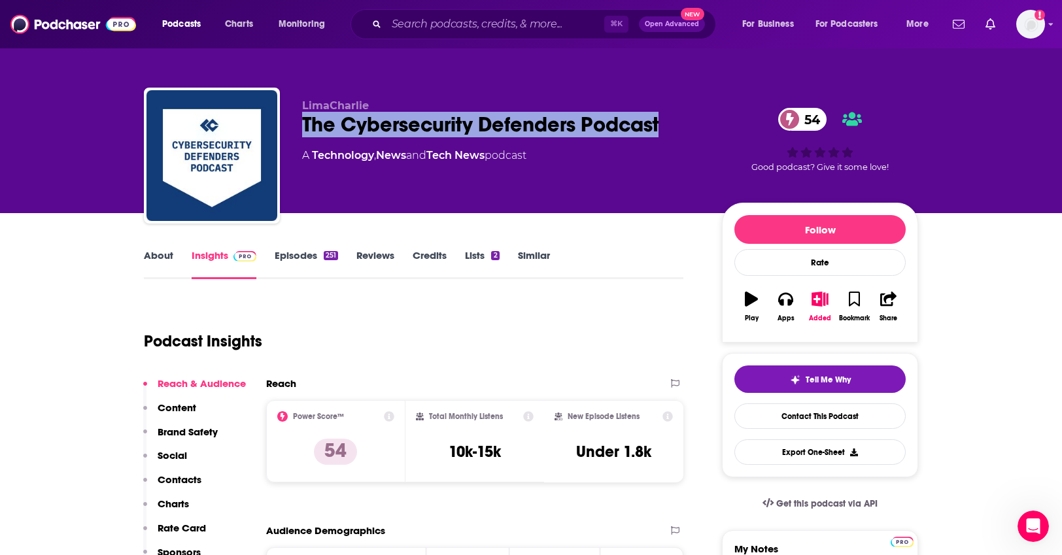
drag, startPoint x: 669, startPoint y: 126, endPoint x: 295, endPoint y: 119, distance: 373.6
click at [295, 119] on div "LimaCharlie The Cybersecurity Defenders Podcast 54 A Technology , News and Tech…" at bounding box center [531, 158] width 775 height 141
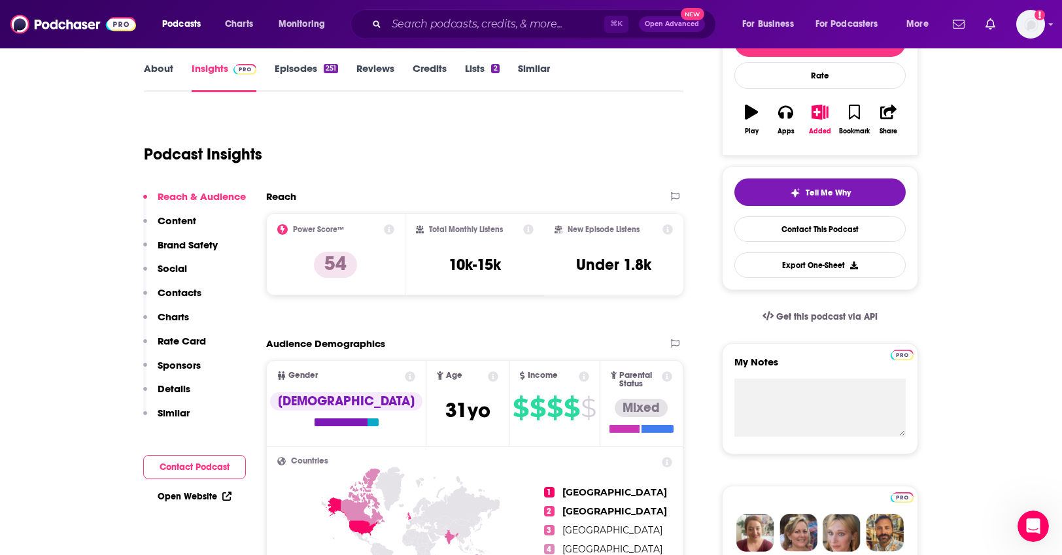
copy h2 "The Cybersecurity Defenders Podcast"
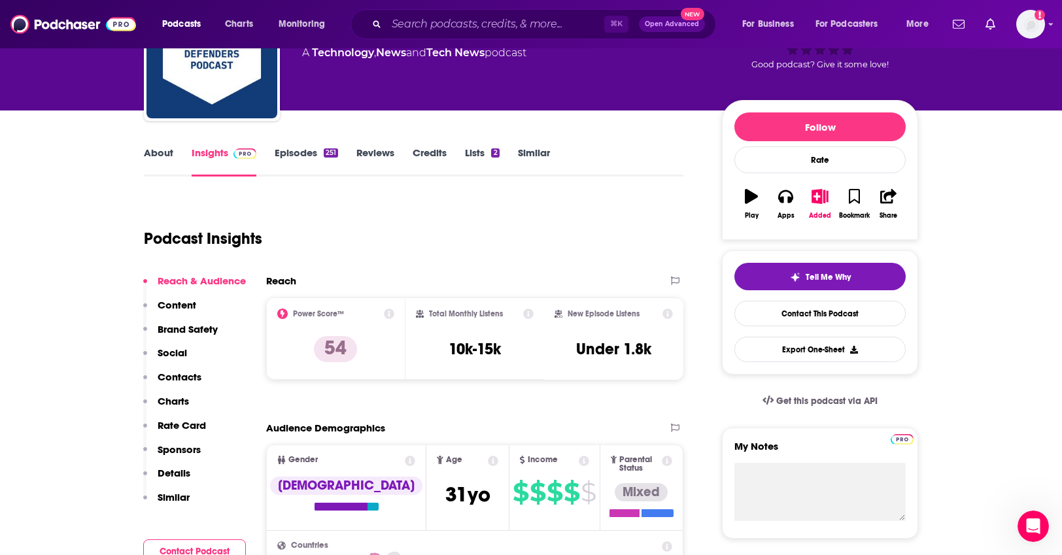
scroll to position [31, 0]
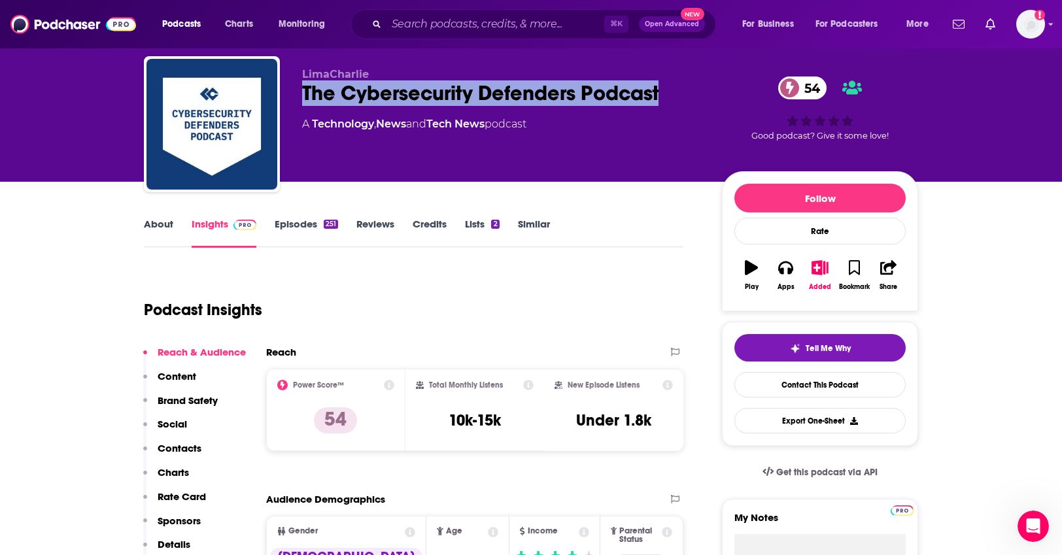
click at [791, 277] on button "Apps" at bounding box center [786, 275] width 34 height 47
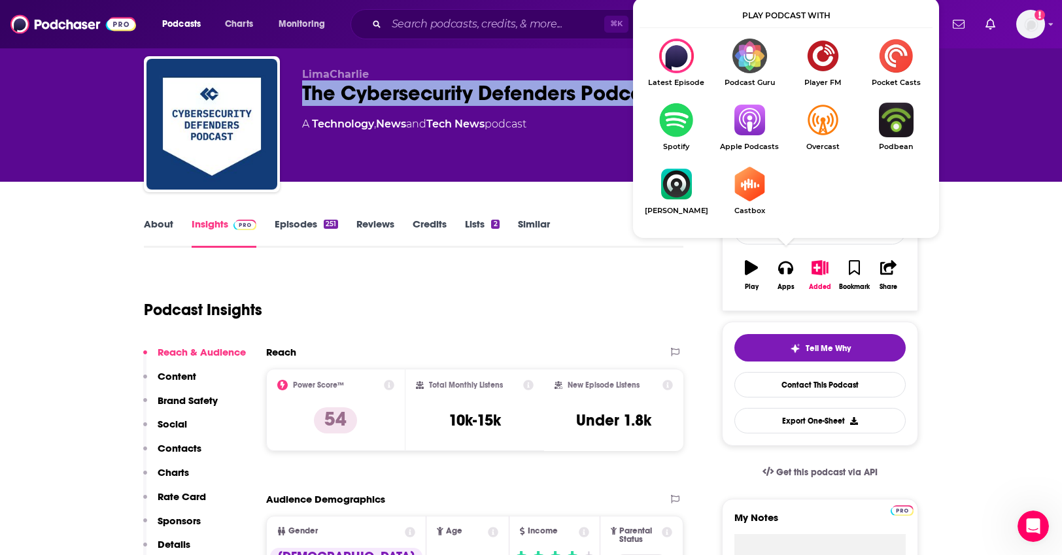
click at [750, 131] on img "Show Listen On dropdown" at bounding box center [749, 120] width 73 height 35
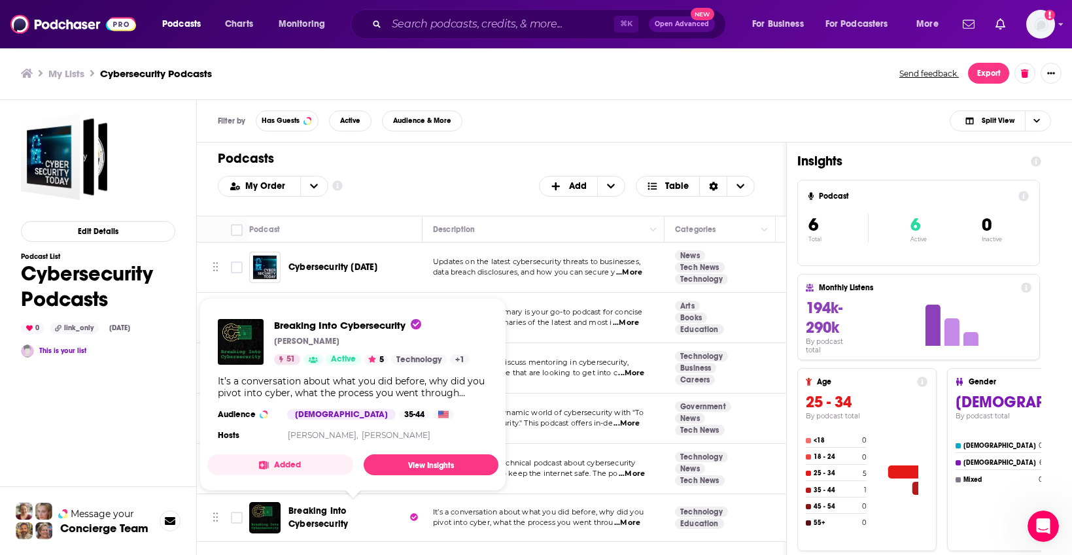
click at [339, 524] on span "Breaking Into Cybersecurity" at bounding box center [319, 518] width 60 height 24
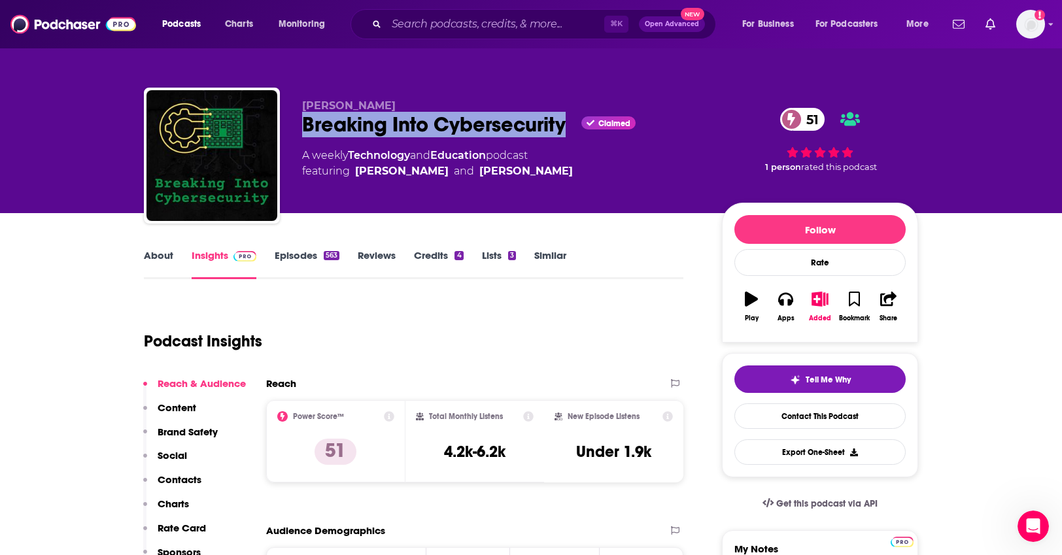
drag, startPoint x: 306, startPoint y: 132, endPoint x: 571, endPoint y: 124, distance: 265.7
click at [571, 124] on div "Breaking Into Cybersecurity Claimed 51" at bounding box center [501, 125] width 399 height 26
click at [782, 312] on button "Apps" at bounding box center [786, 306] width 34 height 47
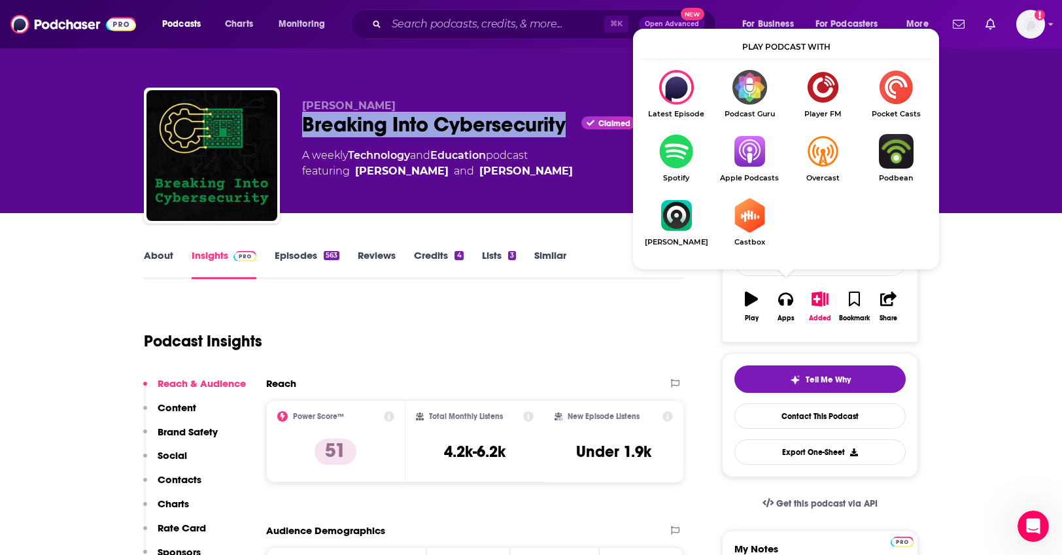
click at [737, 152] on img "Show Listen On dropdown" at bounding box center [749, 151] width 73 height 35
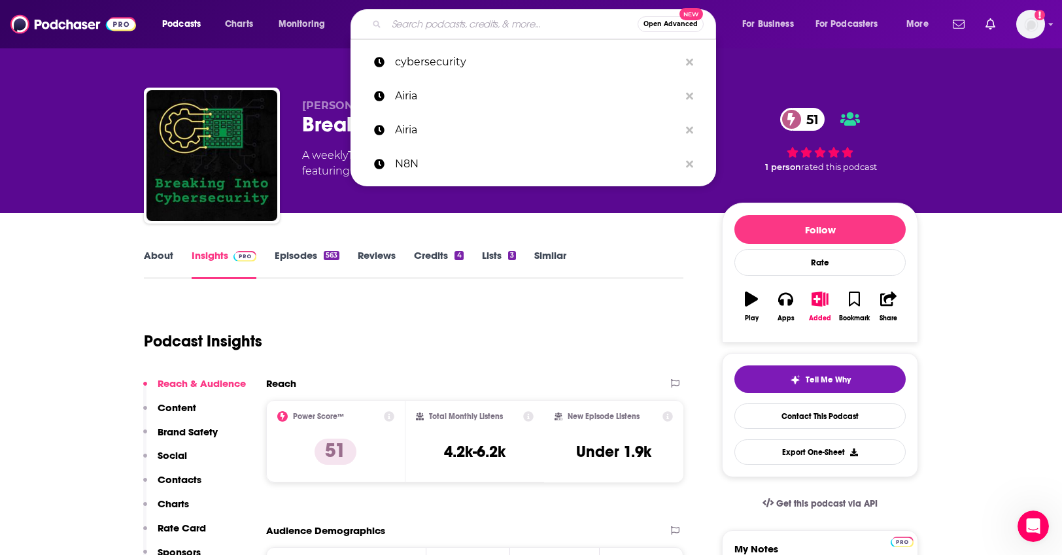
click at [464, 25] on input "Search podcasts, credits, & more..." at bounding box center [512, 24] width 251 height 21
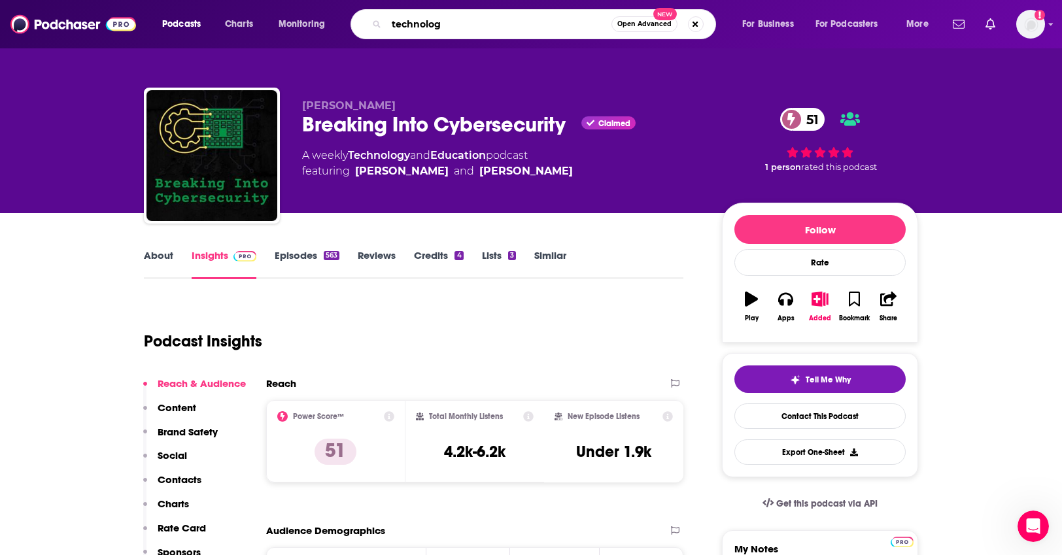
type input "technology"
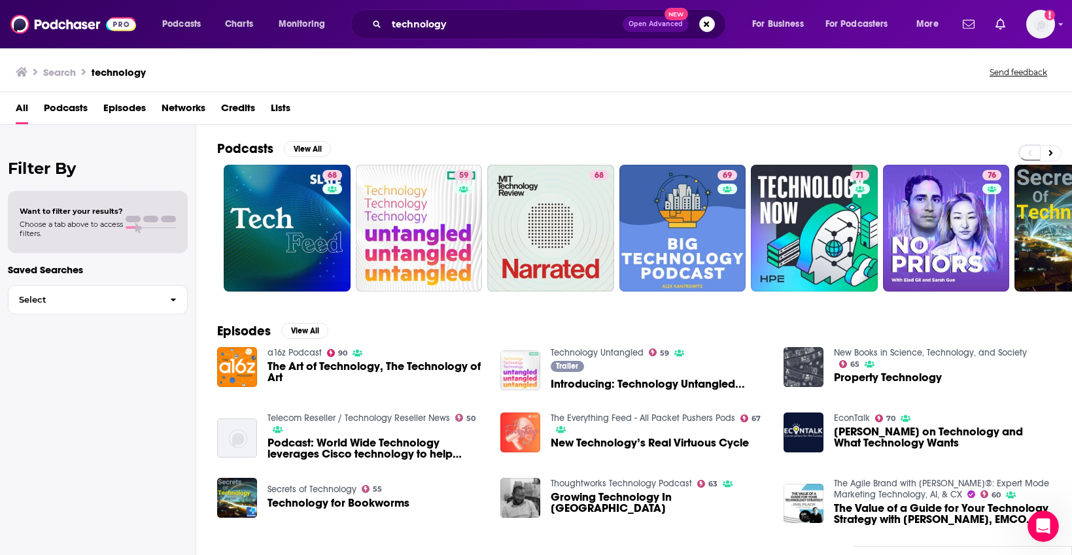
click at [475, 37] on div "technology Open Advanced New" at bounding box center [539, 24] width 376 height 30
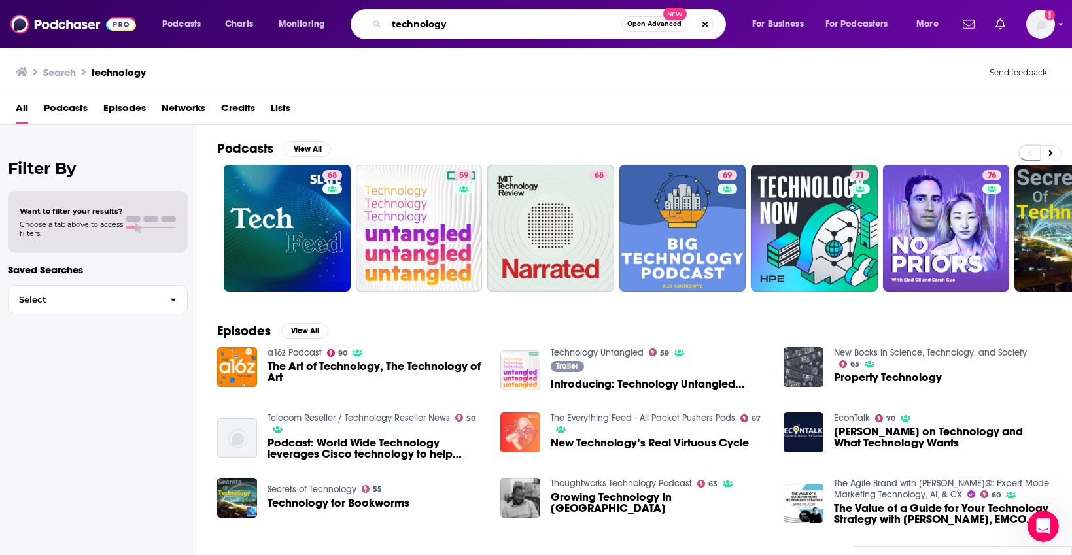
click at [474, 29] on input "technology" at bounding box center [504, 24] width 235 height 21
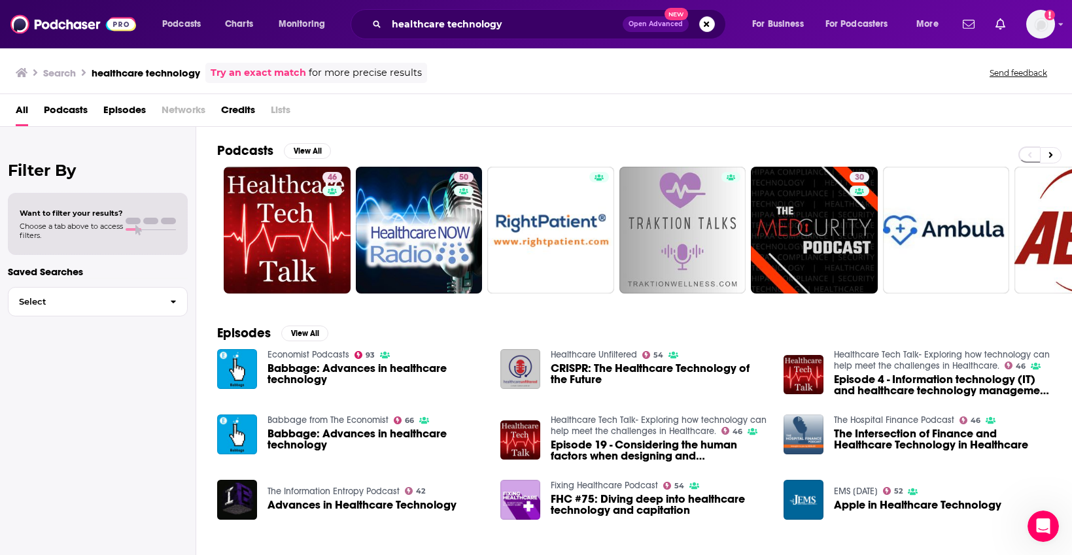
click at [46, 113] on span "Podcasts" at bounding box center [66, 112] width 44 height 27
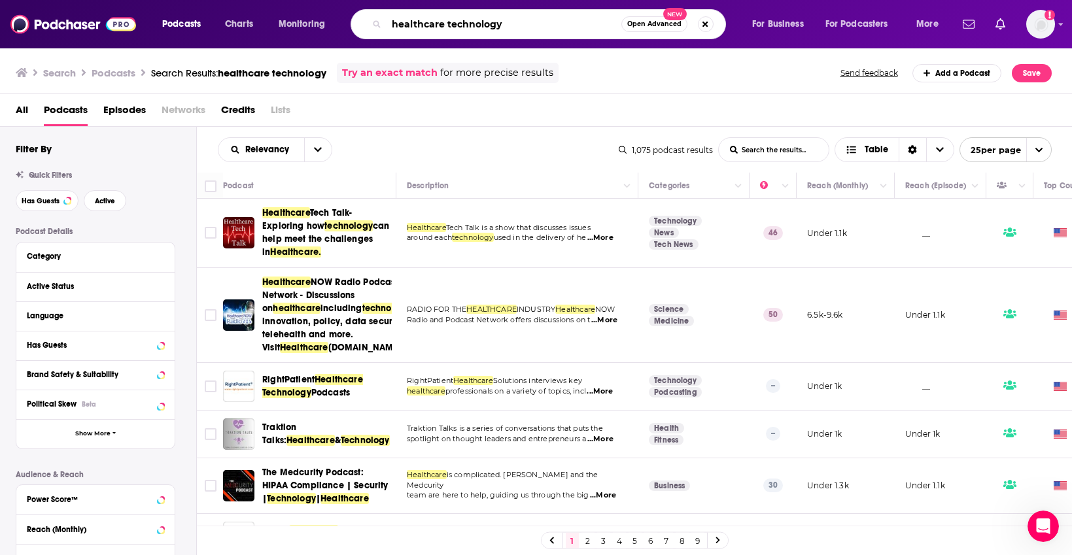
drag, startPoint x: 540, startPoint y: 28, endPoint x: 445, endPoint y: 23, distance: 95.0
click at [445, 23] on input "healthcare technology" at bounding box center [504, 24] width 235 height 21
type input "healthcare"
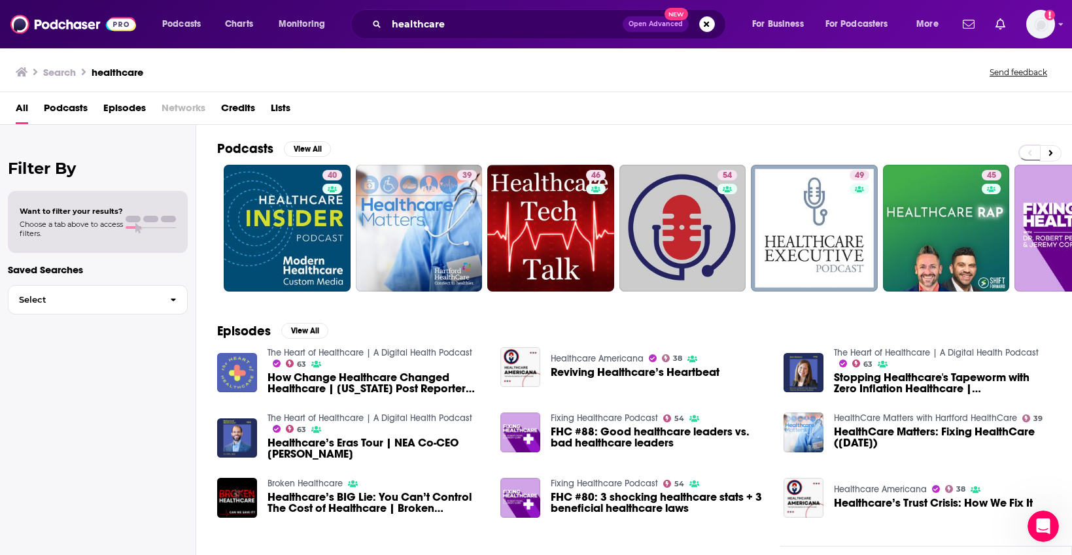
click at [67, 101] on span "Podcasts" at bounding box center [66, 110] width 44 height 27
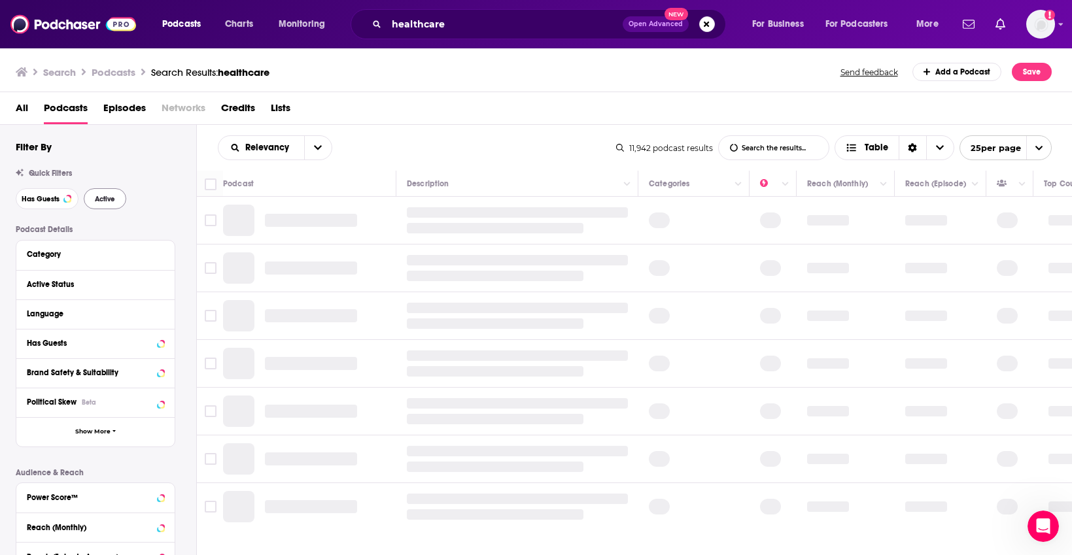
click at [96, 196] on span "Active" at bounding box center [105, 199] width 20 height 7
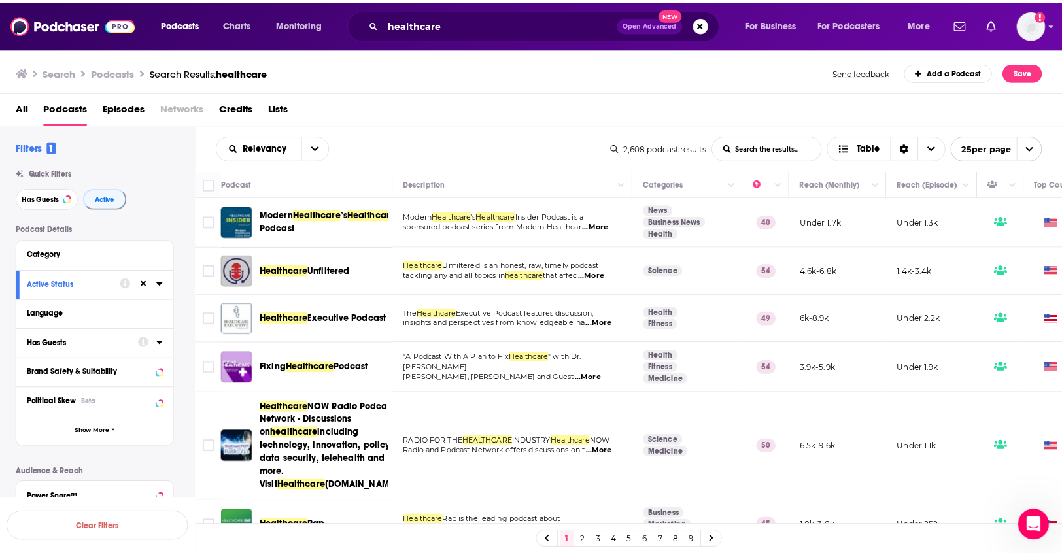
scroll to position [148, 0]
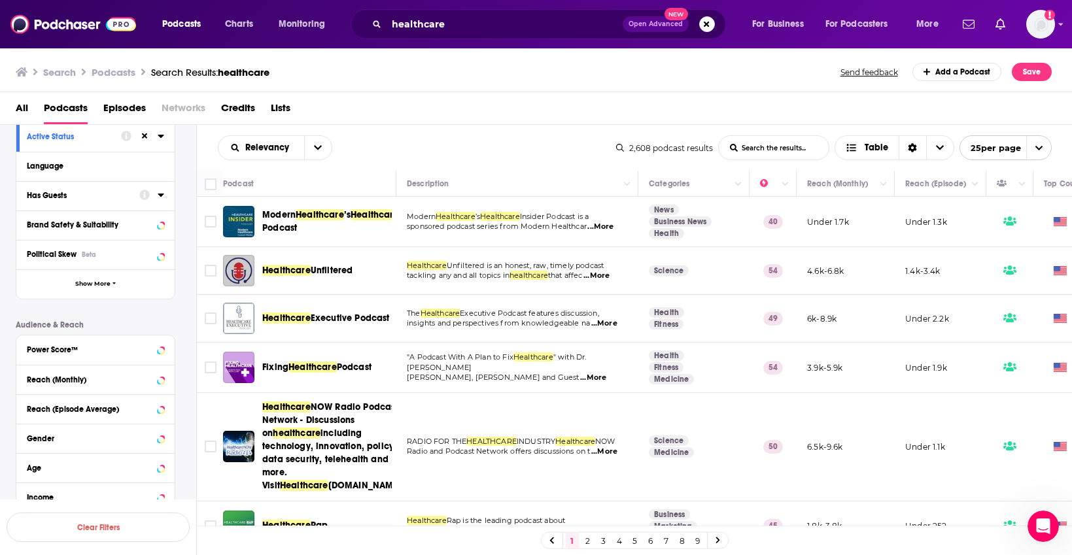
click at [451, 222] on span "sponsored podcast series from Modern Healthcar" at bounding box center [497, 226] width 180 height 9
click at [607, 229] on span "...More" at bounding box center [600, 227] width 26 height 10
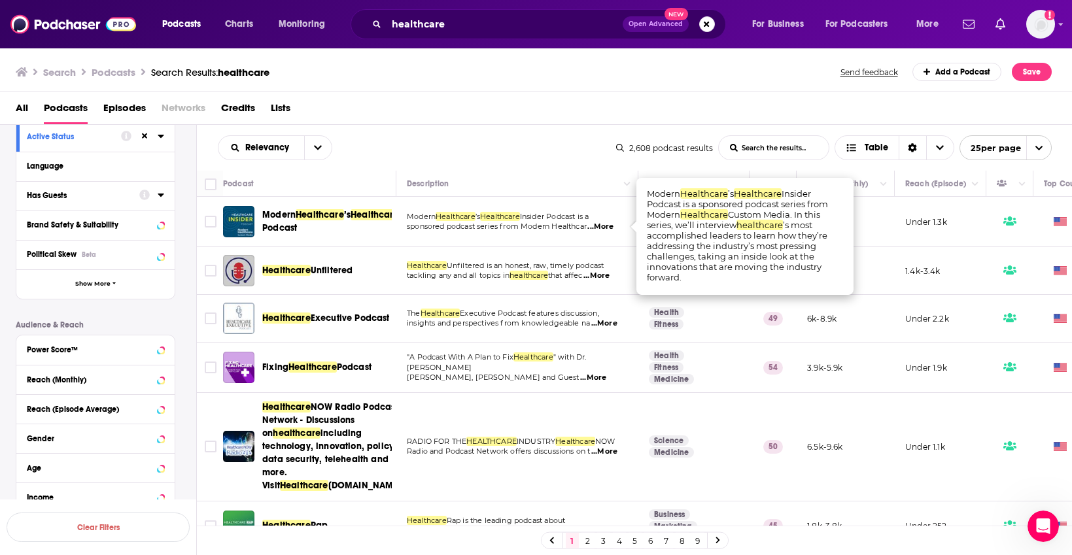
click at [360, 234] on span "Insider Podcast" at bounding box center [345, 221] width 166 height 24
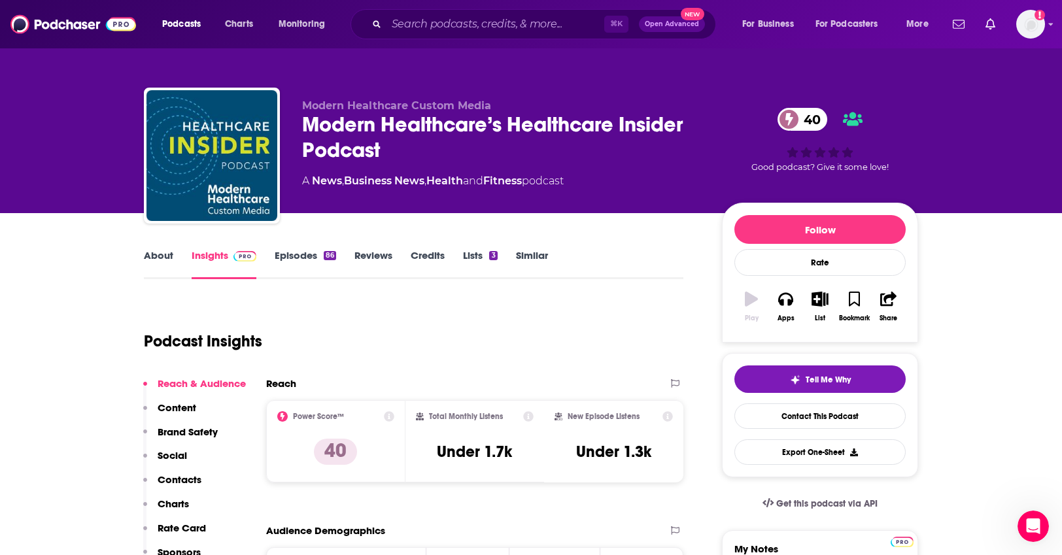
click at [301, 248] on div "About Insights Episodes 86 Reviews Credits Lists 3 Similar" at bounding box center [414, 263] width 540 height 32
click at [302, 255] on link "Episodes 86" at bounding box center [305, 264] width 61 height 30
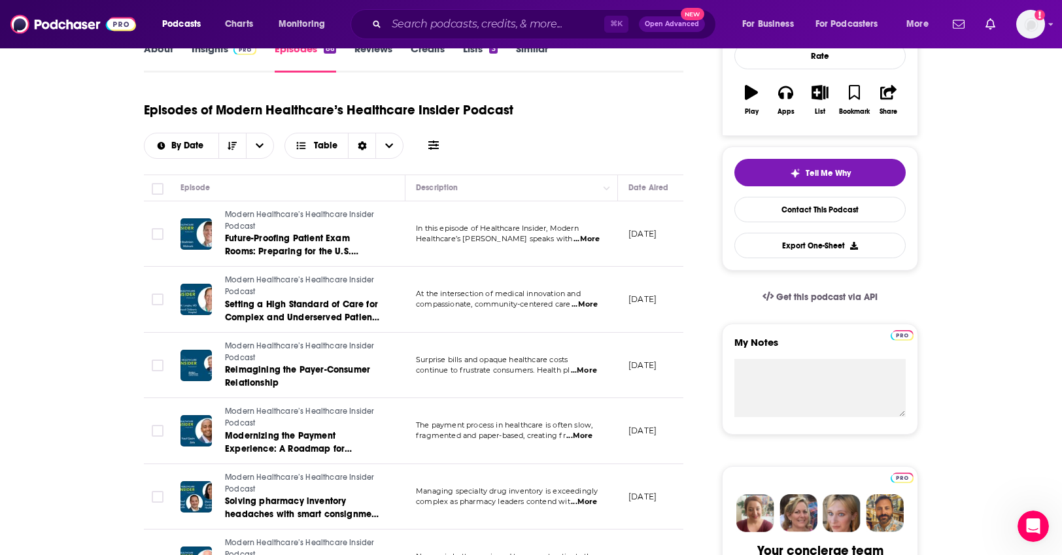
scroll to position [209, 0]
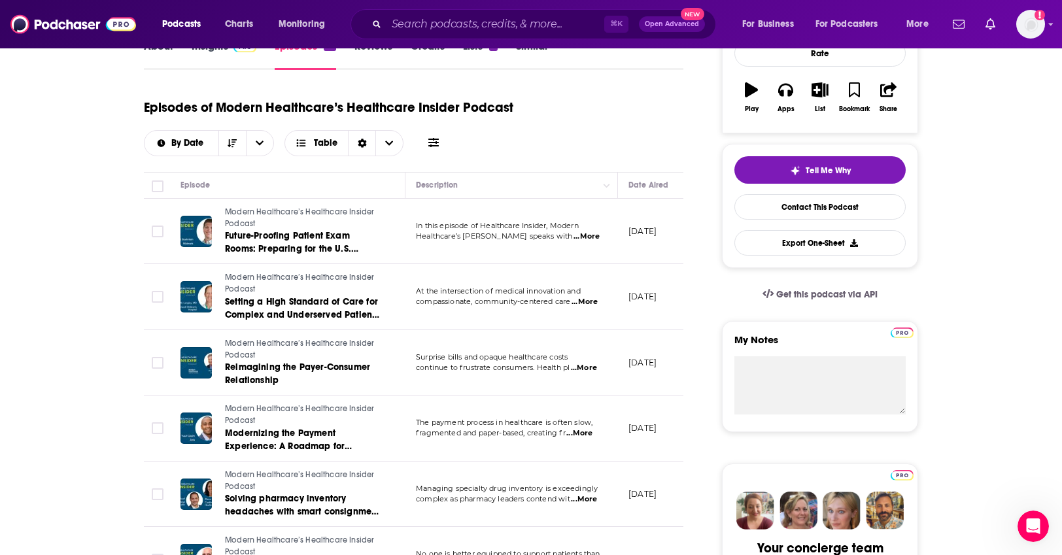
click at [587, 432] on span "...More" at bounding box center [580, 434] width 26 height 10
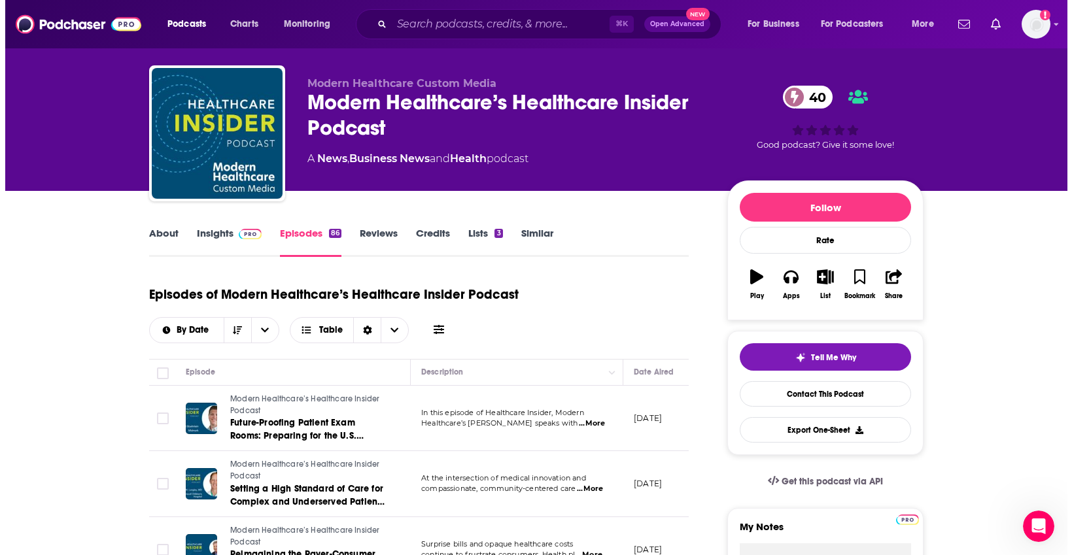
scroll to position [0, 0]
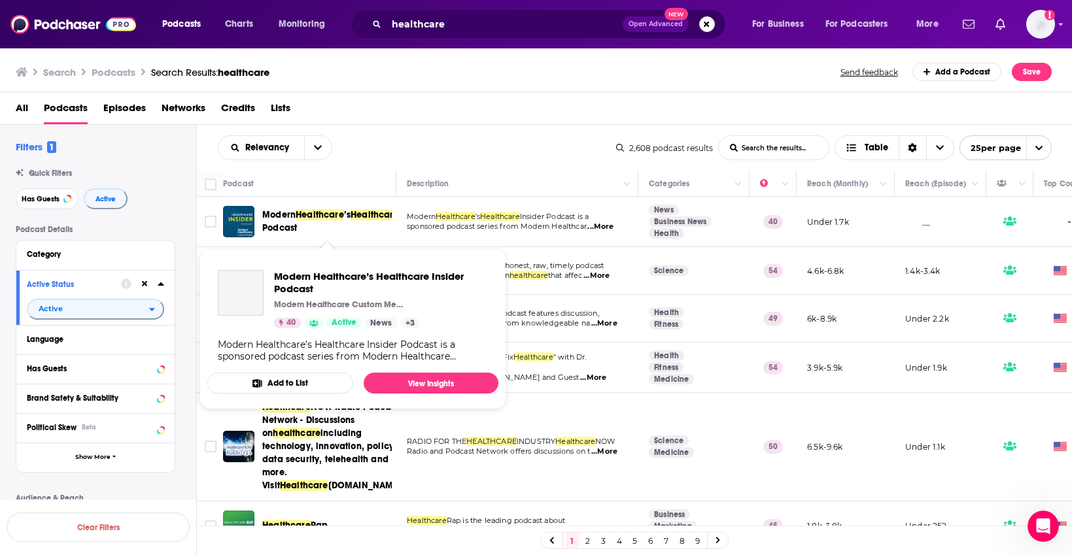
click at [314, 234] on span "Insider Podcast" at bounding box center [345, 221] width 166 height 24
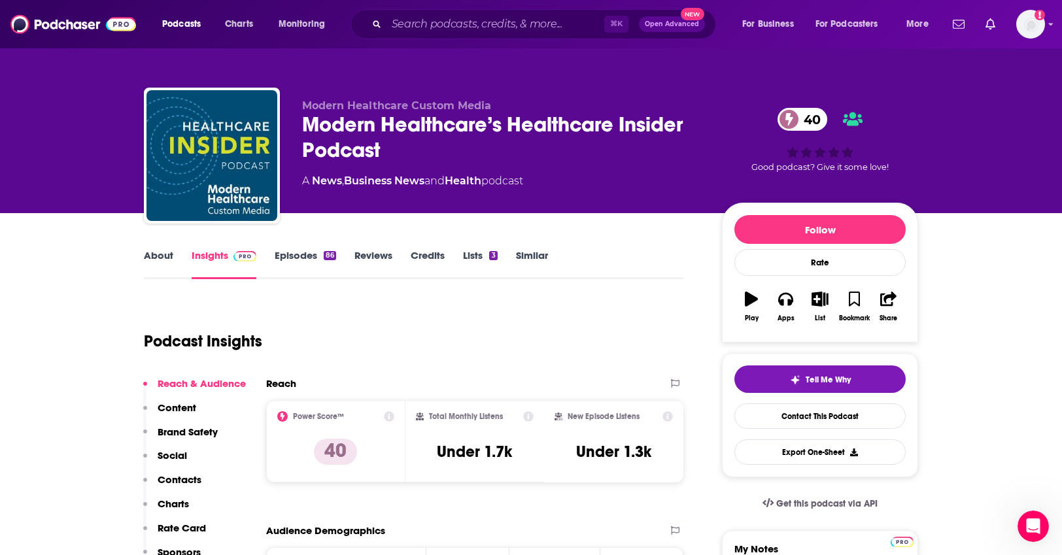
click at [308, 254] on link "Episodes 86" at bounding box center [305, 264] width 61 height 30
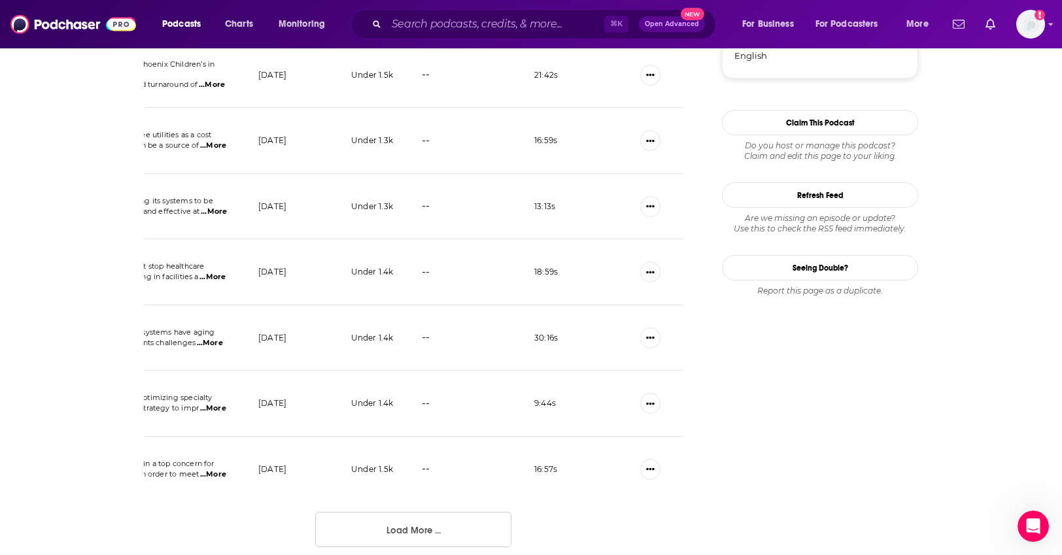
scroll to position [0, 372]
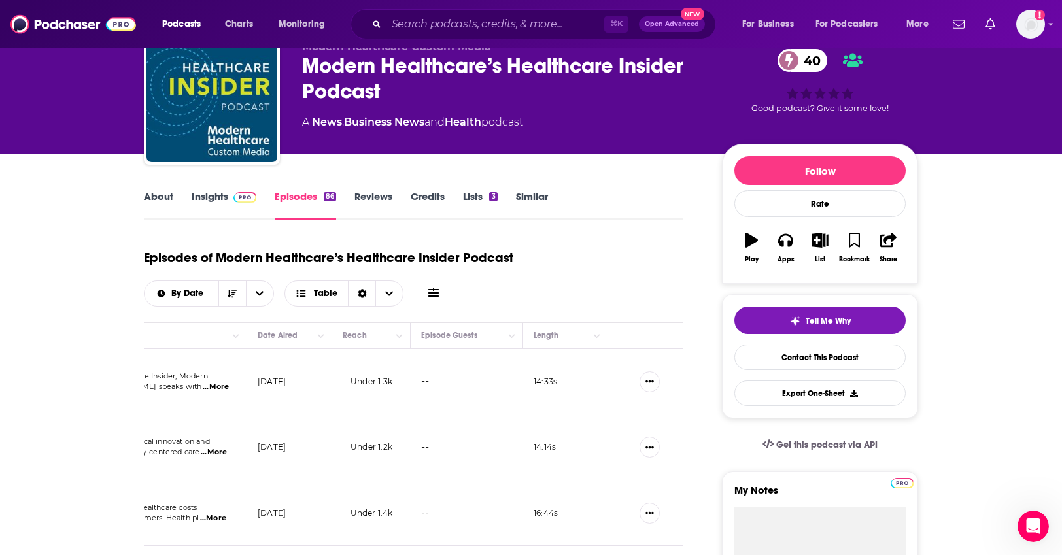
scroll to position [61, 0]
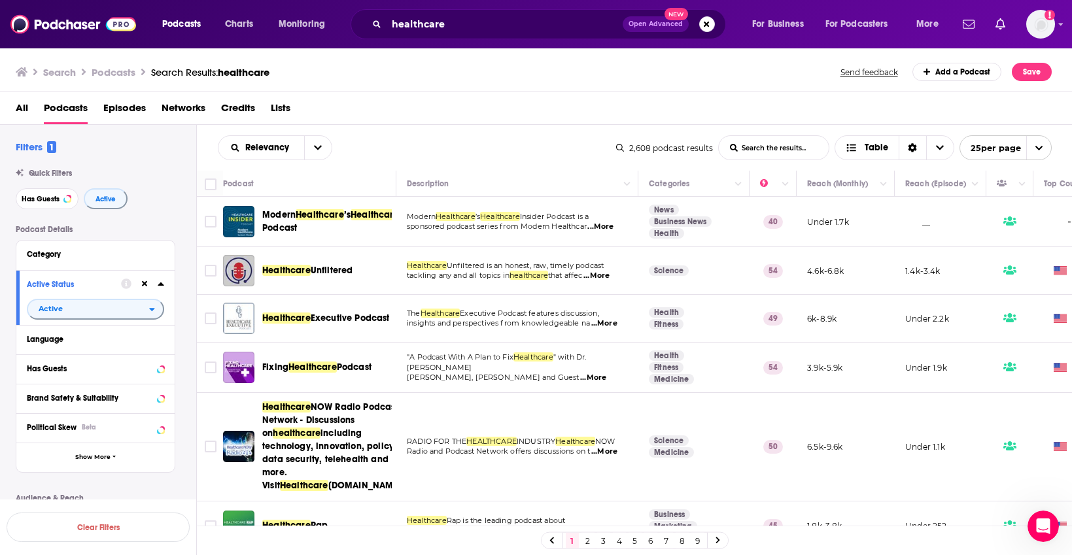
click at [602, 279] on span "...More" at bounding box center [597, 276] width 26 height 10
click at [880, 305] on td "6k-8.9k" at bounding box center [846, 319] width 98 height 48
click at [613, 325] on span "...More" at bounding box center [604, 324] width 26 height 10
click at [311, 270] on span "Unfiltered" at bounding box center [332, 270] width 43 height 11
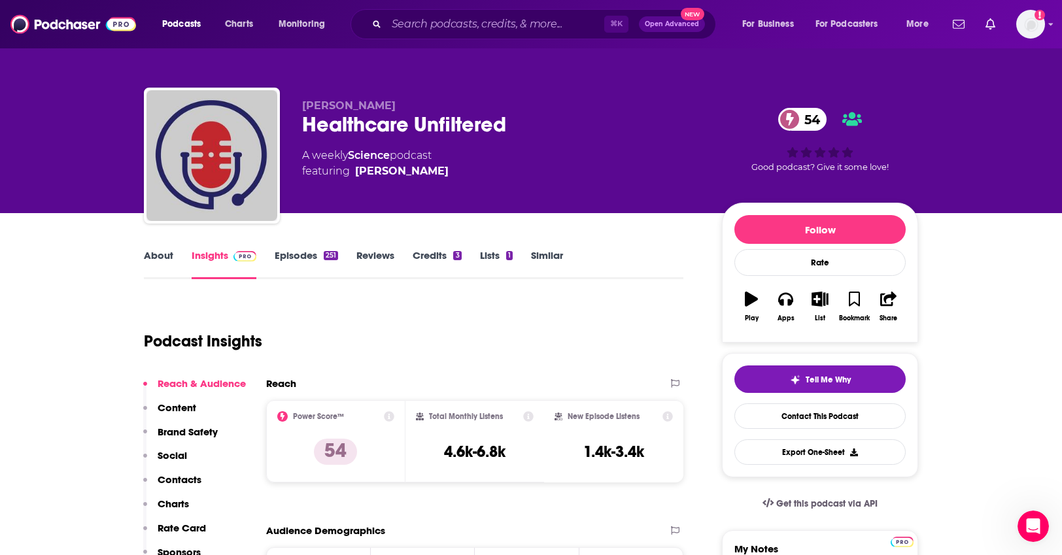
click at [302, 260] on link "Episodes 251" at bounding box center [306, 264] width 63 height 30
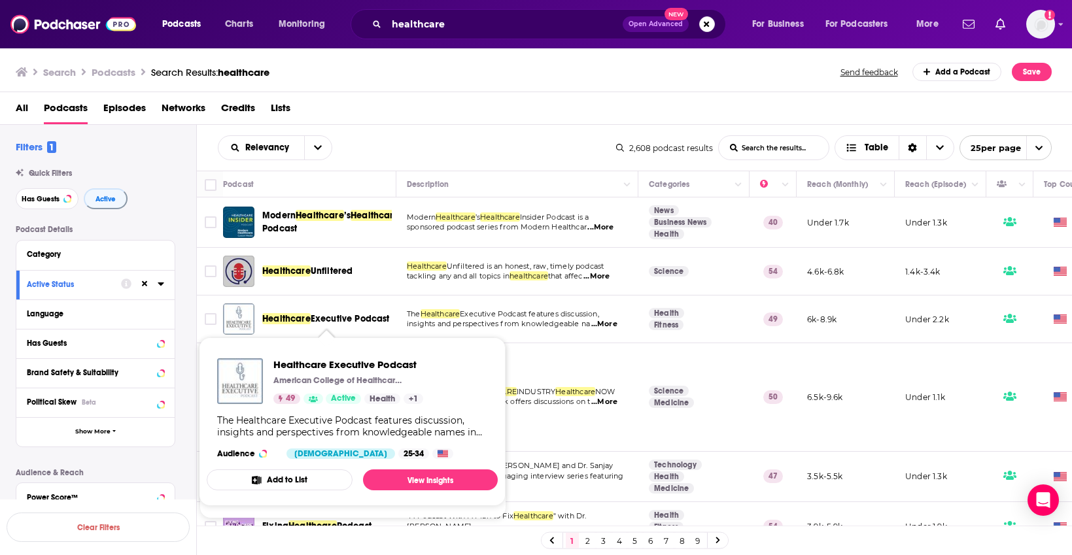
click at [322, 319] on span "Executive Podcast" at bounding box center [350, 318] width 79 height 11
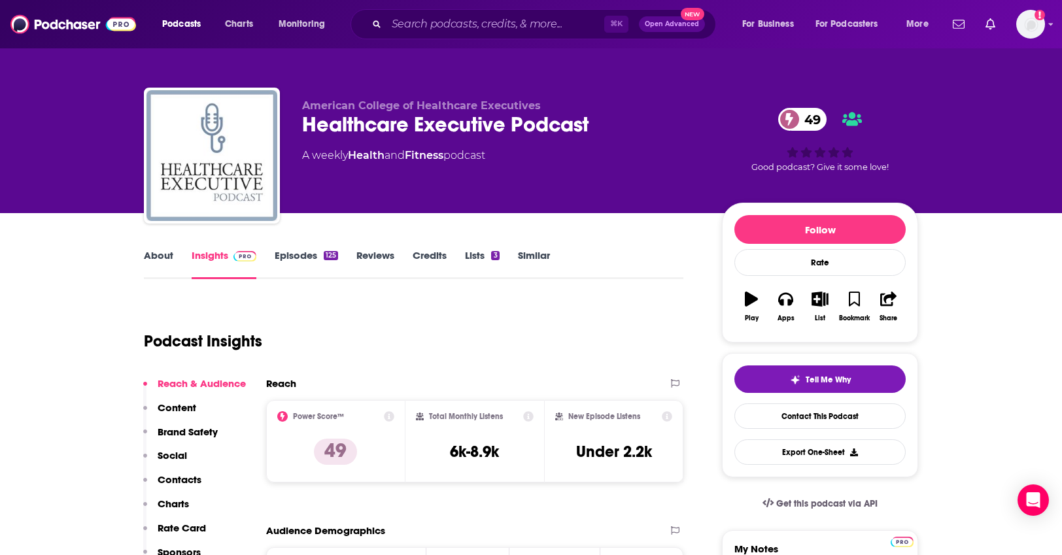
click at [303, 249] on link "Episodes 125" at bounding box center [306, 264] width 63 height 30
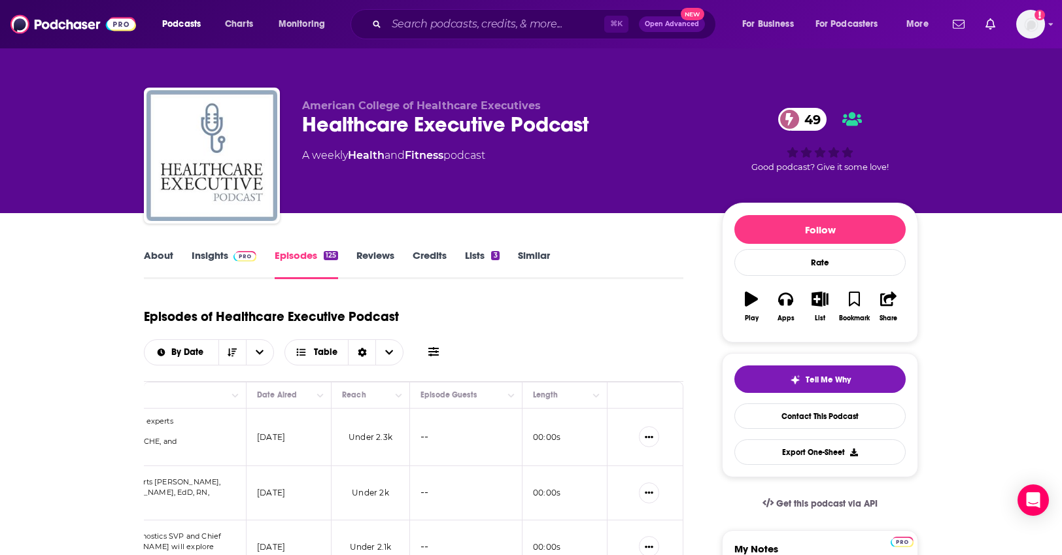
click at [209, 260] on link "Insights" at bounding box center [224, 264] width 65 height 30
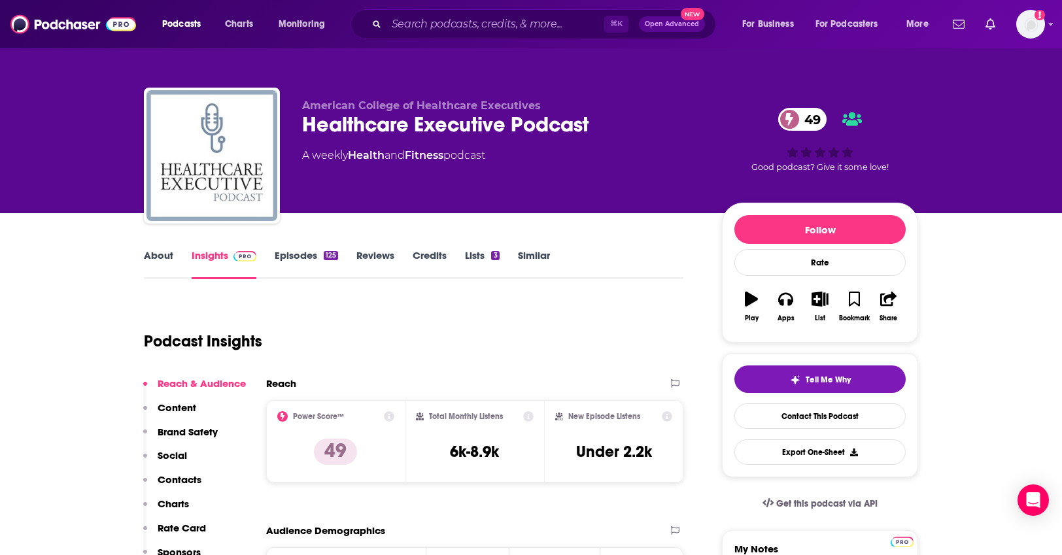
click at [182, 506] on p "Charts" at bounding box center [173, 504] width 31 height 12
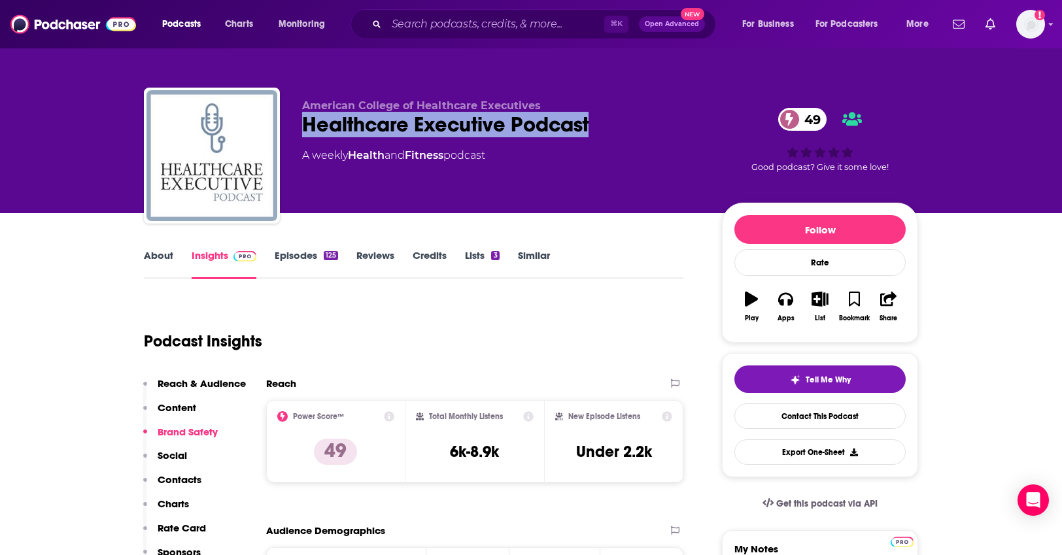
drag, startPoint x: 305, startPoint y: 122, endPoint x: 635, endPoint y: 133, distance: 330.6
click at [635, 133] on div "Healthcare Executive Podcast 49" at bounding box center [501, 125] width 399 height 26
copy h2 "Healthcare Executive Podcast"
click at [788, 295] on icon "button" at bounding box center [786, 299] width 14 height 14
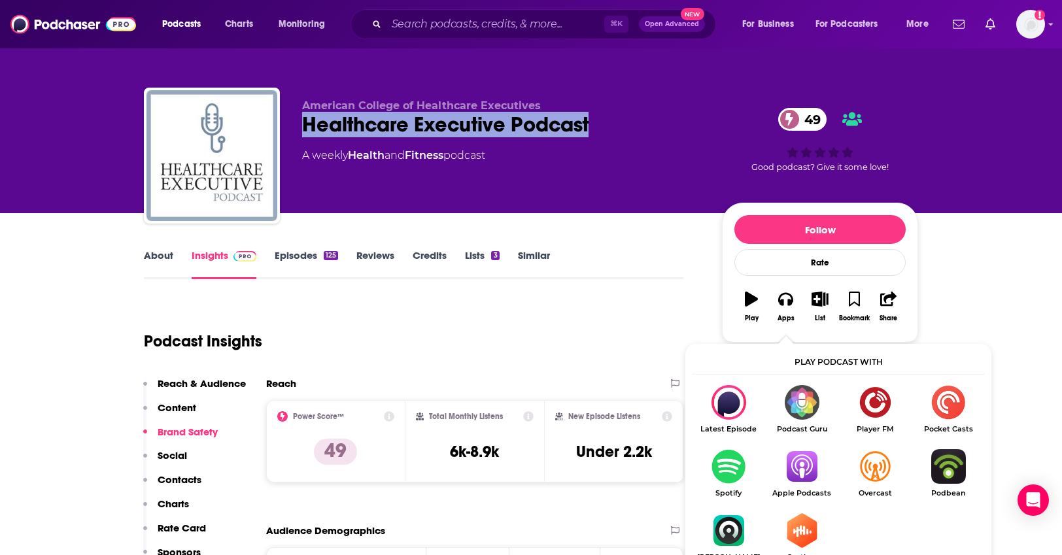
click at [799, 469] on img "Show Listen On dropdown" at bounding box center [801, 466] width 73 height 35
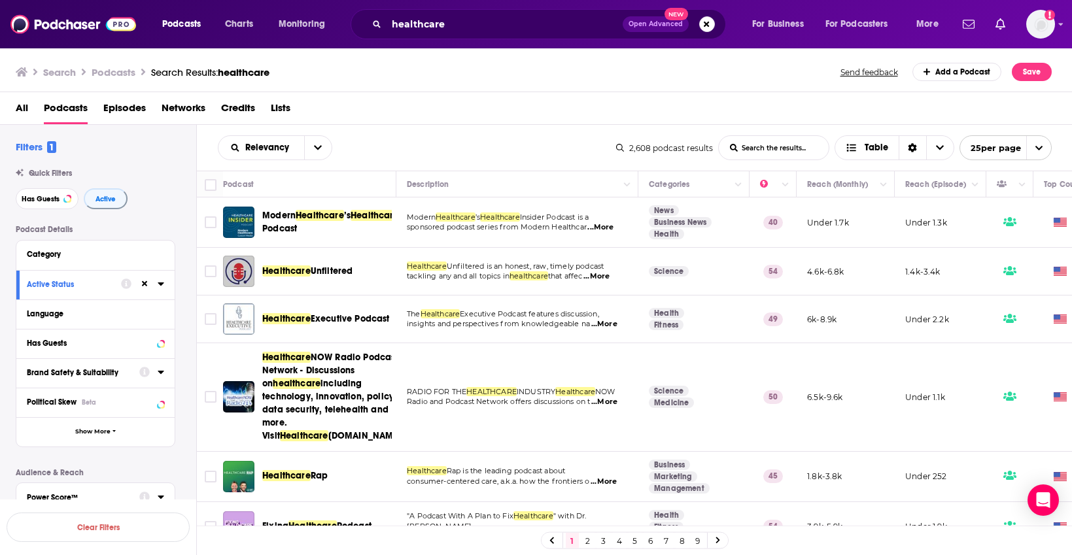
click at [238, 400] on img "Healthcare NOW Radio Podcast Network - Discussions on healthcare including tech…" at bounding box center [238, 396] width 31 height 31
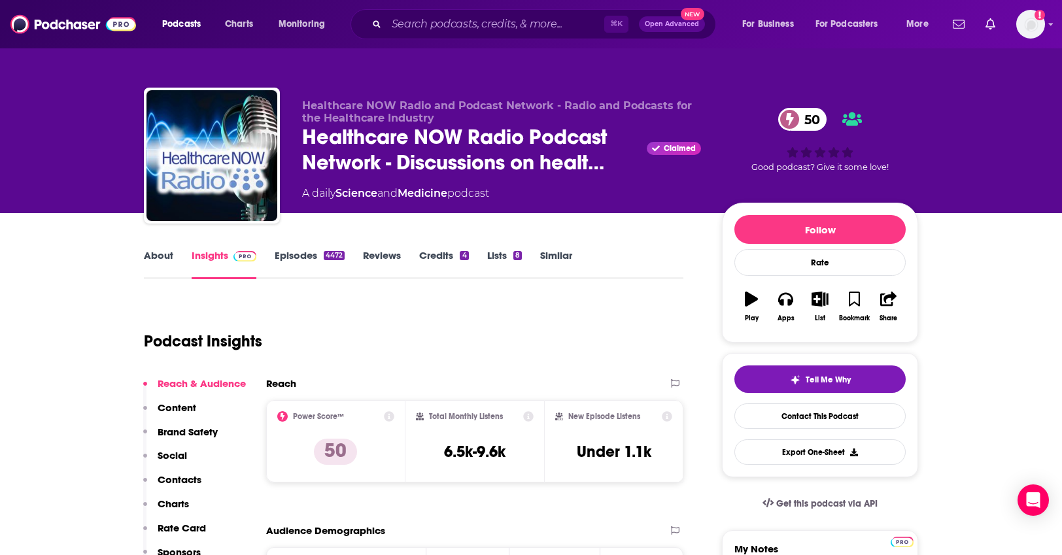
click at [330, 268] on link "Episodes 4472" at bounding box center [310, 264] width 70 height 30
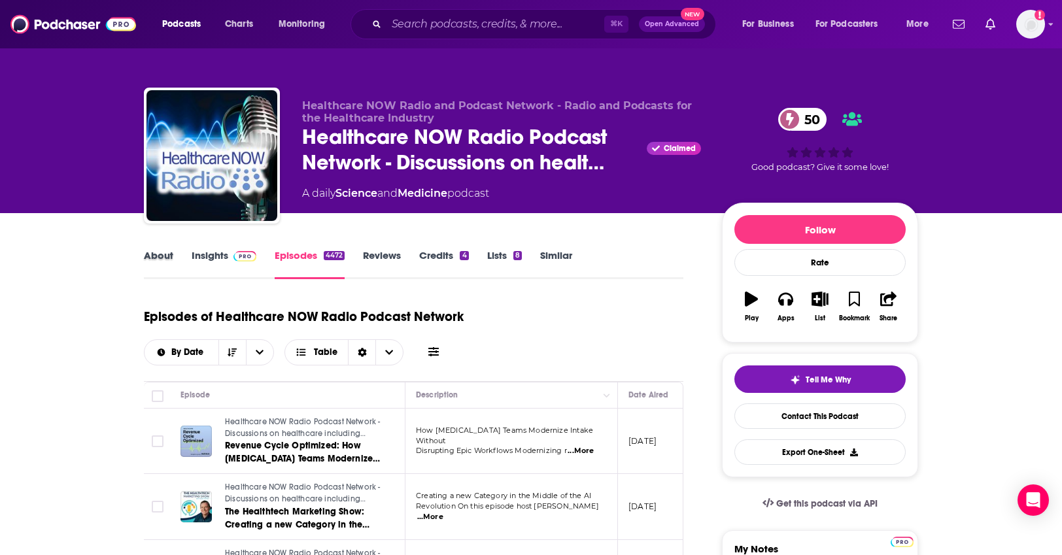
click at [175, 253] on div "About" at bounding box center [168, 264] width 48 height 30
click at [164, 258] on link "About" at bounding box center [158, 264] width 29 height 30
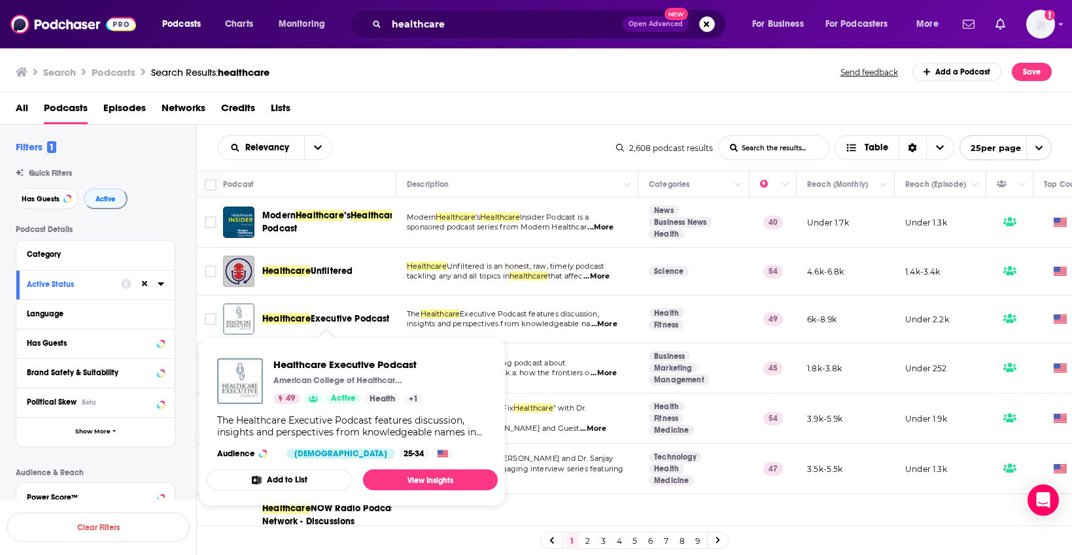
click at [313, 479] on button "Add to List" at bounding box center [280, 480] width 146 height 21
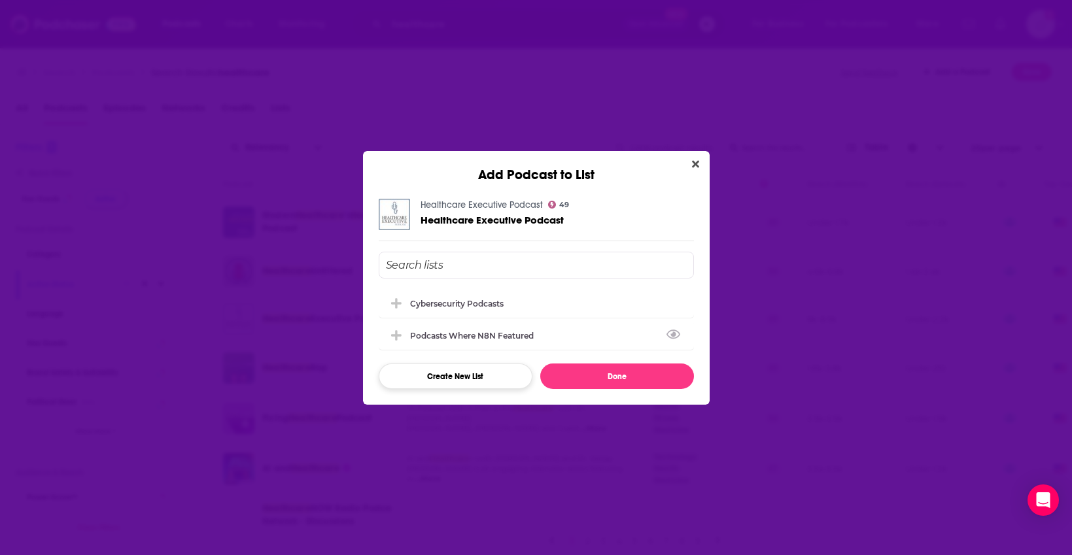
click at [408, 372] on button "Create New List" at bounding box center [456, 377] width 154 height 26
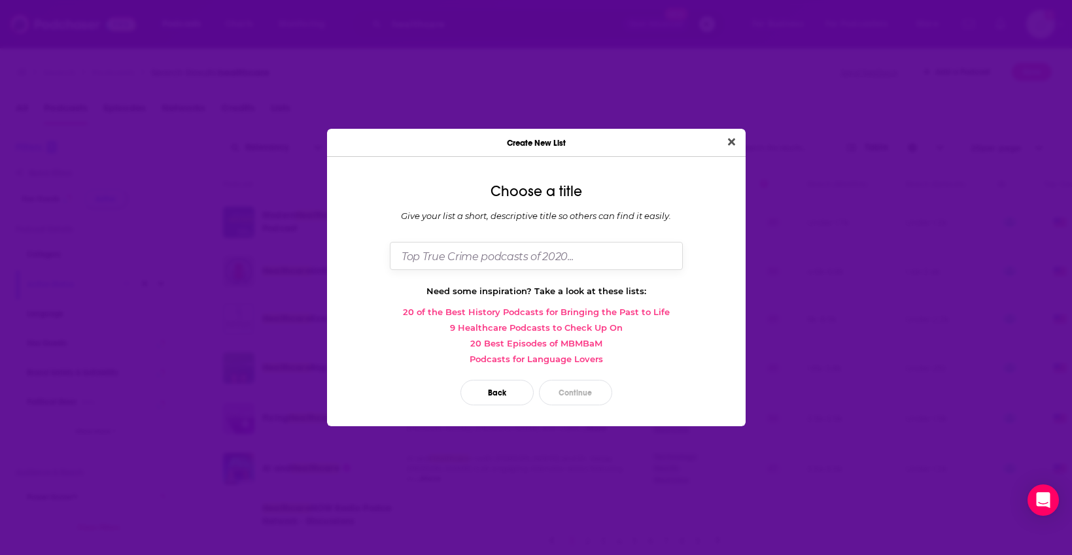
click at [428, 257] on input "Dialog" at bounding box center [536, 256] width 293 height 28
type input "Healthcare Podcasts"
click at [558, 400] on button "Continue" at bounding box center [575, 393] width 73 height 26
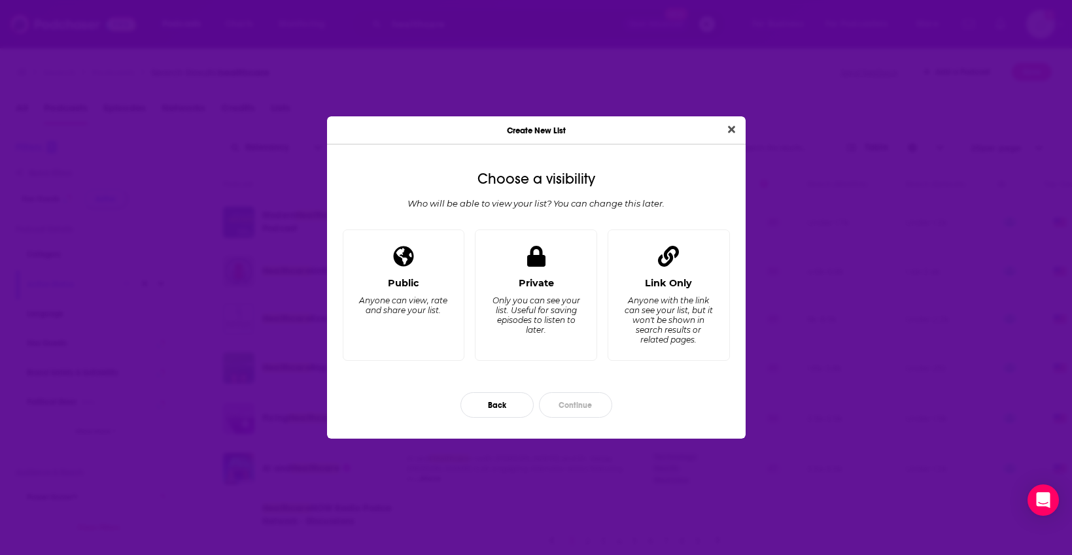
click at [693, 371] on div "Public Anyone can view, rate and share your list. Private Only you can see your…" at bounding box center [537, 301] width 398 height 142
click at [682, 352] on div "Link Only Anyone with the link can see your list, but it won't be shown in sear…" at bounding box center [669, 295] width 122 height 131
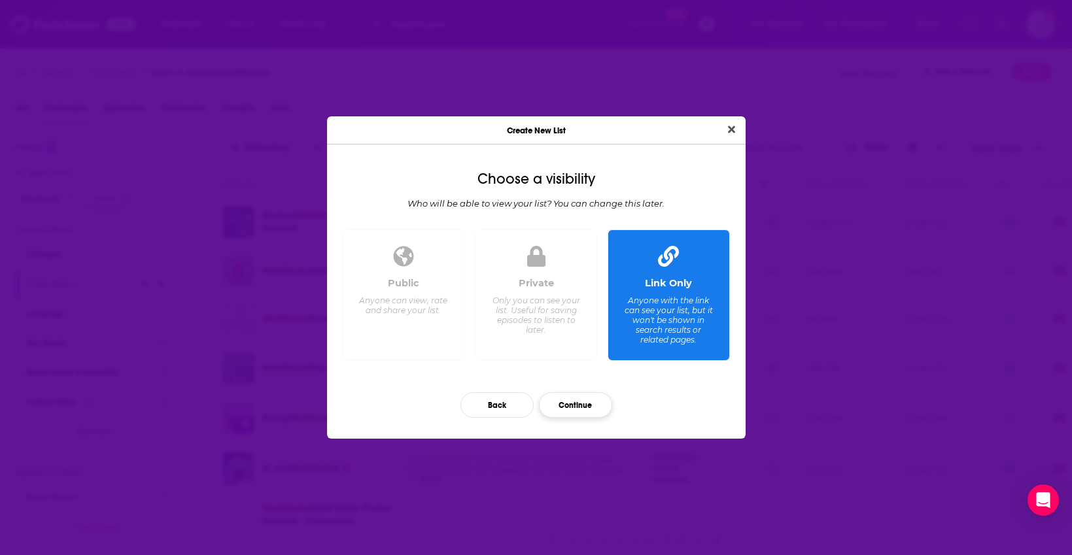
click at [566, 402] on button "Continue" at bounding box center [575, 406] width 73 height 26
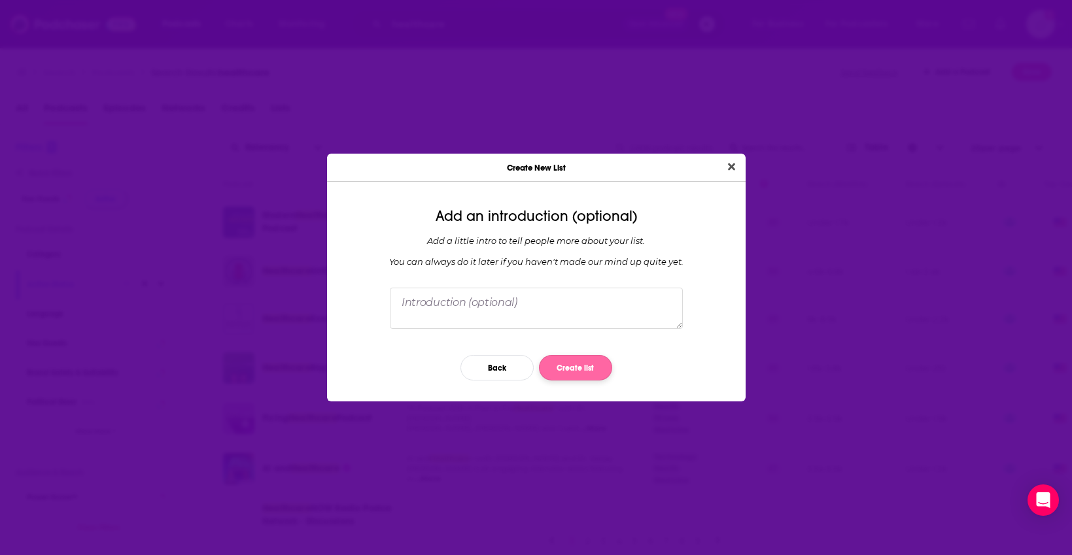
click at [569, 367] on button "Create list" at bounding box center [575, 368] width 73 height 26
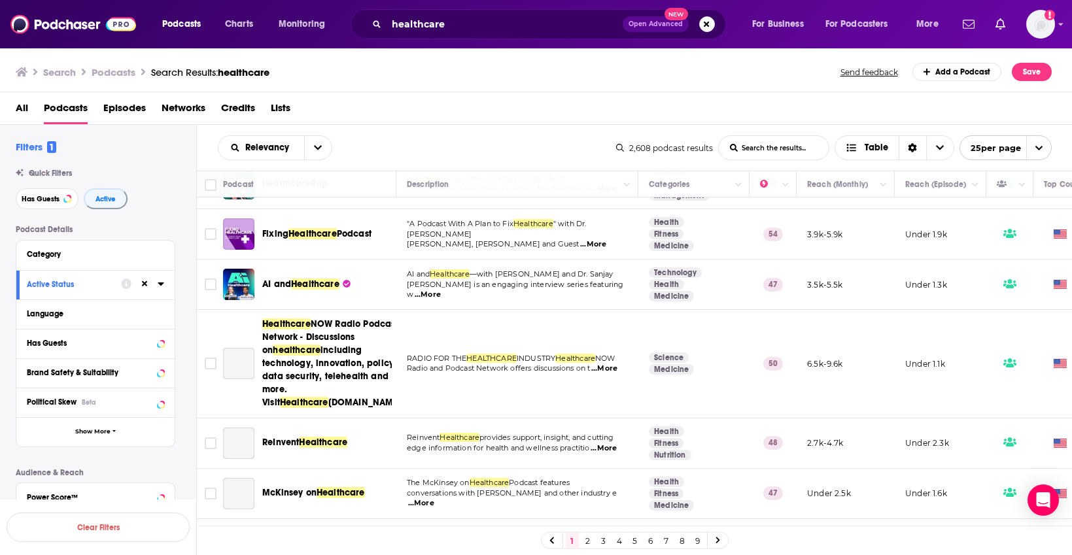
scroll to position [117, 0]
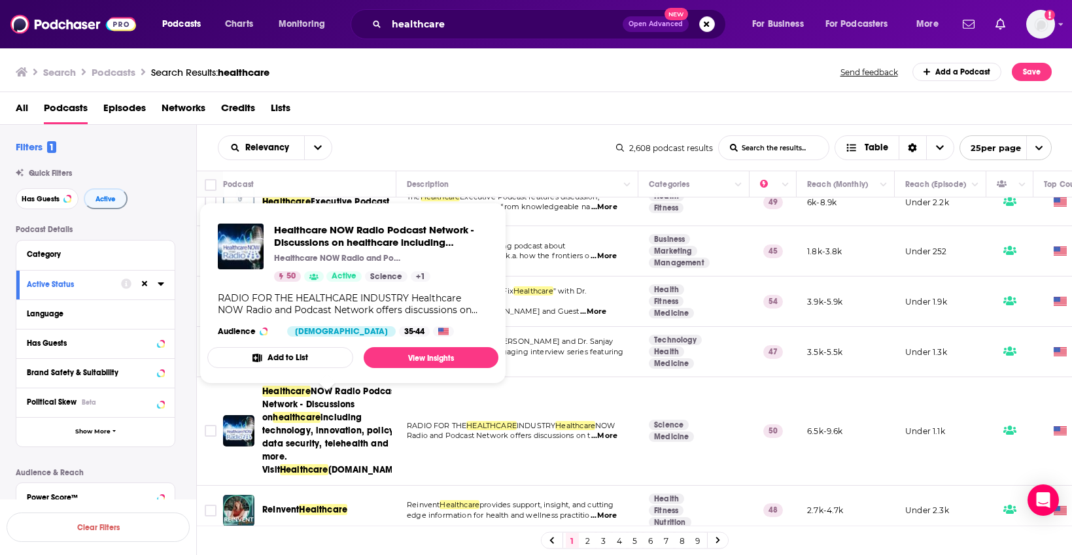
click at [292, 358] on button "Add to List" at bounding box center [280, 357] width 146 height 21
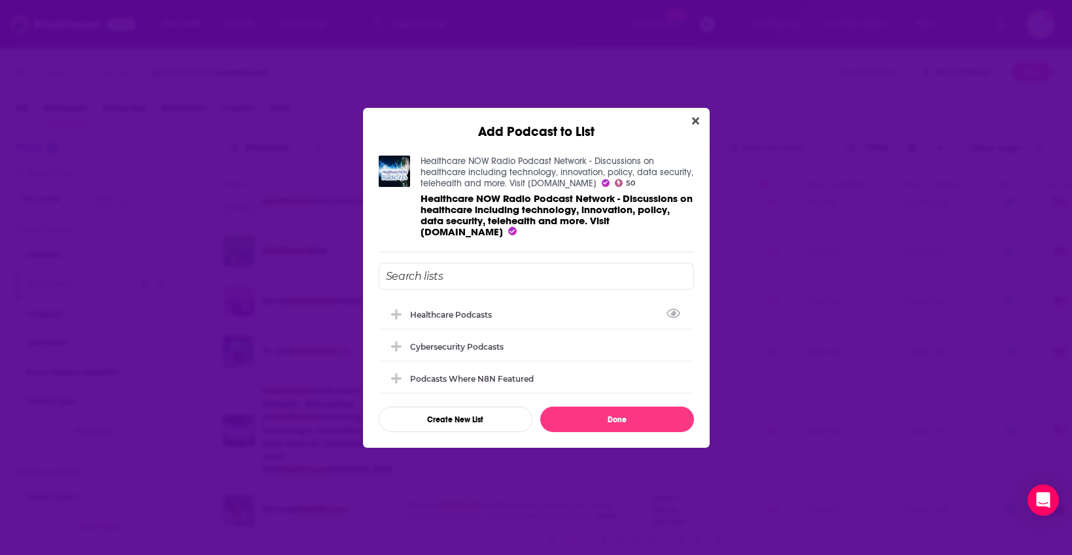
drag, startPoint x: 479, startPoint y: 304, endPoint x: 580, endPoint y: 427, distance: 158.9
click at [479, 306] on div "Healthcare Podcasts" at bounding box center [536, 314] width 315 height 29
click at [600, 427] on button "Done" at bounding box center [617, 420] width 154 height 26
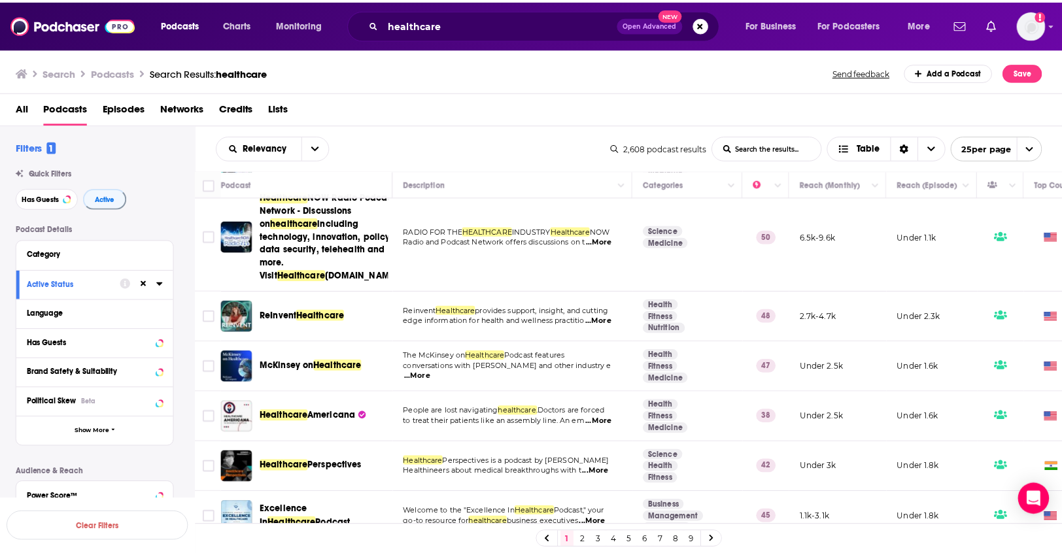
scroll to position [298, 0]
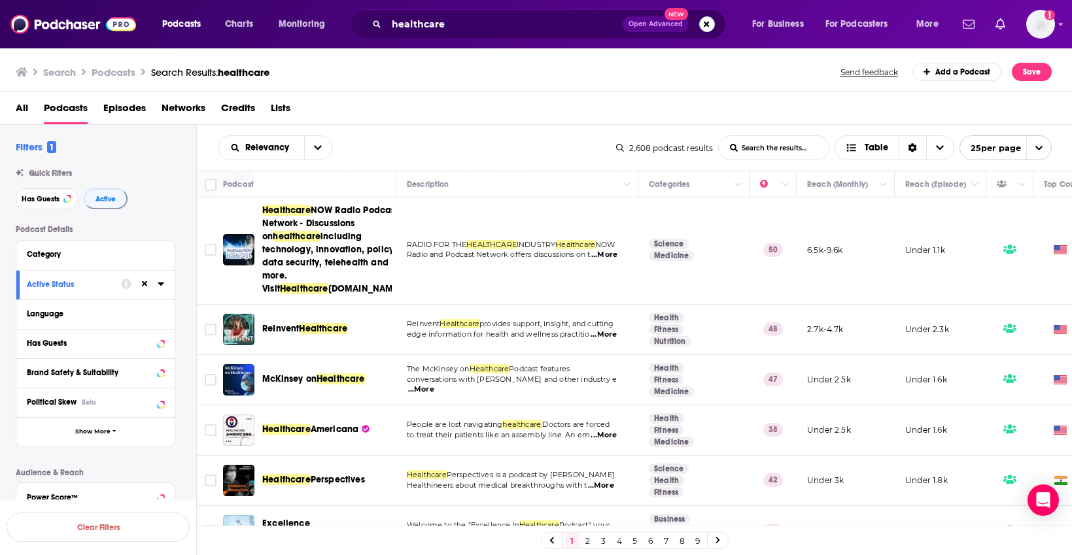
click at [328, 334] on span "Healthcare" at bounding box center [323, 328] width 48 height 11
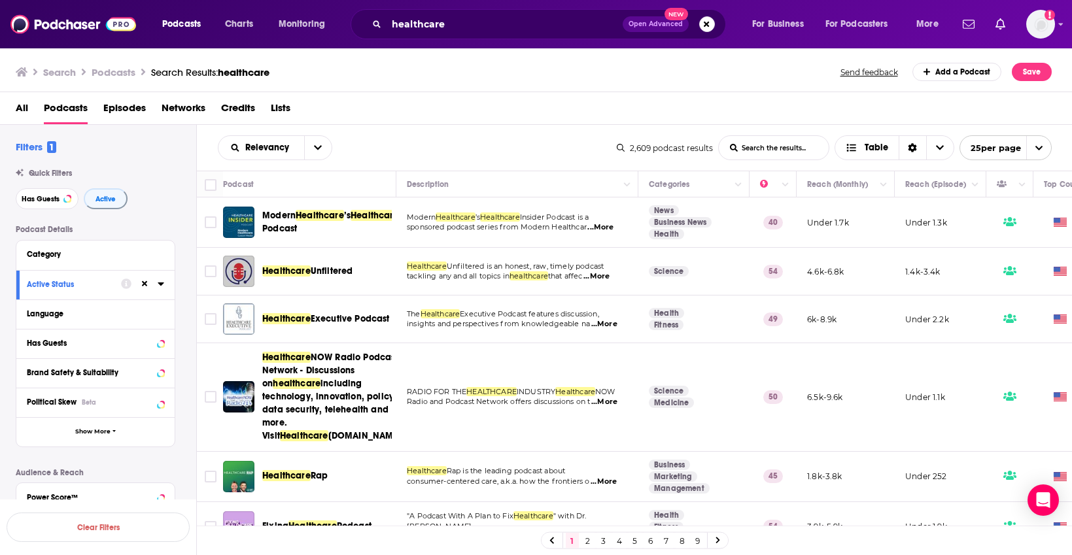
click at [342, 245] on td "Modern Healthcare ’s Healthcare Insider Podcast" at bounding box center [309, 223] width 173 height 50
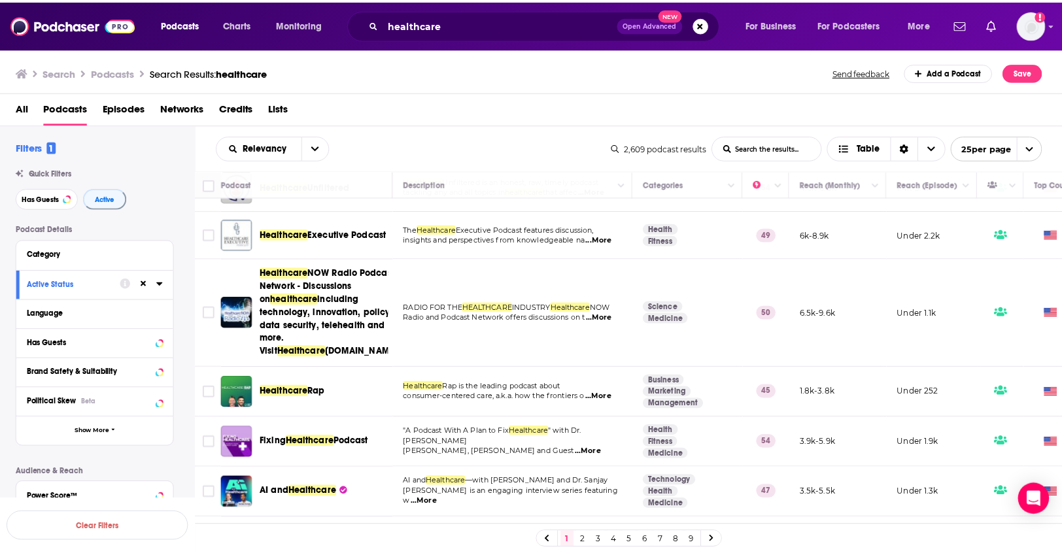
scroll to position [97, 0]
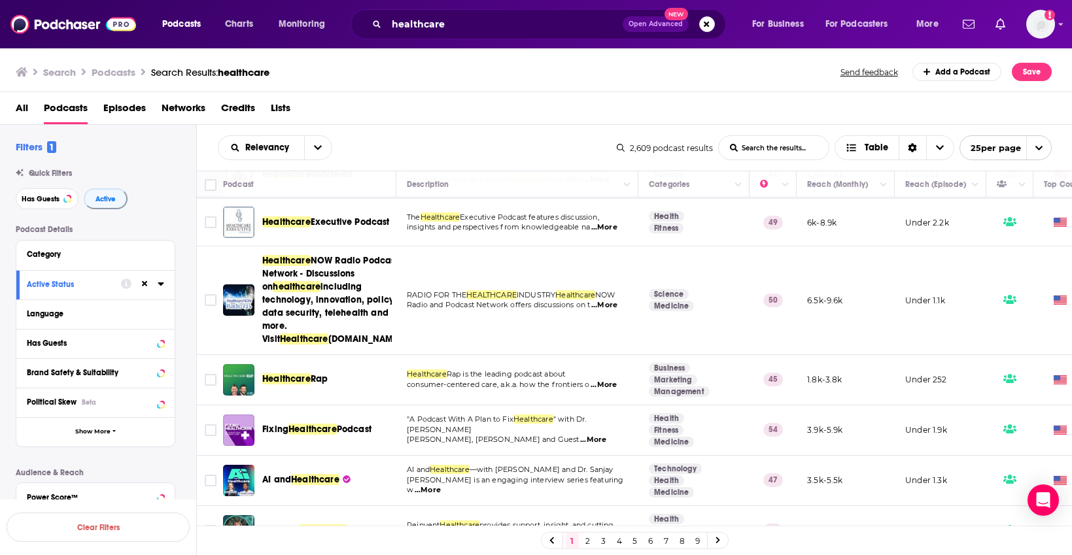
click at [320, 386] on span "Healthcare Rap" at bounding box center [294, 379] width 65 height 13
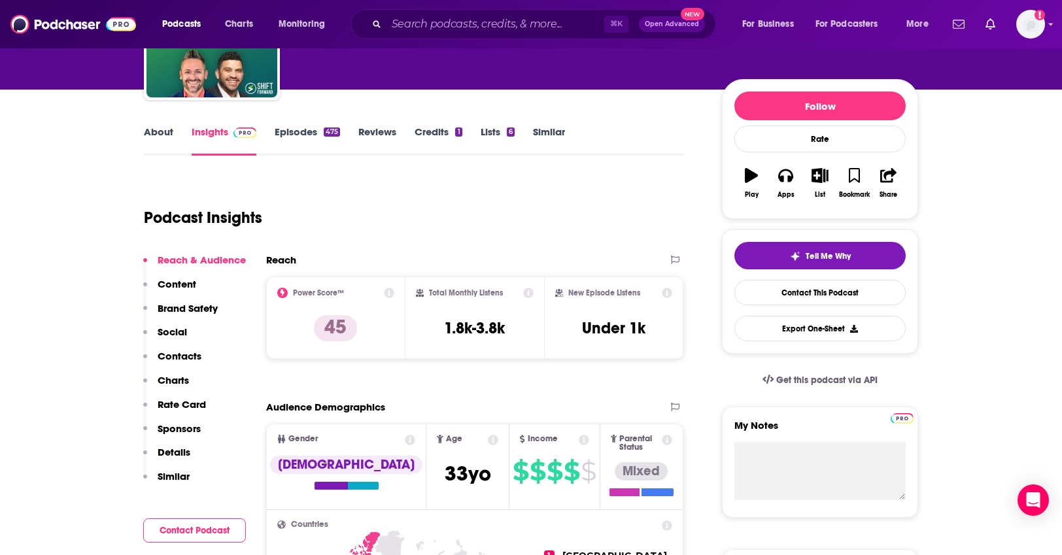
scroll to position [116, 0]
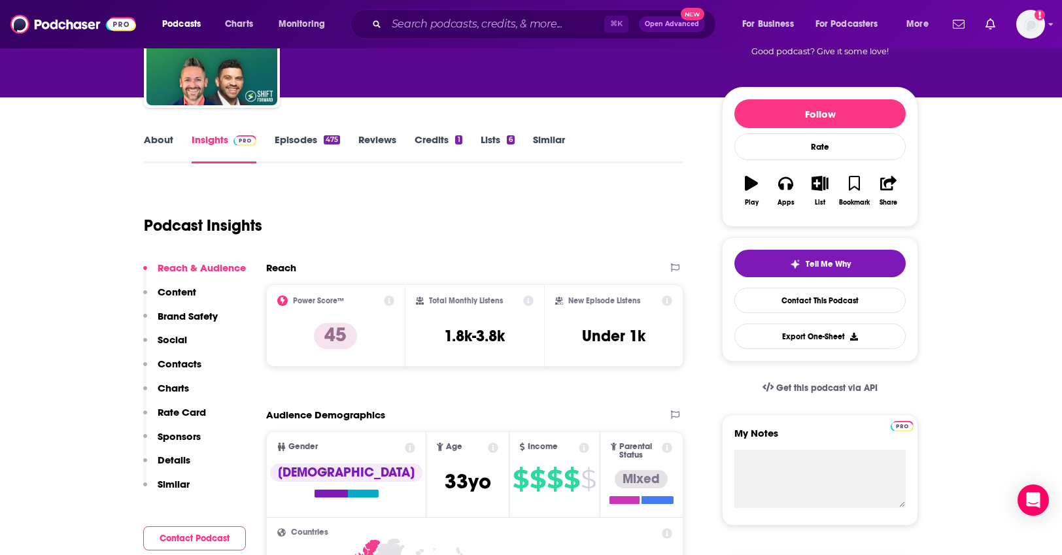
drag, startPoint x: 133, startPoint y: 137, endPoint x: 153, endPoint y: 139, distance: 20.4
click at [153, 140] on link "About" at bounding box center [158, 148] width 29 height 30
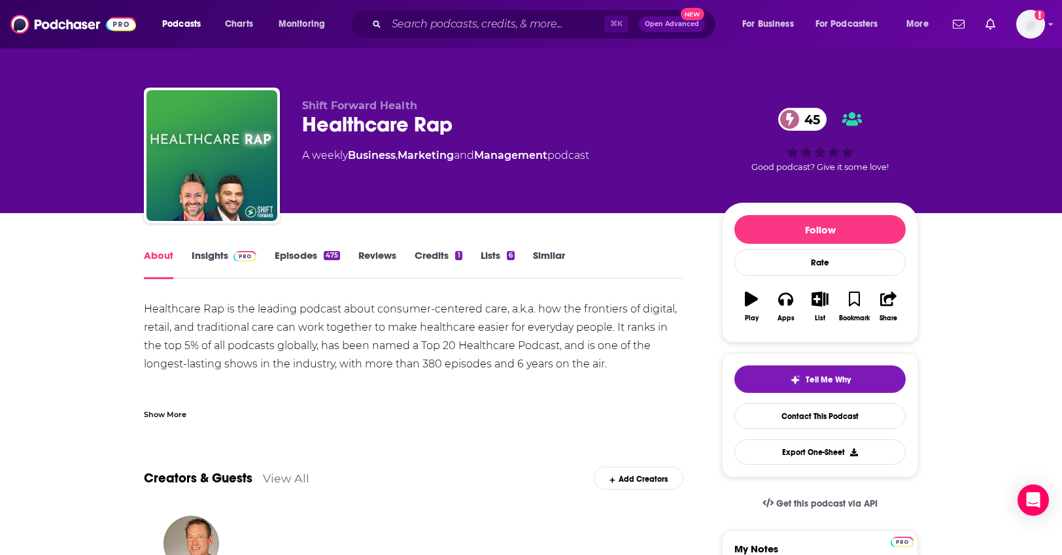
click at [294, 251] on link "Episodes 475" at bounding box center [307, 264] width 65 height 30
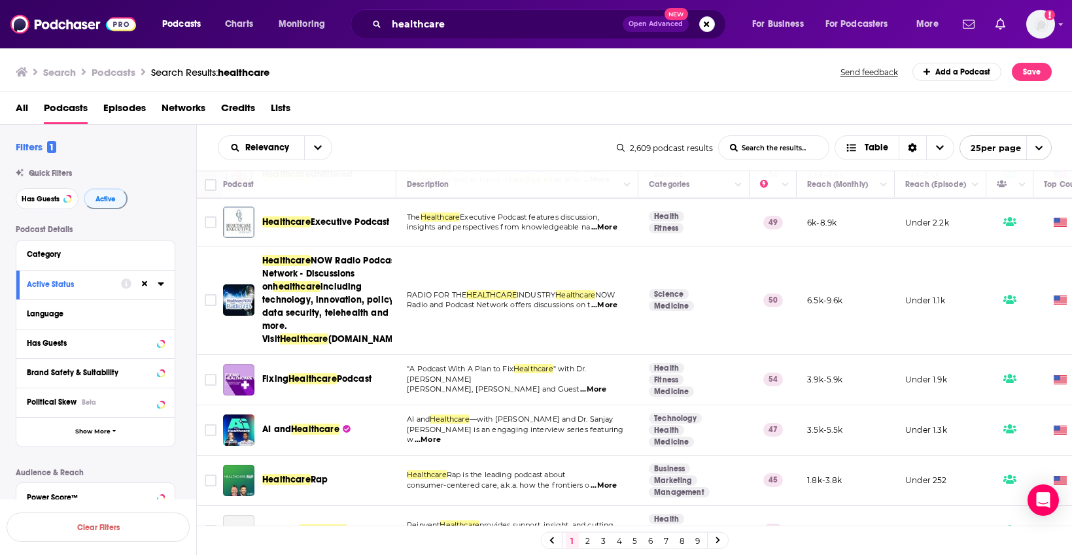
scroll to position [113, 0]
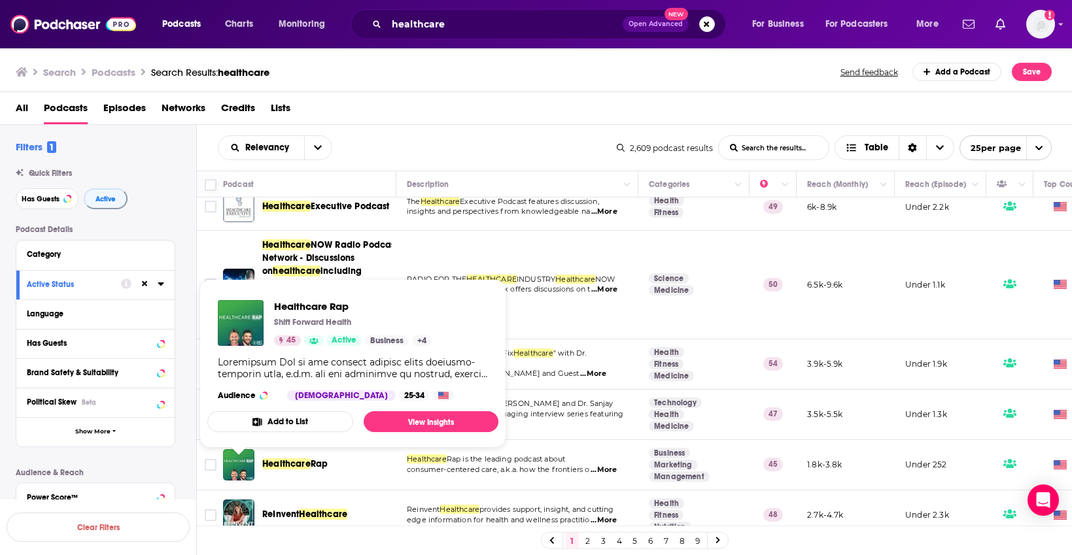
click at [297, 419] on button "Add to List" at bounding box center [280, 422] width 146 height 21
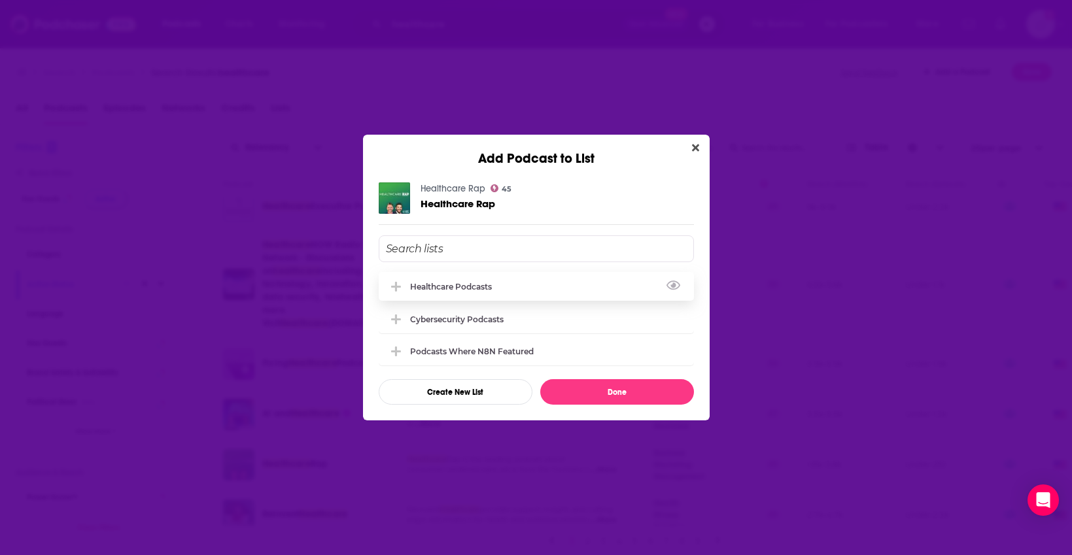
click at [438, 278] on div "Healthcare Podcasts" at bounding box center [536, 286] width 315 height 29
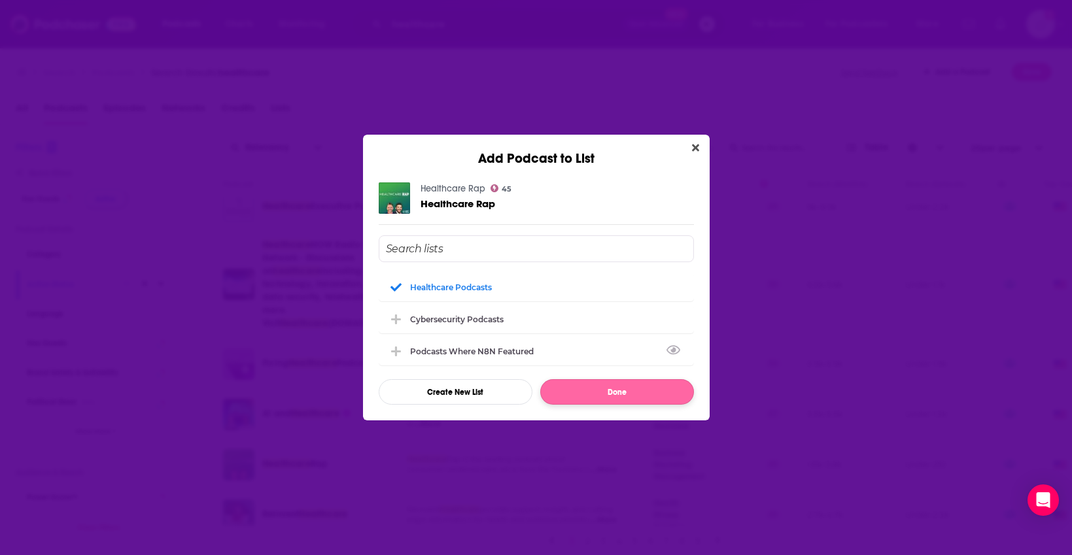
click at [569, 405] on button "Done" at bounding box center [617, 392] width 154 height 26
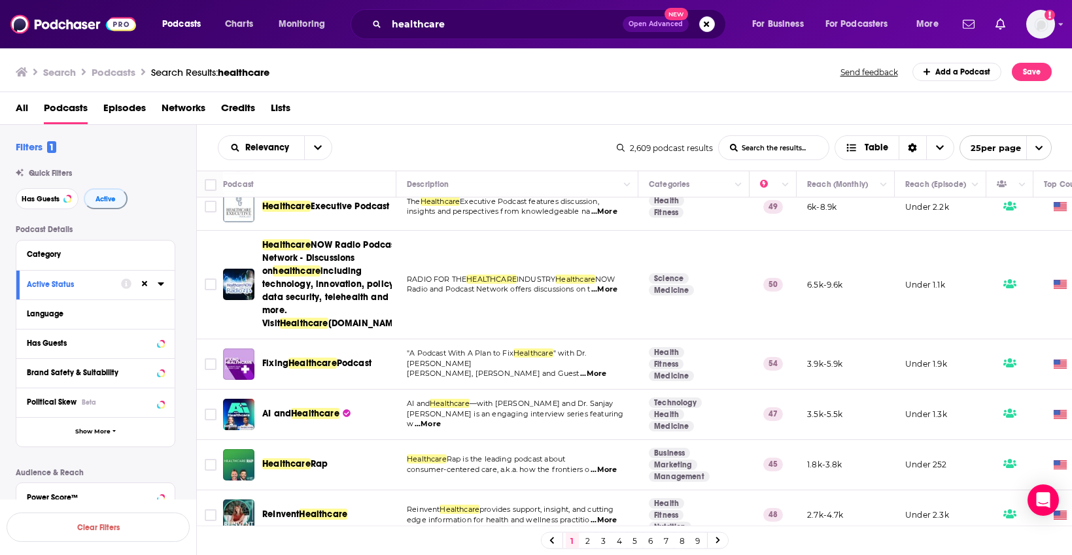
click at [580, 379] on span "...More" at bounding box center [593, 374] width 26 height 10
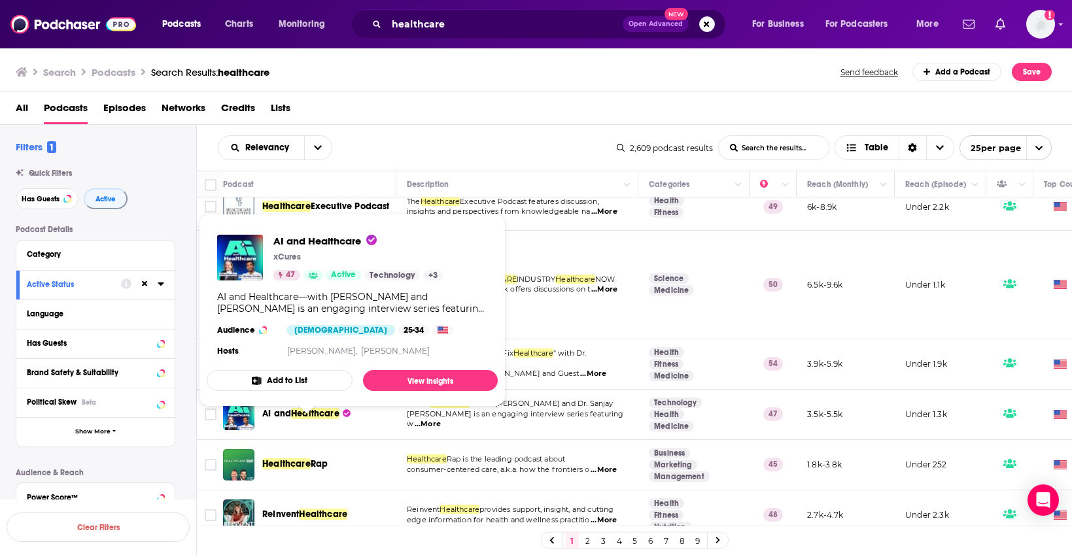
click at [287, 376] on button "Add to List" at bounding box center [280, 380] width 146 height 21
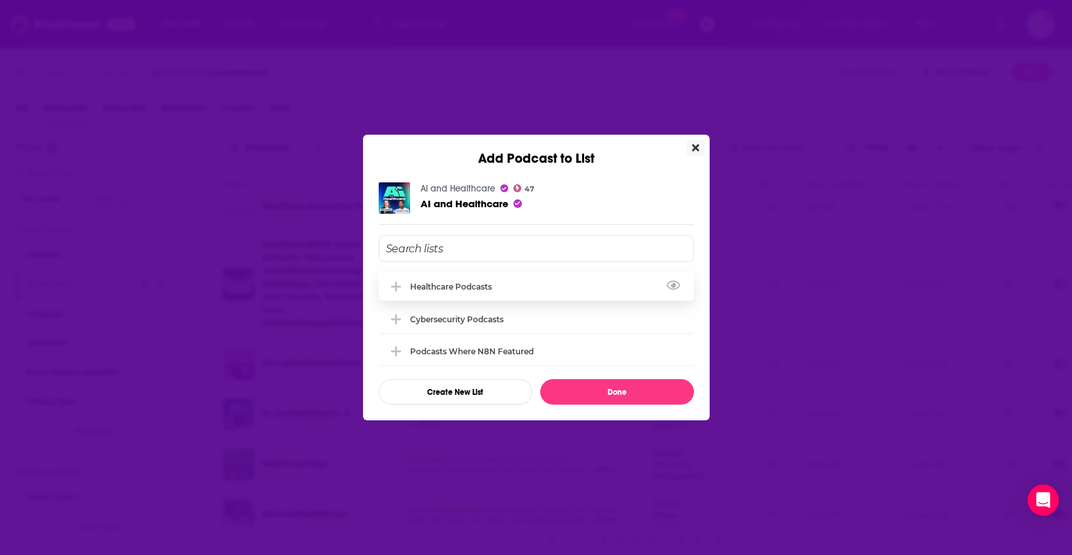
click at [430, 290] on div "Healthcare Podcasts" at bounding box center [536, 286] width 315 height 29
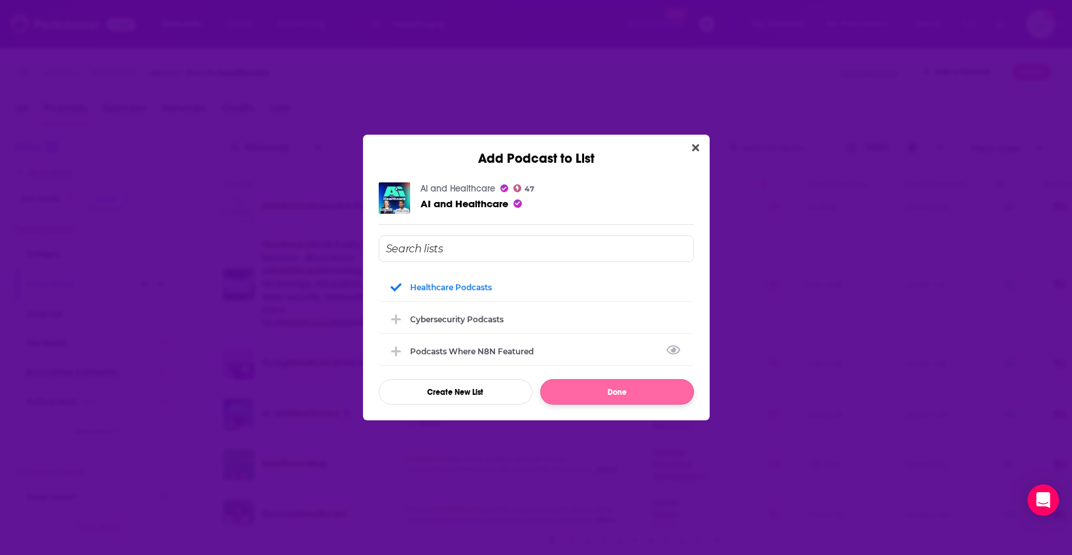
click at [553, 387] on button "Done" at bounding box center [617, 392] width 154 height 26
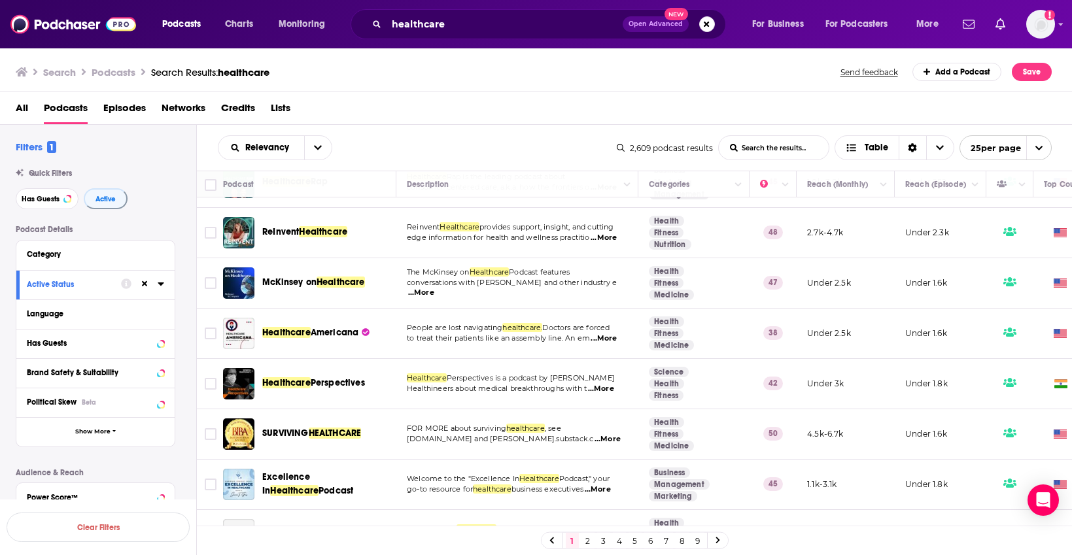
scroll to position [431, 0]
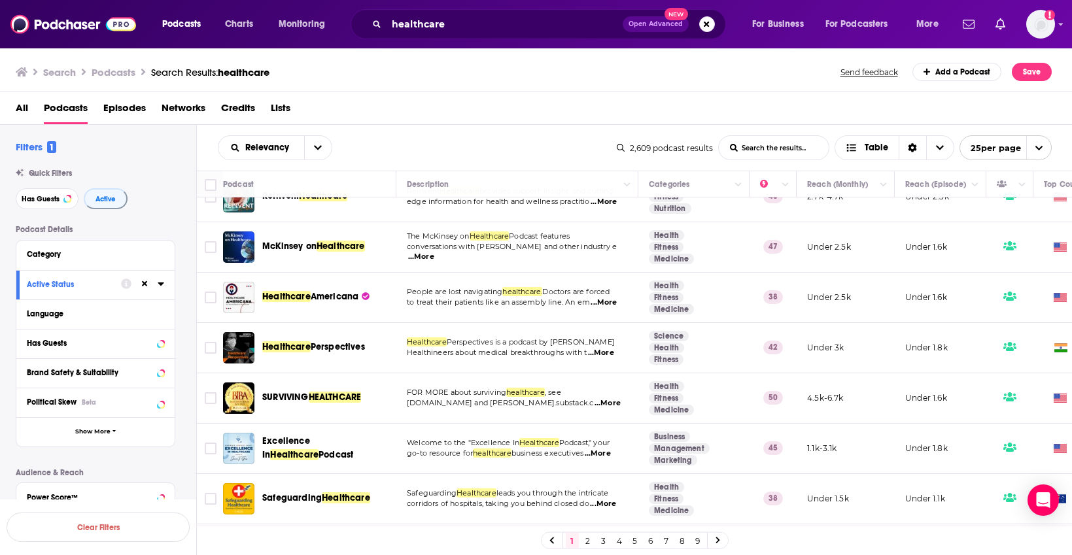
click at [434, 262] on span "...More" at bounding box center [421, 257] width 26 height 10
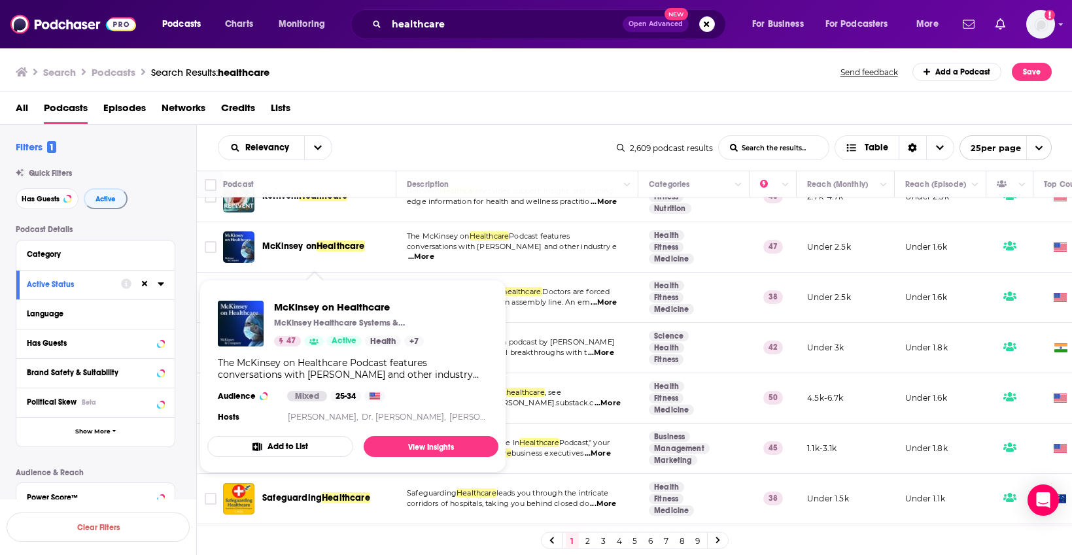
click at [280, 441] on button "Add to List" at bounding box center [280, 446] width 146 height 21
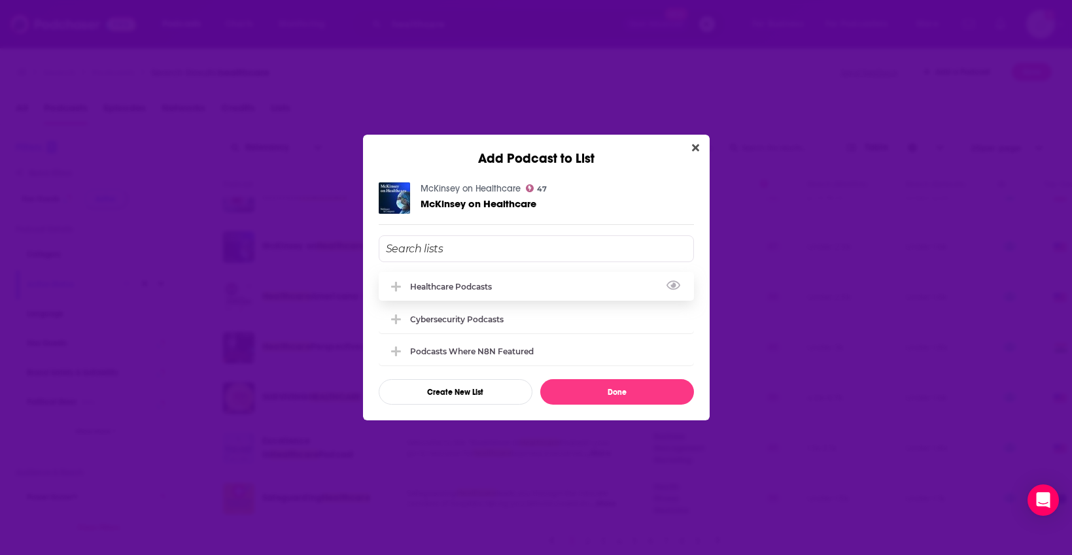
click at [417, 287] on div "Healthcare Podcasts" at bounding box center [455, 287] width 90 height 10
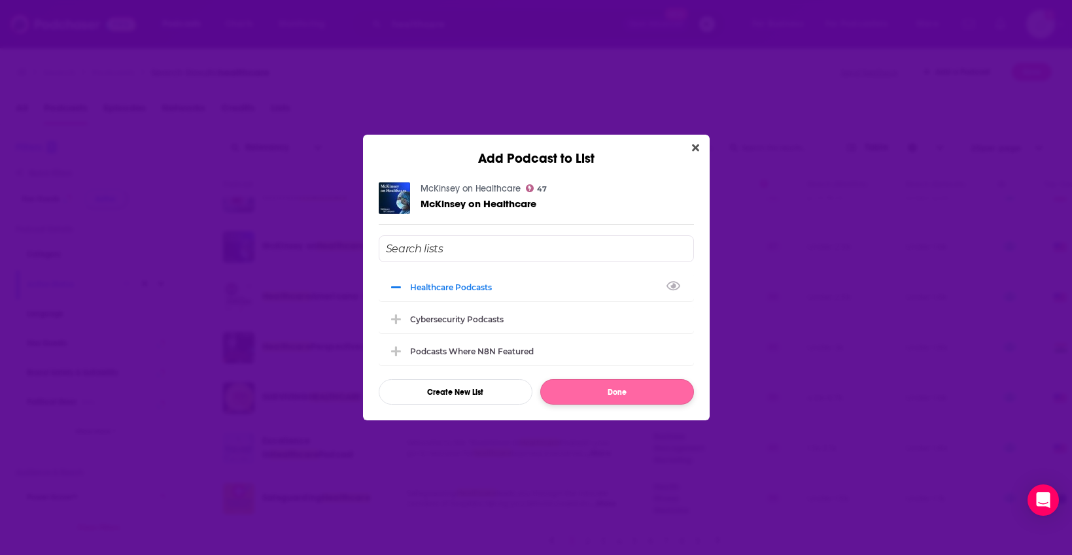
click at [639, 401] on button "Done" at bounding box center [617, 392] width 154 height 26
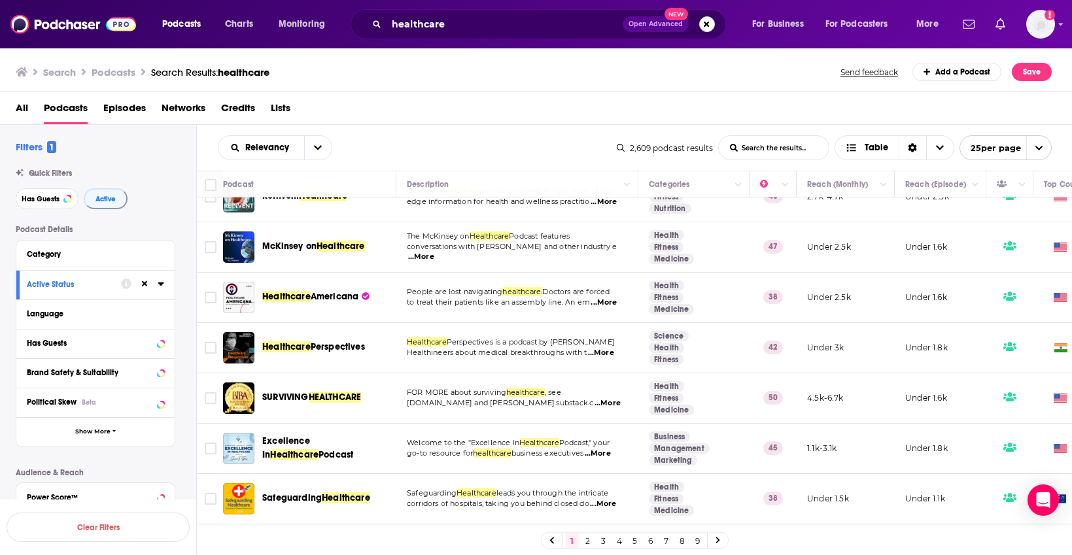
click at [611, 459] on span "...More" at bounding box center [598, 454] width 26 height 10
click at [892, 446] on td "1.1k-3.1k" at bounding box center [846, 449] width 98 height 50
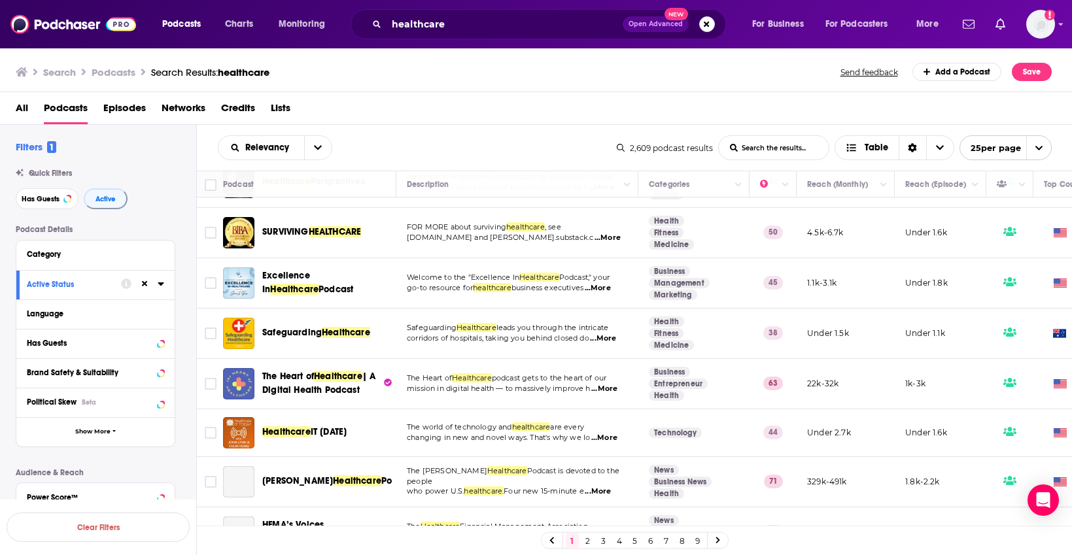
scroll to position [622, 0]
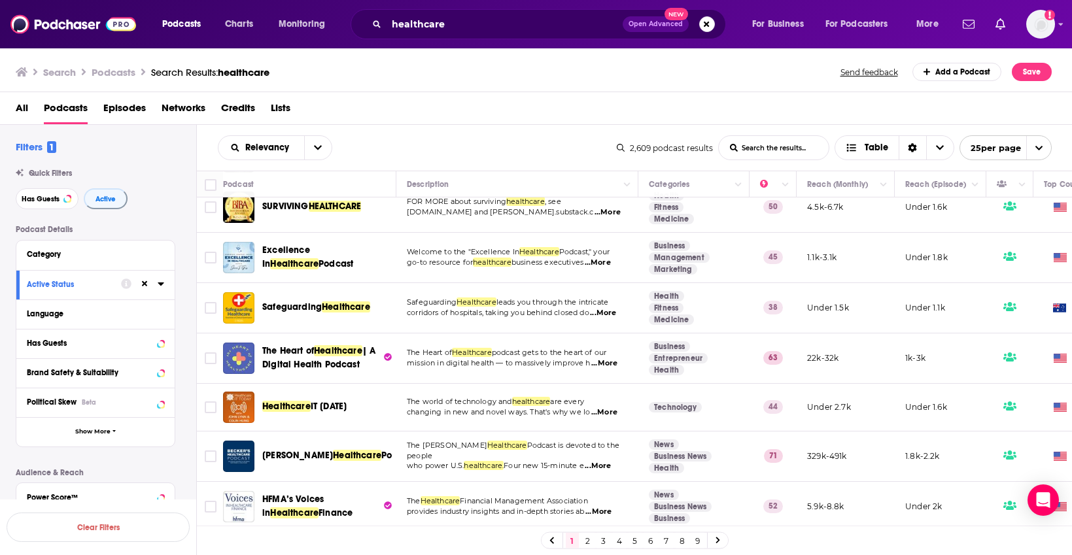
click at [605, 369] on span "...More" at bounding box center [604, 364] width 26 height 10
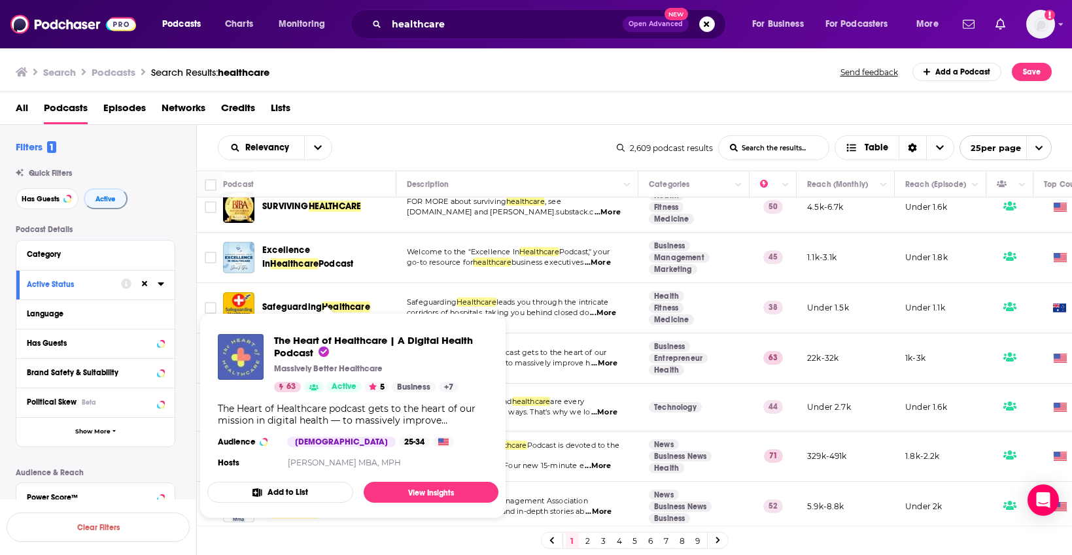
click at [297, 492] on button "Add to List" at bounding box center [280, 492] width 146 height 21
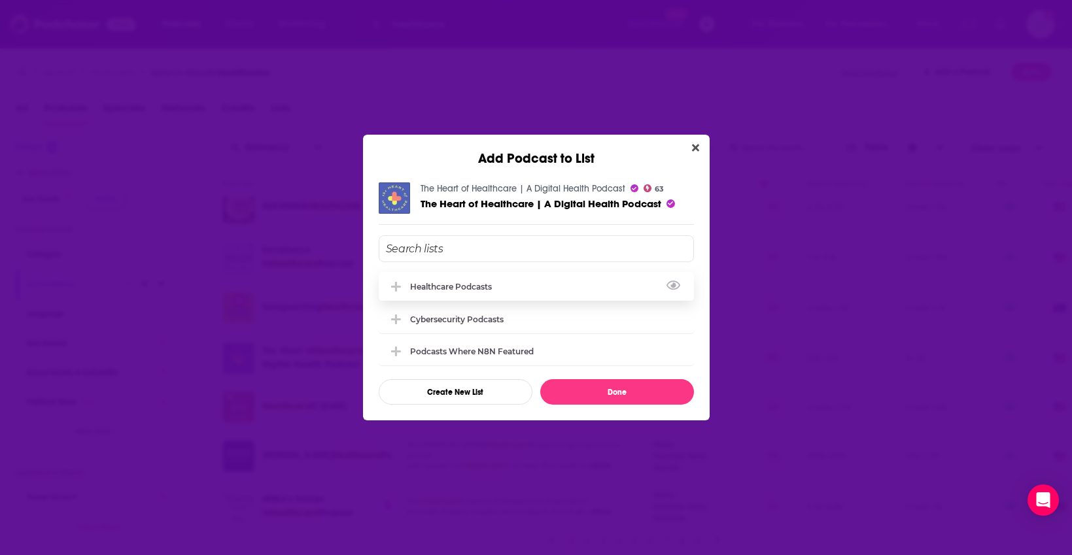
click at [516, 279] on div "Healthcare Podcasts" at bounding box center [536, 286] width 315 height 29
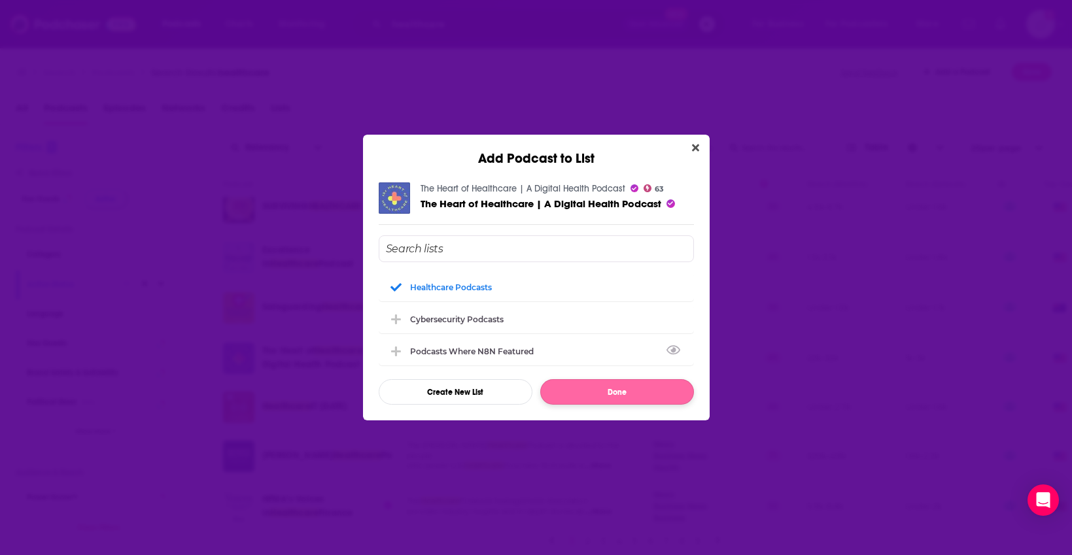
click at [629, 400] on button "Done" at bounding box center [617, 392] width 154 height 26
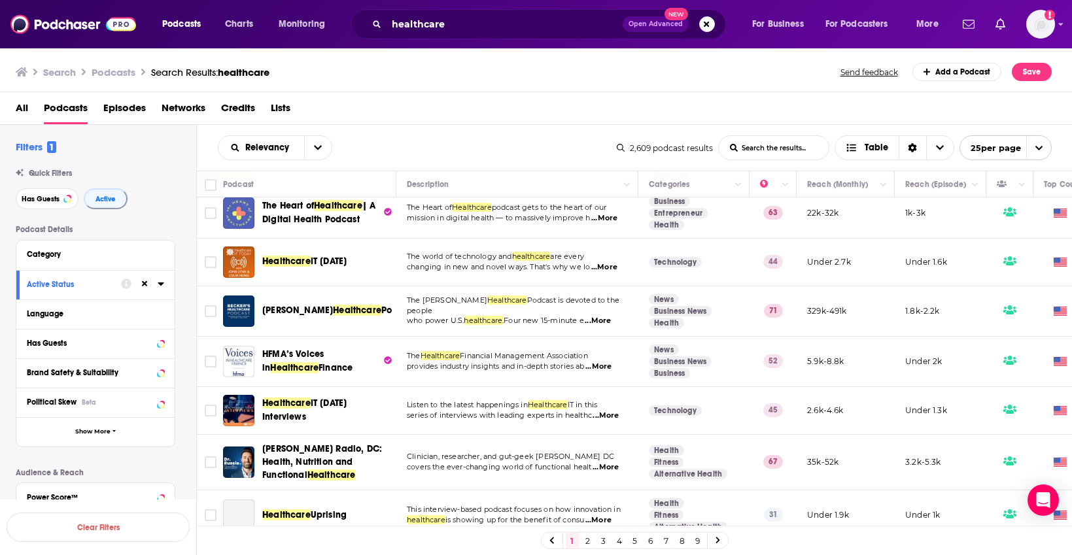
scroll to position [809, 0]
